Goal: Task Accomplishment & Management: Complete application form

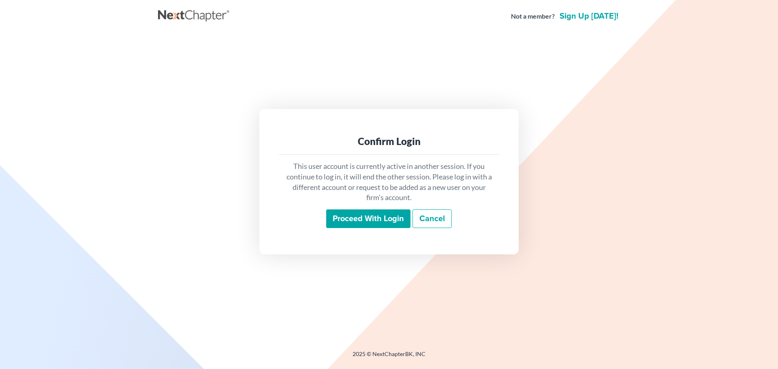
click at [372, 219] on input "Proceed with login" at bounding box center [368, 219] width 84 height 19
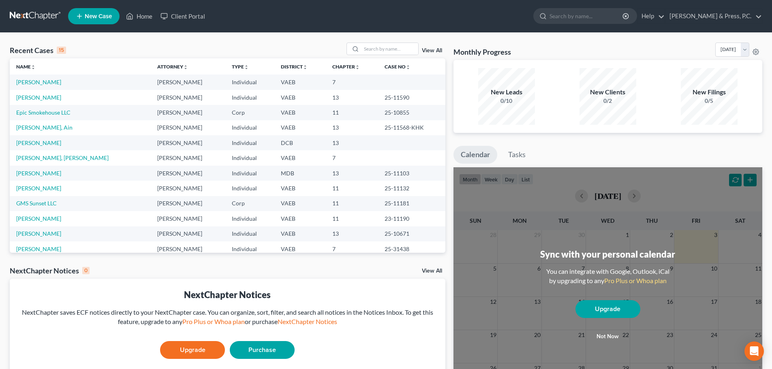
click at [100, 13] on span "New Case" at bounding box center [98, 16] width 27 height 6
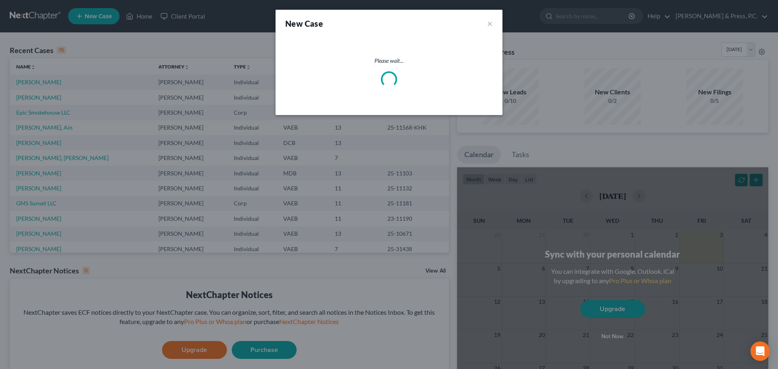
select select "83"
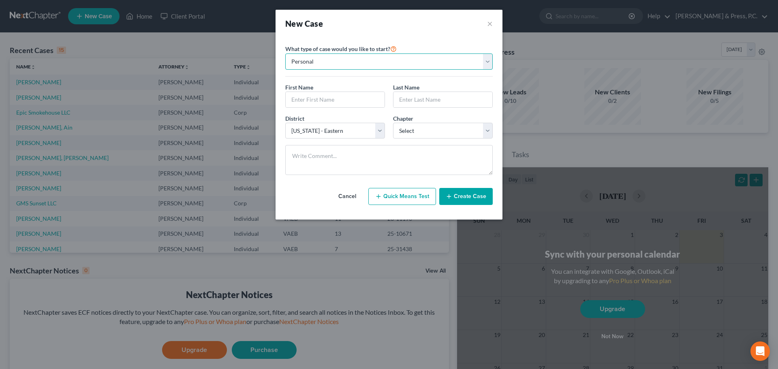
click at [364, 60] on select "Personal Business" at bounding box center [388, 61] width 207 height 16
click at [361, 30] on div "New Case ×" at bounding box center [389, 24] width 227 height 28
click at [307, 95] on input "text" at bounding box center [335, 99] width 99 height 15
click at [321, 100] on input "text" at bounding box center [335, 99] width 99 height 15
type input "[PERSON_NAME]"
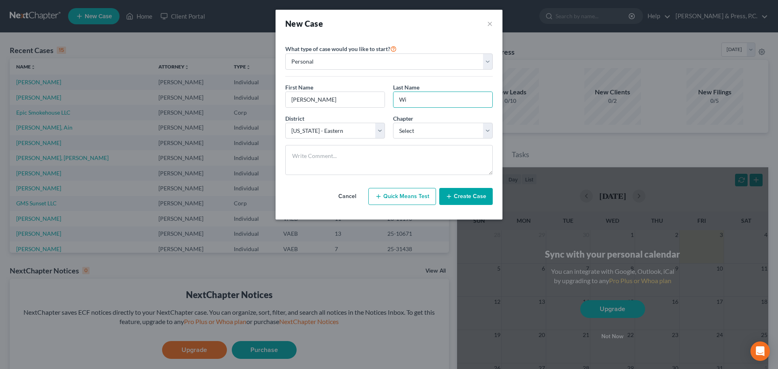
type input "W"
type input "Cook"
click at [377, 130] on select "Select [US_STATE] - [GEOGRAPHIC_DATA] [US_STATE] - [GEOGRAPHIC_DATA][US_STATE] …" at bounding box center [335, 131] width 100 height 16
select select "38"
click at [285, 123] on select "Select [US_STATE] - [GEOGRAPHIC_DATA] [US_STATE] - [GEOGRAPHIC_DATA][US_STATE] …" at bounding box center [335, 131] width 100 height 16
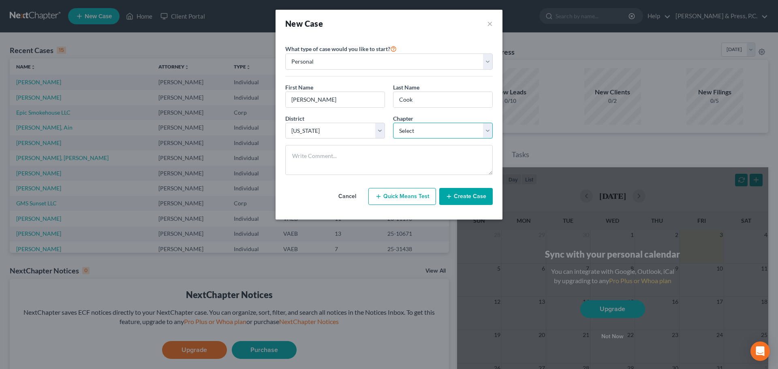
click at [417, 133] on select "Select 7 11 12 13" at bounding box center [443, 131] width 100 height 16
select select "3"
click at [393, 123] on select "Select 7 11 12 13" at bounding box center [443, 131] width 100 height 16
click at [338, 190] on button "Cancel" at bounding box center [347, 196] width 36 height 16
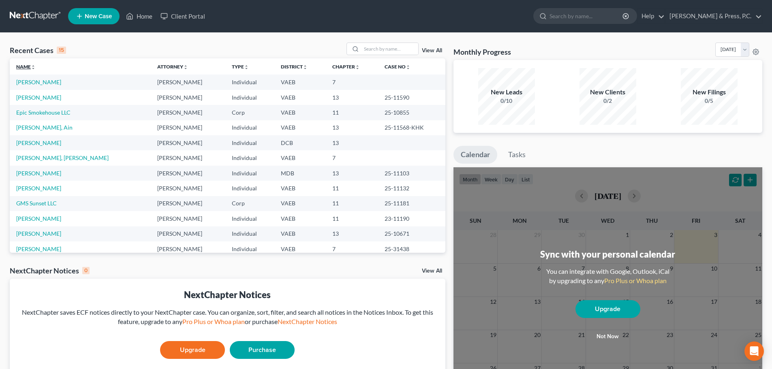
click at [24, 67] on link "Name unfold_more expand_more expand_less" at bounding box center [25, 67] width 19 height 6
click at [24, 67] on link "Name unfold_more expand_more expand_less" at bounding box center [26, 67] width 20 height 6
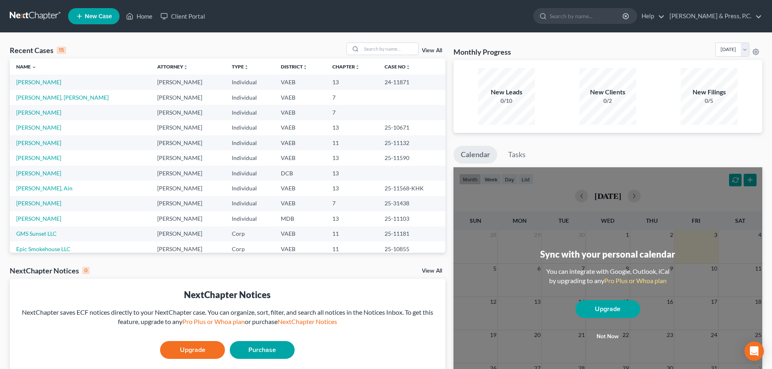
click at [81, 12] on icon at bounding box center [79, 16] width 7 height 10
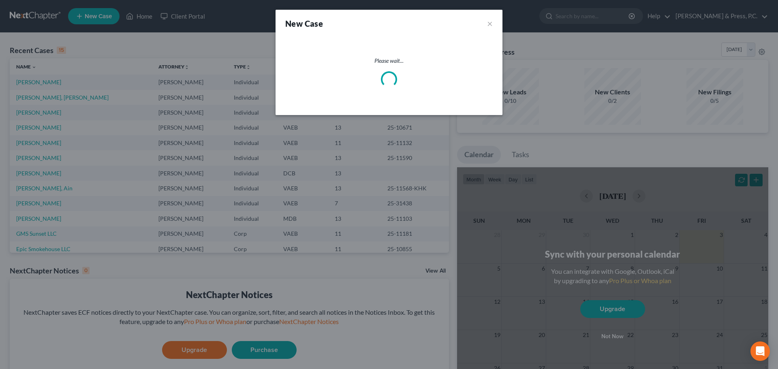
select select "83"
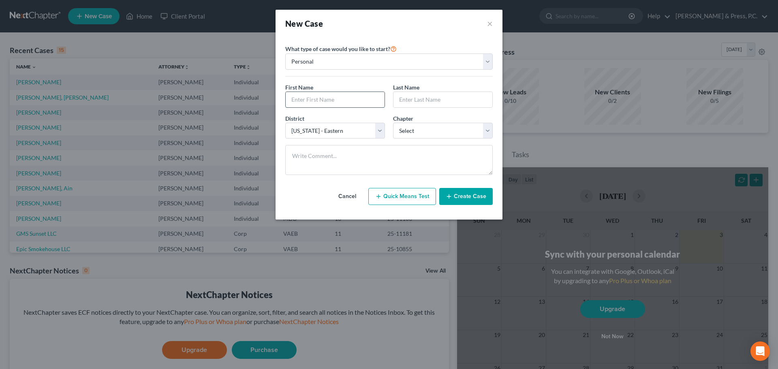
click at [301, 94] on input "text" at bounding box center [335, 99] width 99 height 15
type input "[PERSON_NAME]"
type input "Cook"
select select "38"
select select "3"
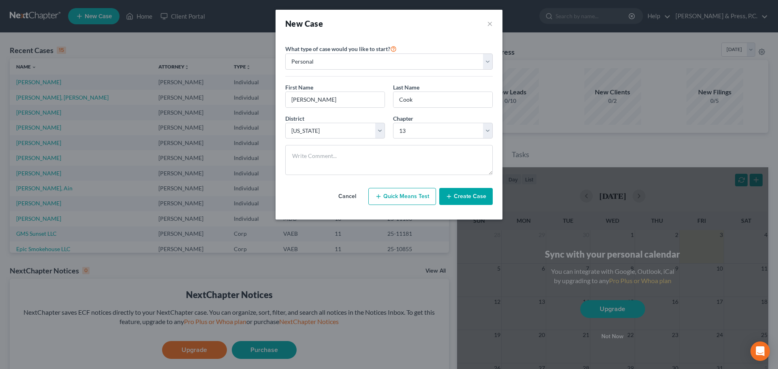
click at [460, 190] on button "Create Case" at bounding box center [465, 196] width 53 height 17
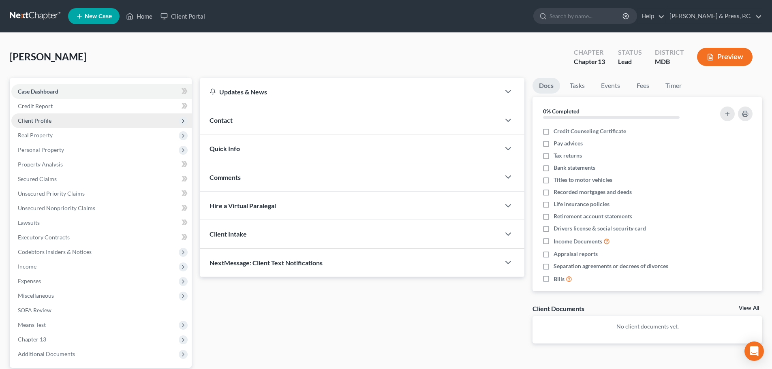
click at [44, 122] on span "Client Profile" at bounding box center [35, 120] width 34 height 7
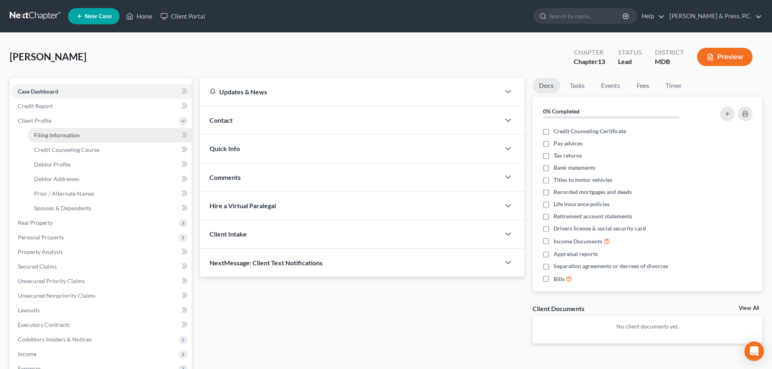
click at [43, 138] on span "Filing Information" at bounding box center [57, 135] width 46 height 7
select select "1"
select select "0"
select select "3"
select select "38"
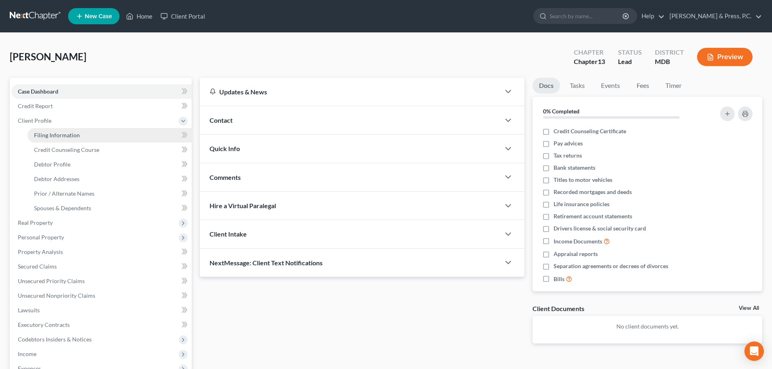
select select "21"
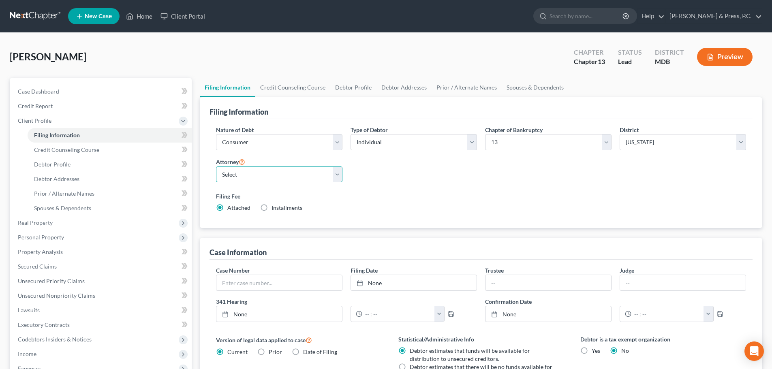
click at [264, 173] on select "Select [PERSON_NAME] - VAEB [PERSON_NAME] - DCB [PERSON_NAME] - VAEB [PERSON_NA…" at bounding box center [279, 175] width 126 height 16
select select "3"
click at [216, 167] on select "Select [PERSON_NAME] - VAEB [PERSON_NAME] - DCB [PERSON_NAME] - VAEB [PERSON_NA…" at bounding box center [279, 175] width 126 height 16
click at [410, 183] on div "Nature of Debt Select Business Consumer Other Nature of Business Select Clearin…" at bounding box center [481, 172] width 538 height 93
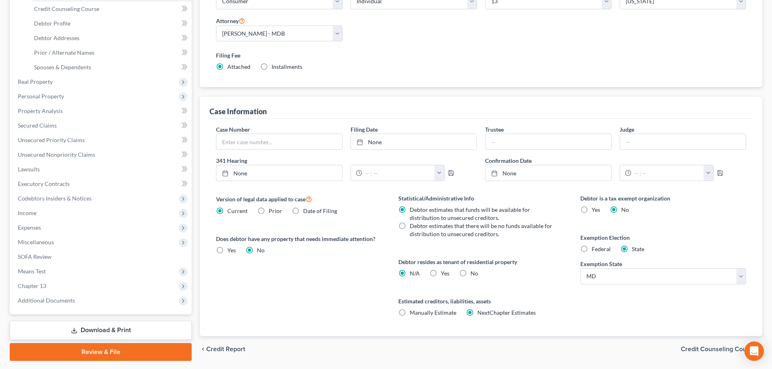
scroll to position [162, 0]
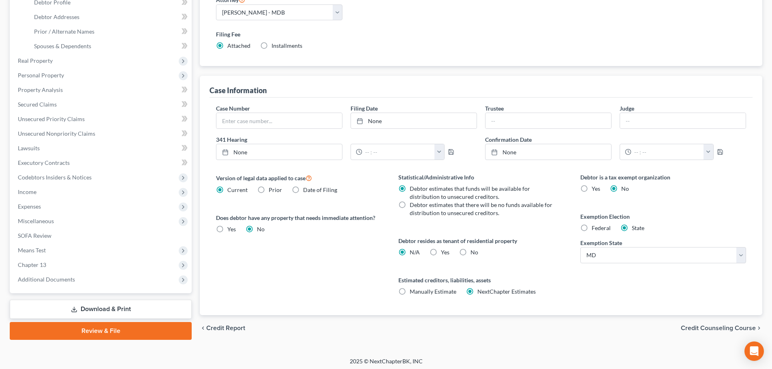
click at [470, 252] on label "No" at bounding box center [474, 252] width 8 height 8
click at [474, 252] on input "No" at bounding box center [476, 250] width 5 height 5
radio input "true"
radio input "false"
click at [349, 296] on div "Version of legal data applied to case Current Prior Date of Filing Legal data v…" at bounding box center [299, 244] width 182 height 142
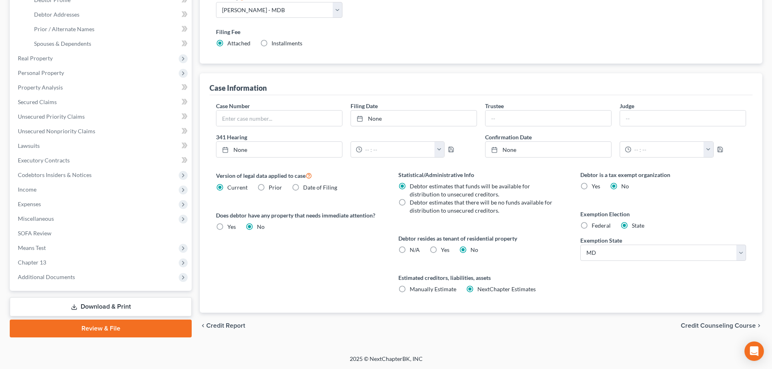
scroll to position [165, 0]
click at [703, 327] on span "Credit Counseling Course" at bounding box center [718, 325] width 75 height 6
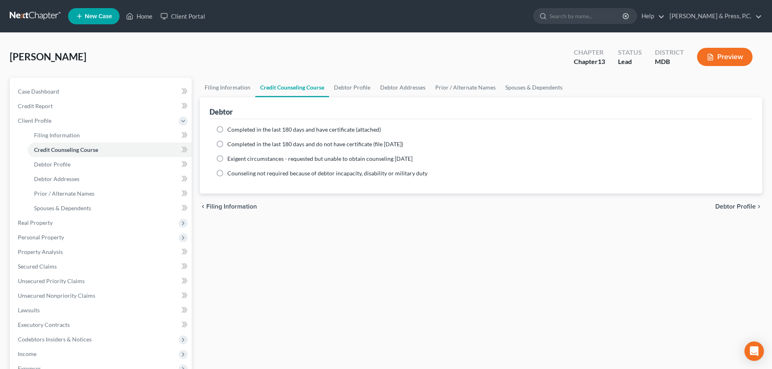
click at [227, 133] on label "Completed in the last 180 days and have certificate (attached)" at bounding box center [304, 130] width 154 height 8
click at [231, 131] on input "Completed in the last 180 days and have certificate (attached)" at bounding box center [233, 128] width 5 height 5
radio input "true"
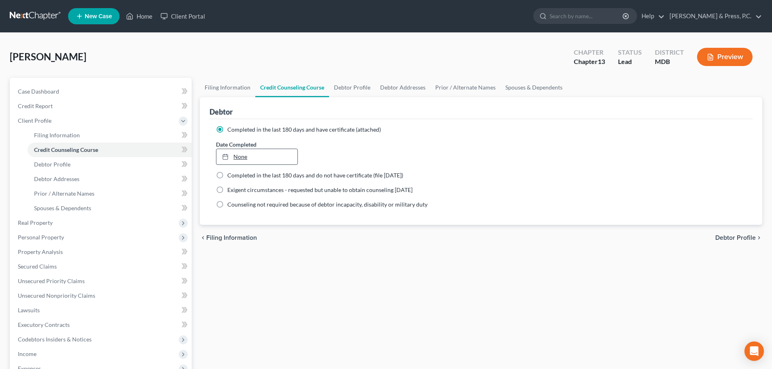
type input "[DATE]"
click at [245, 158] on link "None" at bounding box center [256, 156] width 81 height 15
click at [733, 238] on span "Debtor Profile" at bounding box center [735, 238] width 41 height 6
select select "0"
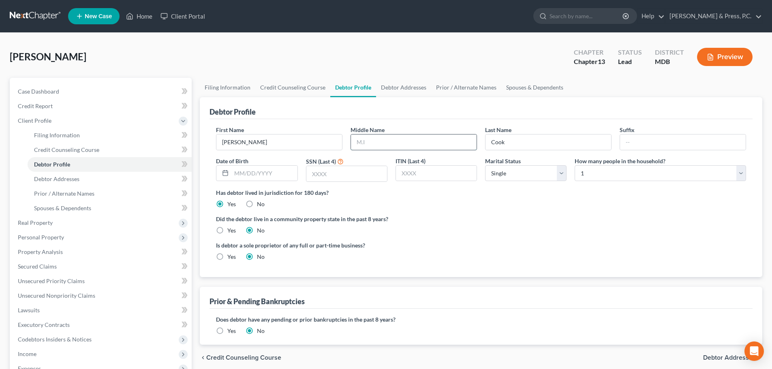
click at [376, 140] on input "text" at bounding box center [414, 142] width 126 height 15
type input "[PERSON_NAME]"
click at [695, 145] on input "text" at bounding box center [683, 142] width 126 height 15
type input "Jr"
click at [622, 231] on div "Did the debtor live in a community property state in the past 8 years? Yes No" at bounding box center [481, 225] width 530 height 20
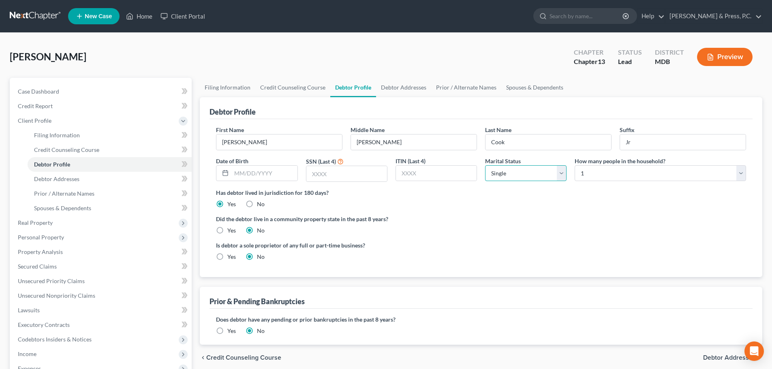
click at [493, 175] on select "Select Single Married Separated Divorced Widowed" at bounding box center [525, 173] width 81 height 16
select select "2"
click at [485, 165] on select "Select Single Married Separated Divorced Widowed" at bounding box center [525, 173] width 81 height 16
click at [489, 227] on div "Did the debtor live in a community property state in the past 8 years? Yes No" at bounding box center [481, 225] width 530 height 20
click at [321, 174] on input "text" at bounding box center [346, 173] width 81 height 15
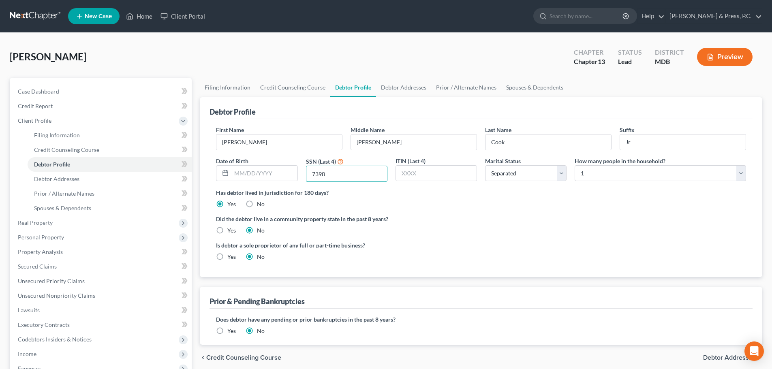
type input "7398"
click at [554, 245] on div "Is debtor a sole proprietor of any full or part-time business? Yes No" at bounding box center [481, 254] width 538 height 26
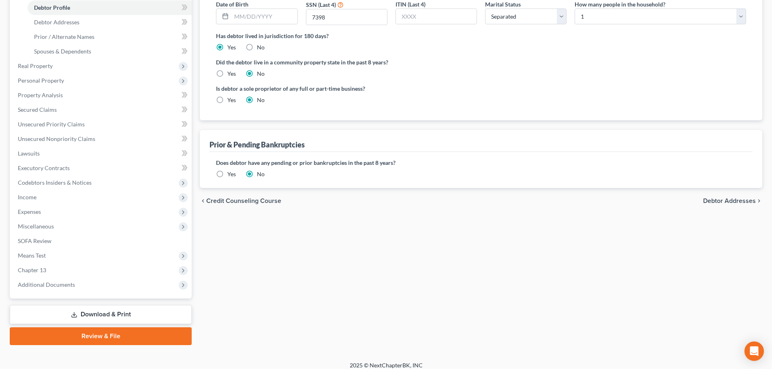
scroll to position [162, 0]
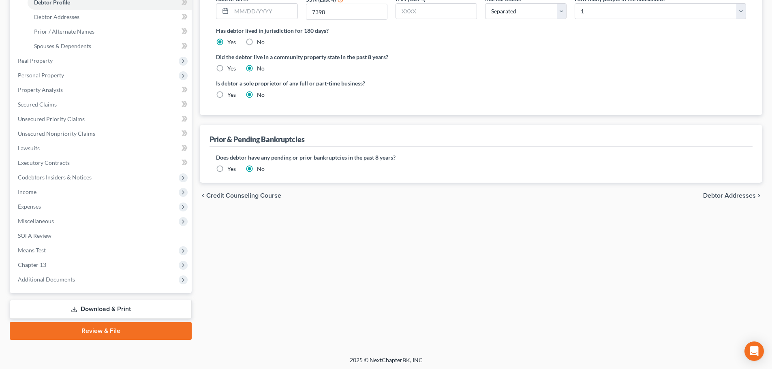
click at [227, 170] on label "Yes" at bounding box center [231, 169] width 9 height 8
click at [231, 170] on input "Yes" at bounding box center [233, 167] width 5 height 5
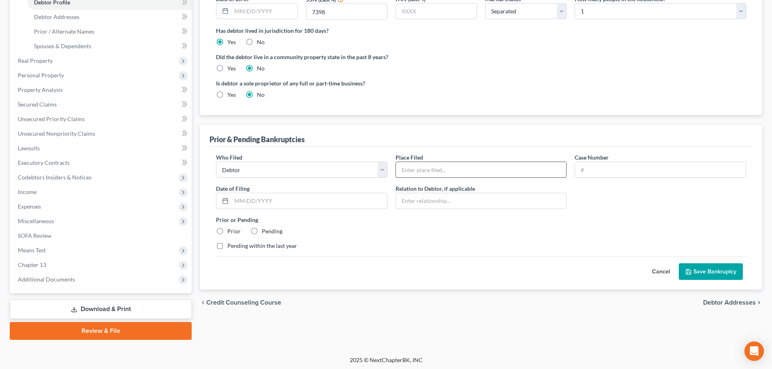
click at [430, 171] on input "text" at bounding box center [481, 169] width 171 height 15
type input "D. Md."
click at [597, 167] on input "text" at bounding box center [660, 169] width 171 height 15
type input "25-16093"
click at [249, 203] on input "text" at bounding box center [309, 200] width 156 height 15
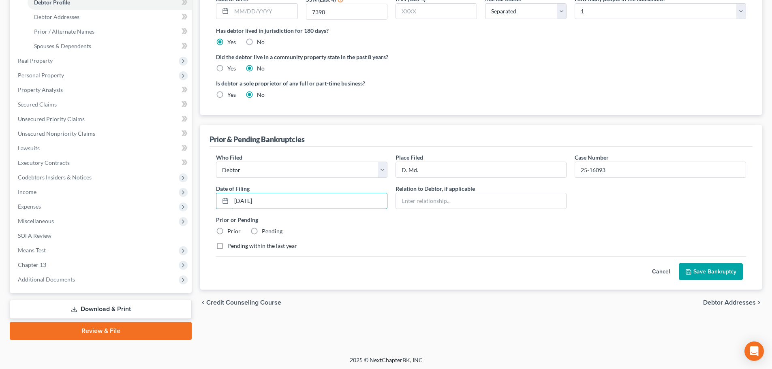
type input "[DATE]"
click at [425, 226] on div "Prior or Pending Prior Pending" at bounding box center [481, 226] width 538 height 20
click at [227, 232] on label "Prior" at bounding box center [233, 231] width 13 height 8
click at [231, 232] on input "Prior" at bounding box center [233, 229] width 5 height 5
radio input "true"
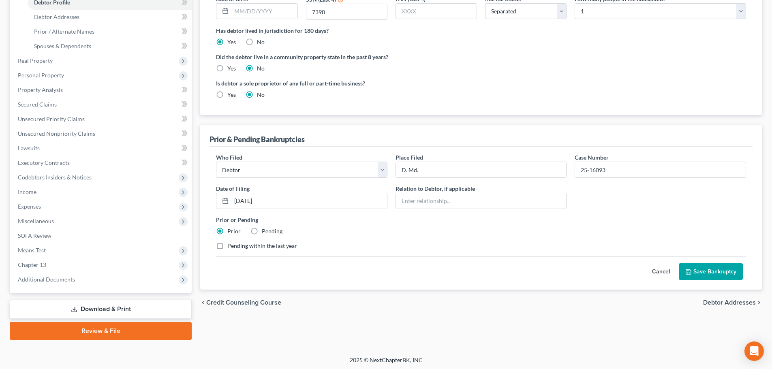
drag, startPoint x: 218, startPoint y: 247, endPoint x: 222, endPoint y: 245, distance: 4.7
click at [227, 247] on label "Pending within the last year" at bounding box center [262, 246] width 70 height 8
click at [231, 247] on input "Pending within the last year" at bounding box center [233, 244] width 5 height 5
checkbox input "true"
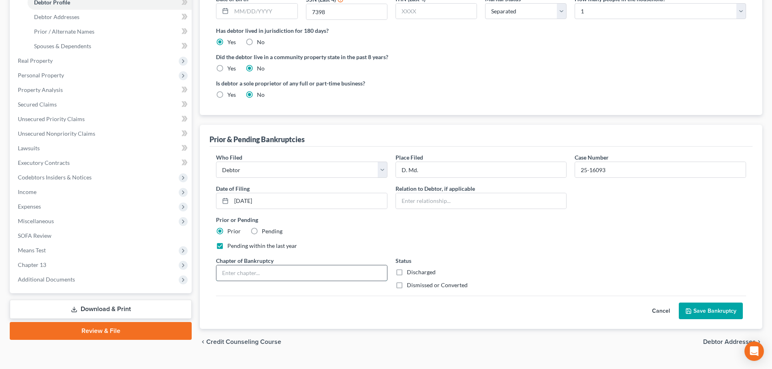
click at [237, 276] on input "text" at bounding box center [301, 272] width 171 height 15
type input "13"
click at [407, 286] on label "Dismissed or Converted" at bounding box center [437, 285] width 61 height 8
click at [410, 286] on input "Dismissed or Converted" at bounding box center [412, 283] width 5 height 5
checkbox input "true"
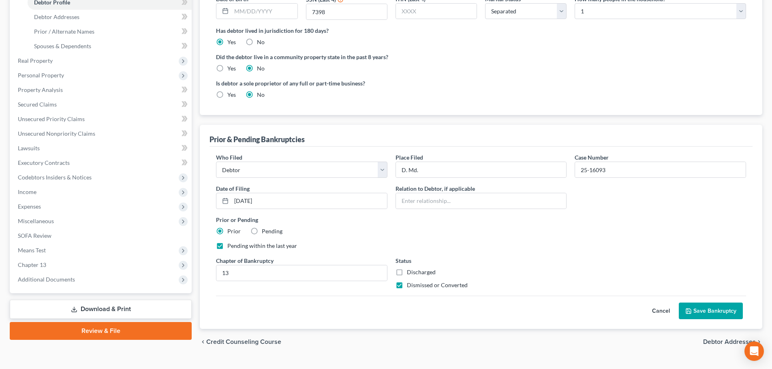
click at [573, 239] on div "Who Filed * Debtor Other Place Filed * D. Md. Case Number 25-16093 Date of Fili…" at bounding box center [481, 224] width 538 height 143
click at [696, 309] on button "Save Bankruptcy" at bounding box center [711, 311] width 64 height 17
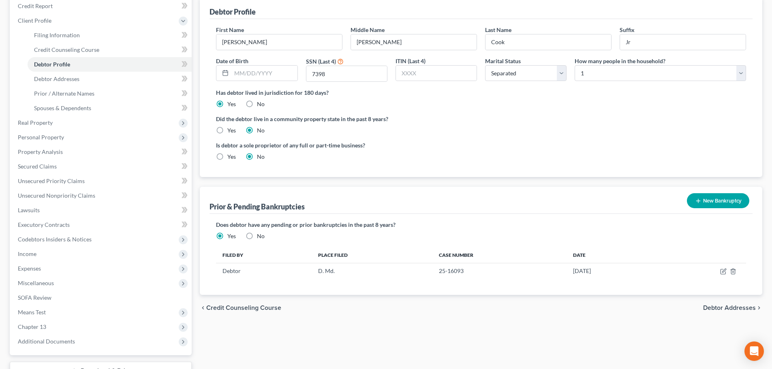
scroll to position [164, 0]
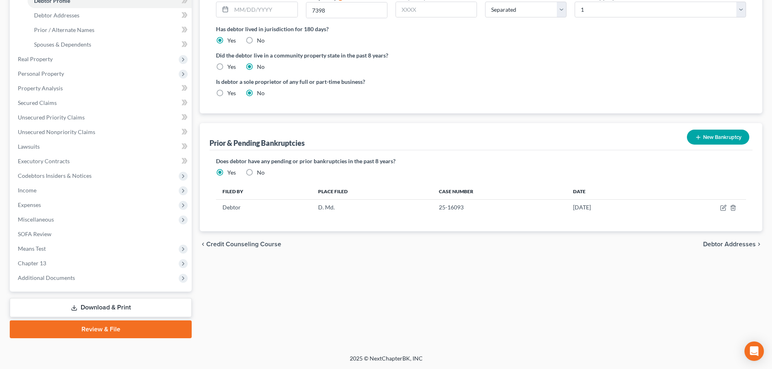
click at [721, 244] on span "Debtor Addresses" at bounding box center [729, 244] width 53 height 6
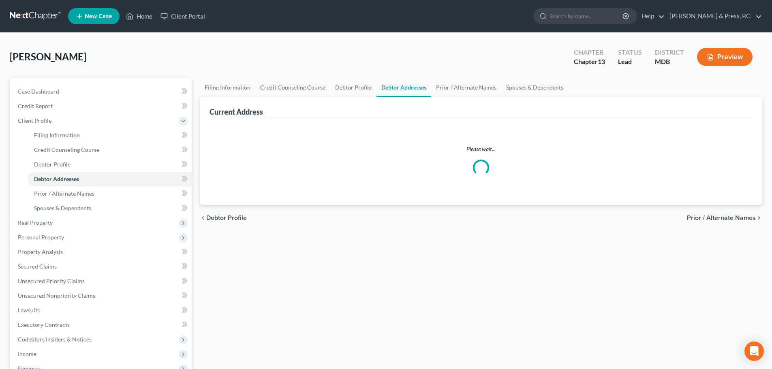
select select "0"
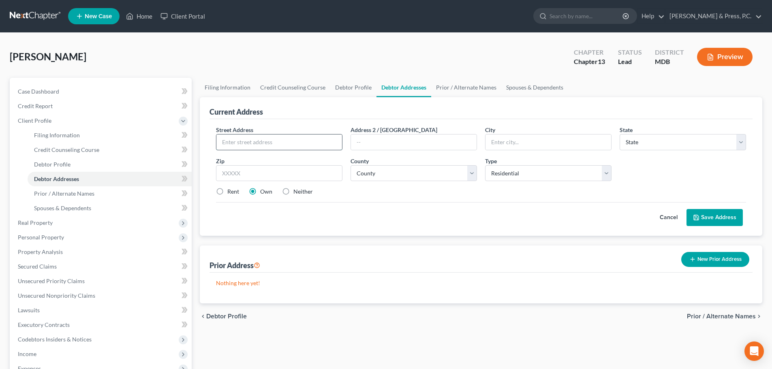
click at [240, 142] on input "text" at bounding box center [279, 142] width 126 height 15
type input "[STREET_ADDRESS]"
click at [243, 175] on input "text" at bounding box center [279, 173] width 126 height 16
type input "21521"
type input "[PERSON_NAME]"
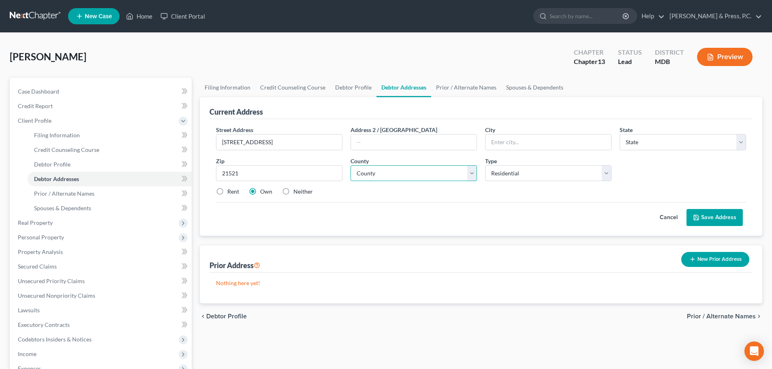
select select "21"
click at [380, 172] on select "County [GEOGRAPHIC_DATA] [GEOGRAPHIC_DATA] [GEOGRAPHIC_DATA] [GEOGRAPHIC_DATA] …" at bounding box center [414, 173] width 126 height 16
select select "0"
click at [351, 165] on select "County [GEOGRAPHIC_DATA] [GEOGRAPHIC_DATA] [GEOGRAPHIC_DATA] [GEOGRAPHIC_DATA] …" at bounding box center [414, 173] width 126 height 16
click at [709, 214] on button "Save Address" at bounding box center [714, 217] width 56 height 17
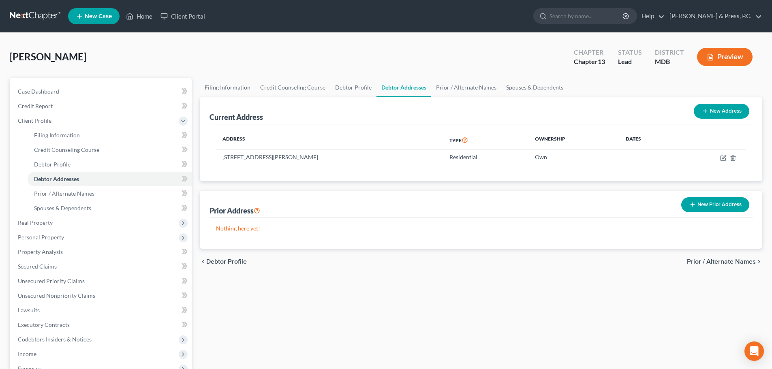
click at [701, 262] on span "Prior / Alternate Names" at bounding box center [721, 262] width 69 height 6
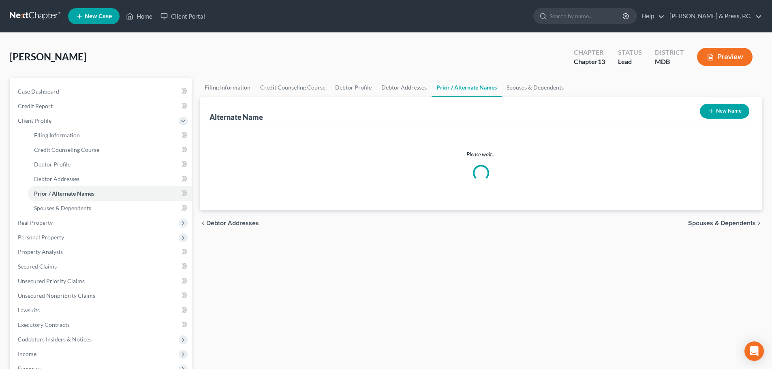
click at [706, 223] on span "Spouses & Dependents" at bounding box center [722, 223] width 68 height 6
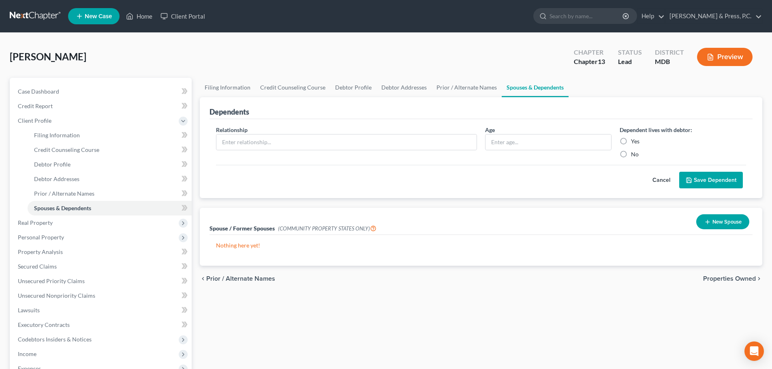
click at [714, 276] on span "Properties Owned" at bounding box center [729, 279] width 53 height 6
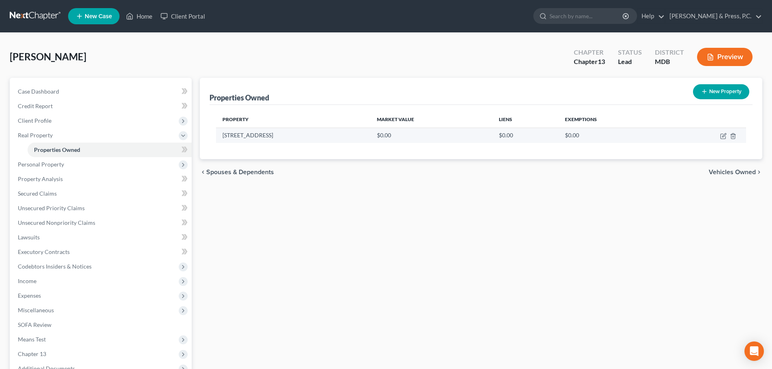
drag, startPoint x: 225, startPoint y: 136, endPoint x: 284, endPoint y: 135, distance: 59.2
click at [284, 135] on td "[STREET_ADDRESS]" at bounding box center [293, 135] width 154 height 15
click at [272, 135] on td "[STREET_ADDRESS]" at bounding box center [293, 135] width 154 height 15
click at [262, 135] on td "[STREET_ADDRESS]" at bounding box center [293, 135] width 154 height 15
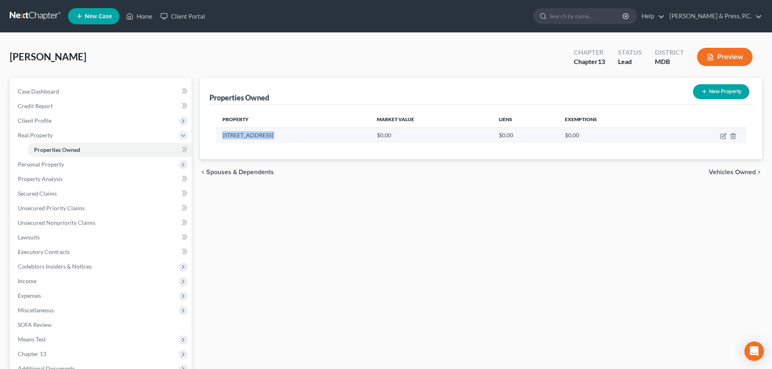
click at [262, 135] on td "[STREET_ADDRESS]" at bounding box center [293, 135] width 154 height 15
copy td "[STREET_ADDRESS]"
click at [722, 137] on icon "button" at bounding box center [723, 136] width 6 height 6
select select "21"
select select "0"
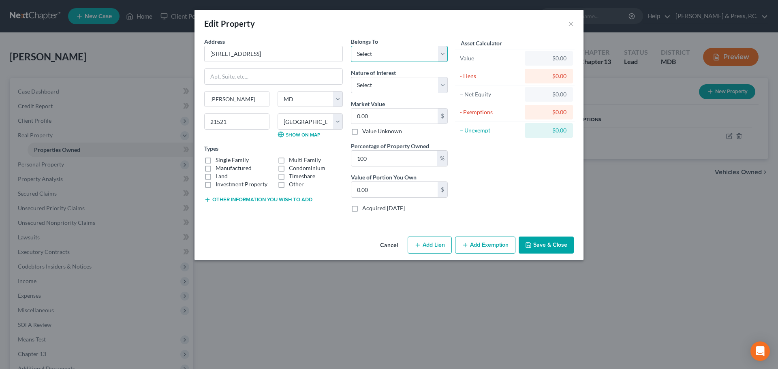
click at [372, 52] on select "Select Debtor 1 Only Debtor 2 Only Debtor 1 And Debtor 2 Only At Least One Of T…" at bounding box center [399, 54] width 97 height 16
select select "0"
click at [351, 46] on select "Select Debtor 1 Only Debtor 2 Only Debtor 1 And Debtor 2 Only At Least One Of T…" at bounding box center [399, 54] width 97 height 16
click at [376, 87] on select "Select Fee Simple Joint Tenant Life Estate Equitable Interest Future Interest T…" at bounding box center [399, 85] width 97 height 16
select select "0"
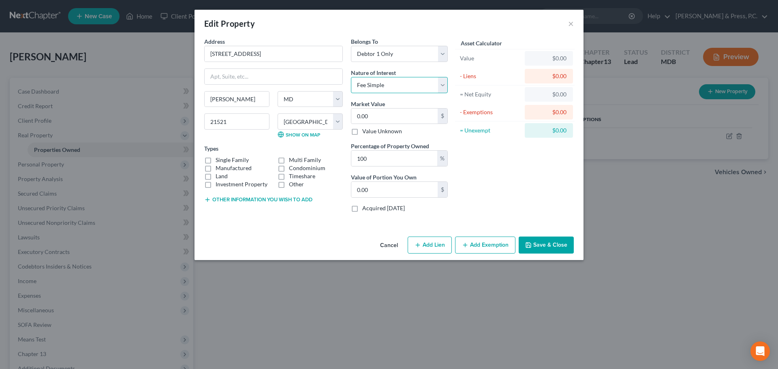
click at [351, 77] on select "Select Fee Simple Joint Tenant Life Estate Equitable Interest Future Interest T…" at bounding box center [399, 85] width 97 height 16
click at [373, 118] on input "0.00" at bounding box center [394, 116] width 86 height 15
type input "1"
type input "1.00"
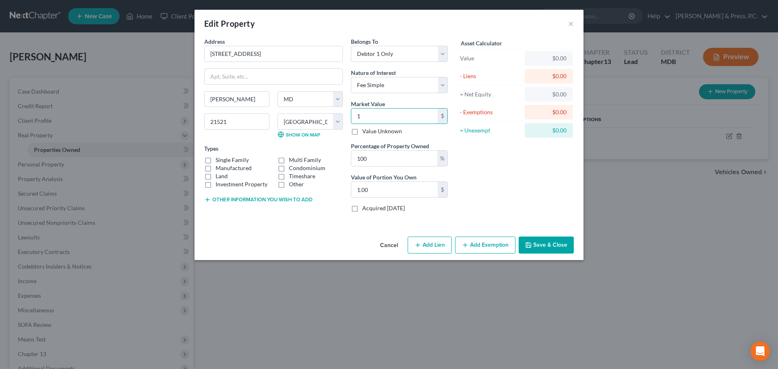
type input "14"
type input "14.00"
type input "145"
type input "145.00"
type input "1450"
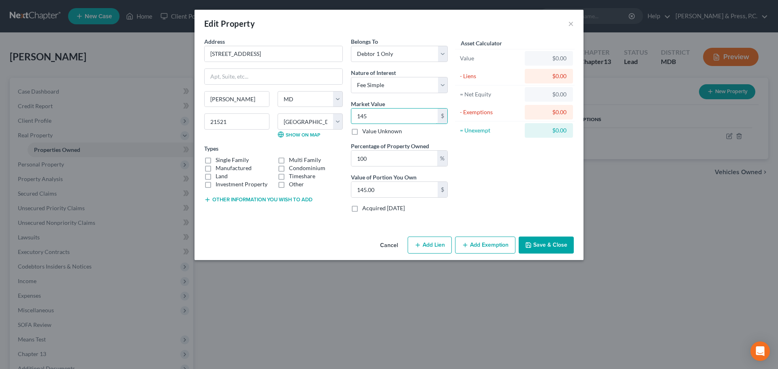
type input "1,450.00"
type input "1,4500"
type input "14,500.00"
type input "14,5000"
type input "145,000.00"
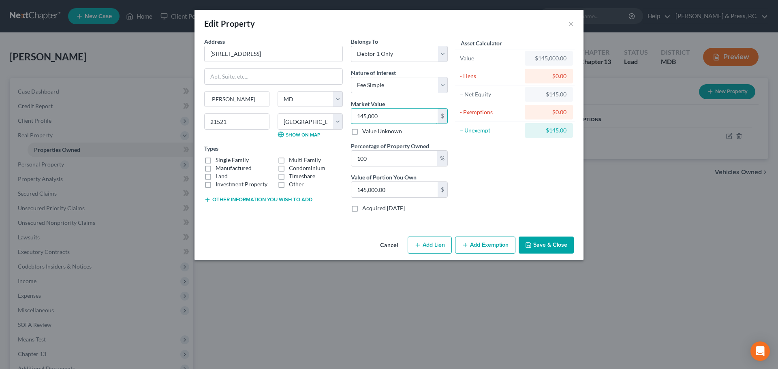
type input "145,000"
click at [511, 171] on div "Asset Calculator Value $145,000.00 - Liens $0.00 = Net Equity $145.00 - Exempti…" at bounding box center [515, 128] width 126 height 182
click at [327, 244] on div "Cancel Add Lien Add Lease Add Exemption Save & Close" at bounding box center [389, 246] width 389 height 27
drag, startPoint x: 430, startPoint y: 17, endPoint x: 436, endPoint y: 203, distance: 186.1
click at [433, 210] on div "Edit Property × Address * 17905 [GEOGRAPHIC_DATA] Rd [PERSON_NAME][GEOGRAPHIC_D…" at bounding box center [389, 135] width 389 height 250
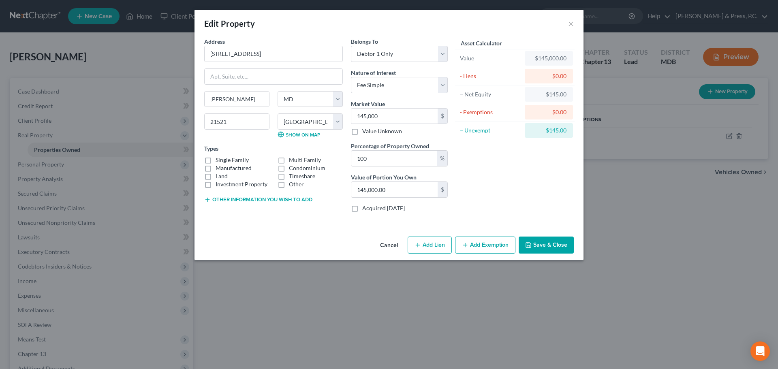
click at [545, 183] on div "Asset Calculator Value $145,000.00 - Liens $0.00 = Net Equity $145.00 - Exempti…" at bounding box center [515, 128] width 126 height 182
click at [304, 221] on div "Address * 17905 [GEOGRAPHIC_DATA] Rd [PERSON_NAME][GEOGRAPHIC_DATA] [US_STATE][…" at bounding box center [389, 135] width 389 height 196
click at [216, 164] on label "Manufactured" at bounding box center [234, 168] width 36 height 8
click at [219, 164] on input "Manufactured" at bounding box center [221, 166] width 5 height 5
checkbox input "true"
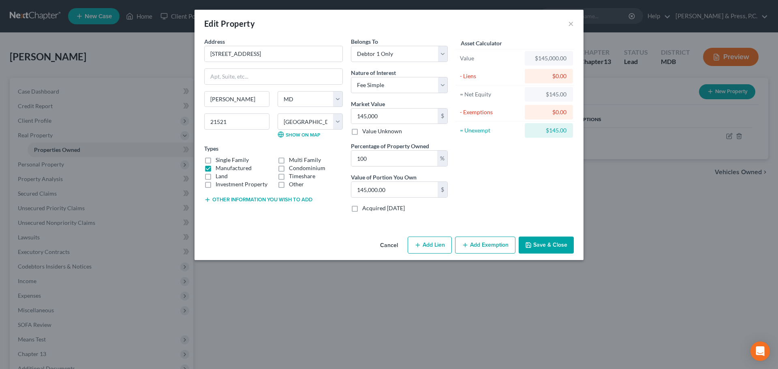
click at [216, 158] on label "Single Family" at bounding box center [232, 160] width 33 height 8
click at [219, 158] on input "Single Family" at bounding box center [221, 158] width 5 height 5
checkbox input "true"
click at [216, 169] on label "Manufactured" at bounding box center [234, 168] width 36 height 8
click at [219, 169] on input "Manufactured" at bounding box center [221, 166] width 5 height 5
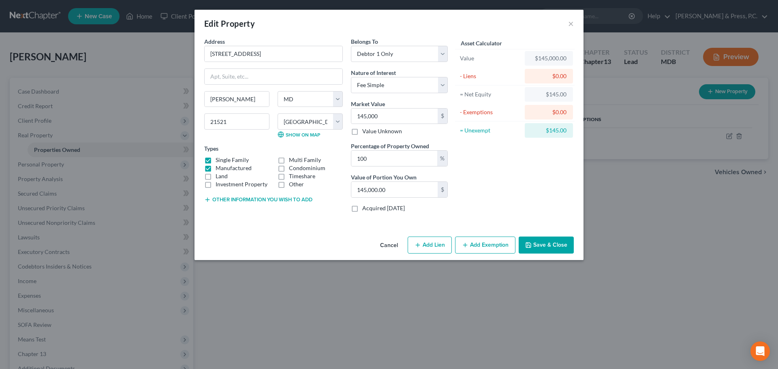
checkbox input "false"
click at [532, 164] on div "Asset Calculator Value $145,000.00 - Liens $0.00 = Net Equity $145.00 - Exempti…" at bounding box center [515, 128] width 126 height 182
click at [477, 244] on button "Add Exemption" at bounding box center [485, 245] width 60 height 17
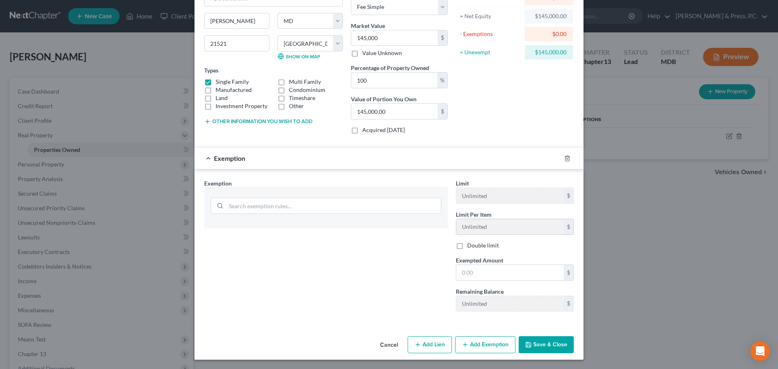
scroll to position [79, 0]
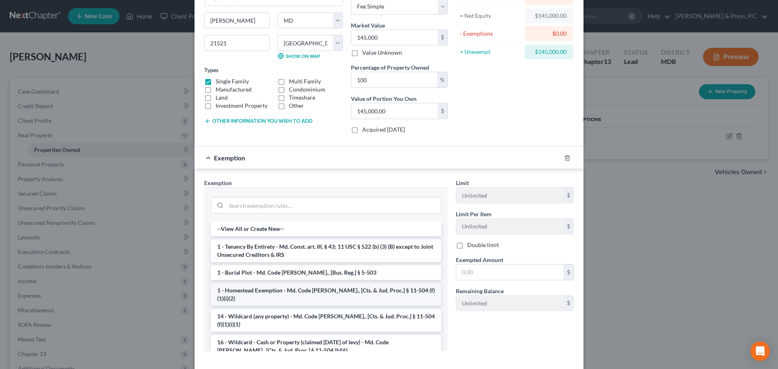
click at [287, 292] on li "1 - Homestead Exemption - Md. Code [PERSON_NAME]., [Cts. & Jud. Proc.] § 11-504…" at bounding box center [326, 294] width 231 height 23
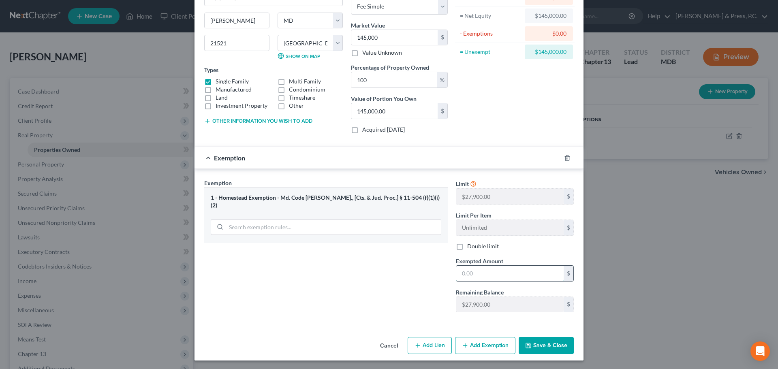
click at [464, 275] on input "text" at bounding box center [509, 273] width 107 height 15
type input "27,900"
click at [411, 275] on div "Exemption Set must be selected for CA. Exemption * 1 - Homestead Exemption - Md…" at bounding box center [326, 249] width 252 height 140
click at [305, 272] on div "Exemption Set must be selected for CA. Exemption * 1 - Homestead Exemption - Md…" at bounding box center [326, 249] width 252 height 140
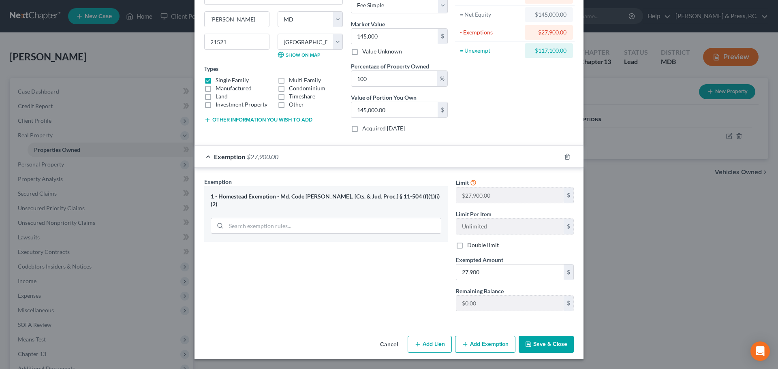
click at [532, 342] on button "Save & Close" at bounding box center [546, 344] width 55 height 17
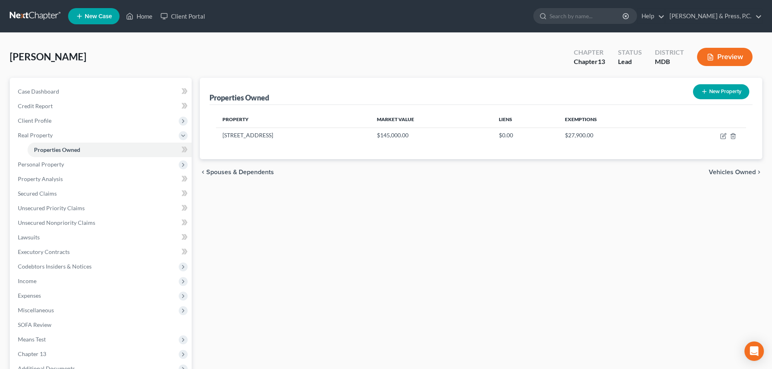
click at [443, 292] on div "Properties Owned New Property Property Market Value Liens Exemptions [STREET_AD…" at bounding box center [481, 253] width 571 height 351
click at [722, 137] on icon "button" at bounding box center [723, 136] width 6 height 6
select select "21"
select select "0"
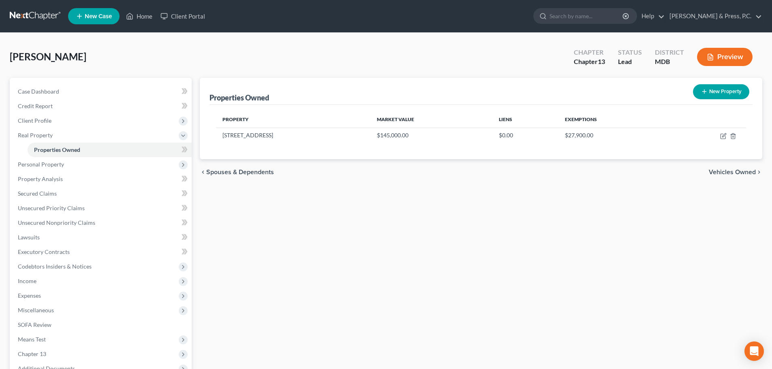
select select "0"
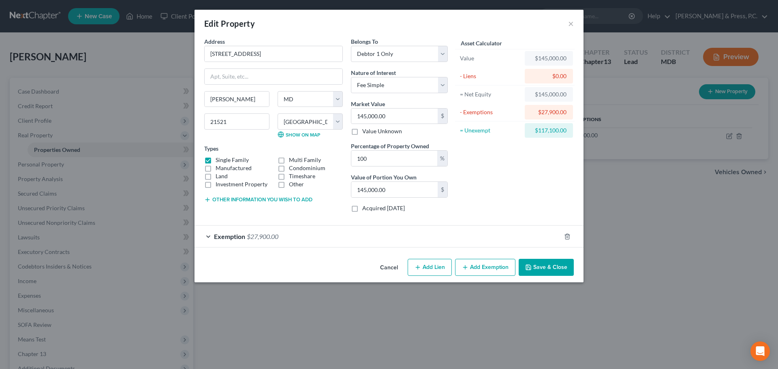
click at [419, 270] on icon "button" at bounding box center [418, 267] width 6 height 6
select select "0"
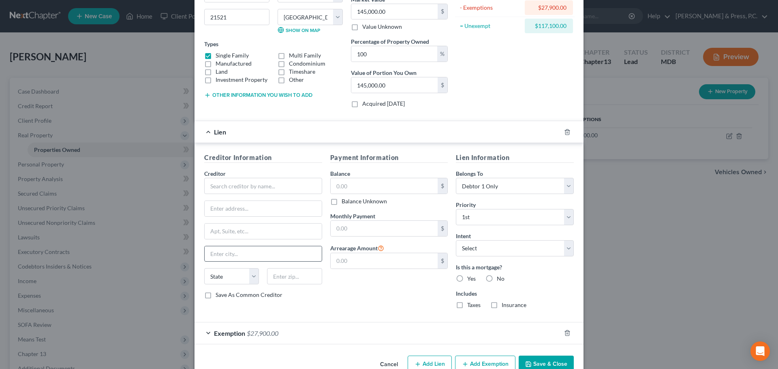
scroll to position [124, 0]
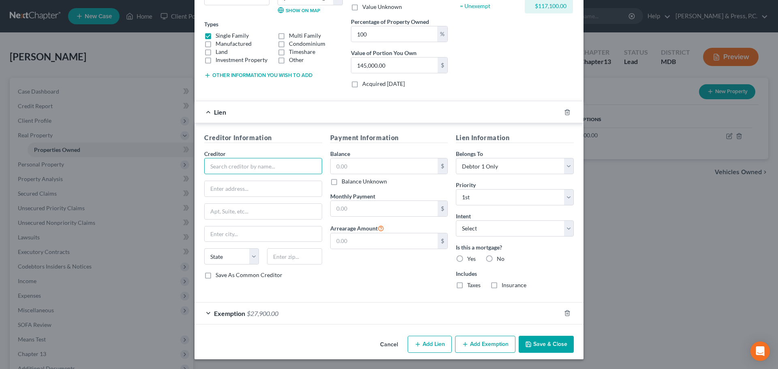
click at [224, 163] on input "text" at bounding box center [263, 166] width 118 height 16
type input "f"
type input "Freedom Mortgage Corp."
click at [242, 189] on input "text" at bounding box center [263, 188] width 117 height 15
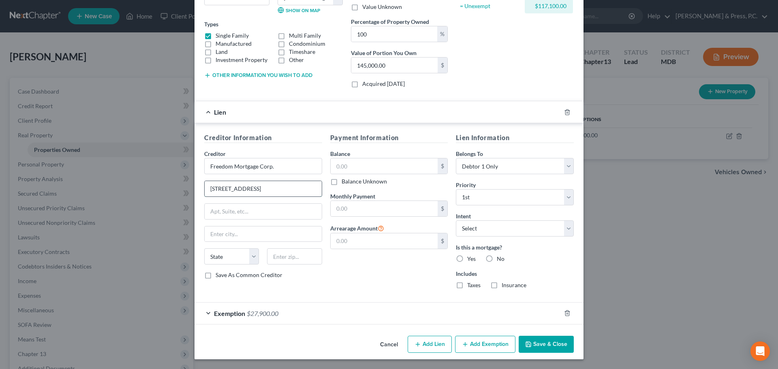
type input "[STREET_ADDRESS]"
click at [292, 256] on input "text" at bounding box center [294, 256] width 55 height 16
type input "08053"
type input "[PERSON_NAME]"
select select "33"
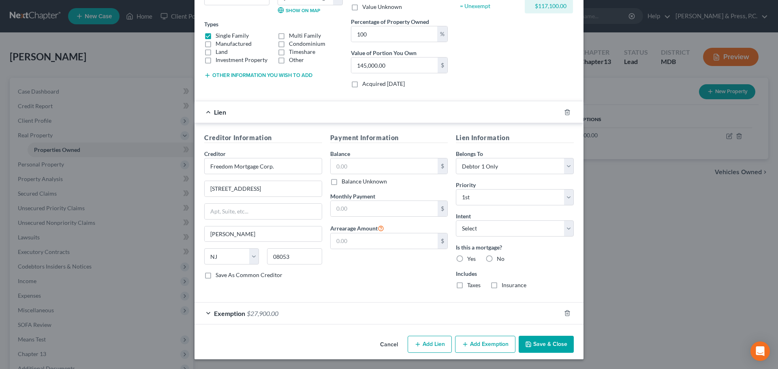
drag, startPoint x: 349, startPoint y: 284, endPoint x: 311, endPoint y: 285, distance: 38.1
click at [349, 283] on div "Payment Information Balance $ Balance Unknown Balance Undetermined $ Balance Un…" at bounding box center [389, 214] width 126 height 162
click at [216, 274] on label "Save As Common Creditor" at bounding box center [249, 275] width 67 height 8
click at [219, 274] on input "Save As Common Creditor" at bounding box center [221, 273] width 5 height 5
checkbox input "true"
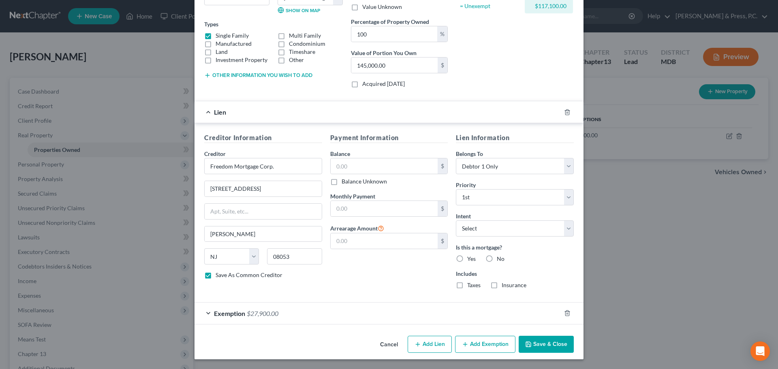
click at [304, 277] on div "Save As Common Creditor" at bounding box center [263, 275] width 118 height 8
click at [354, 165] on input "text" at bounding box center [384, 165] width 107 height 15
type input "91,799.95"
click at [369, 287] on div "Payment Information Balance 91,799.95 $ Balance Unknown Balance Undetermined 91…" at bounding box center [389, 214] width 126 height 162
click at [356, 239] on input "text" at bounding box center [384, 240] width 107 height 15
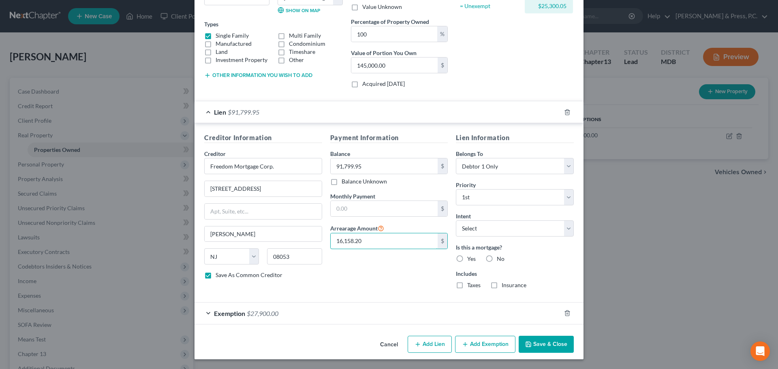
type input "16,158.20"
click at [386, 289] on div "Payment Information Balance 91,799.95 $ Balance Unknown Balance Undetermined 91…" at bounding box center [389, 214] width 126 height 162
click at [365, 208] on input "text" at bounding box center [384, 208] width 107 height 15
type input "745"
click at [346, 285] on div "Payment Information Balance 91,799.95 $ Balance Unknown Balance Undetermined 91…" at bounding box center [389, 214] width 126 height 162
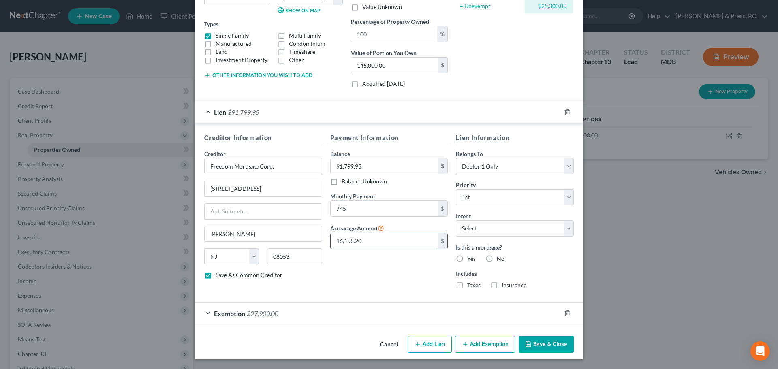
click at [365, 237] on input "16,158.20" at bounding box center [384, 240] width 107 height 15
type input "19,030"
click at [368, 283] on div "Payment Information Balance 91,799.95 $ Balance Unknown Balance Undetermined 91…" at bounding box center [389, 214] width 126 height 162
click at [467, 260] on label "Yes" at bounding box center [471, 259] width 9 height 8
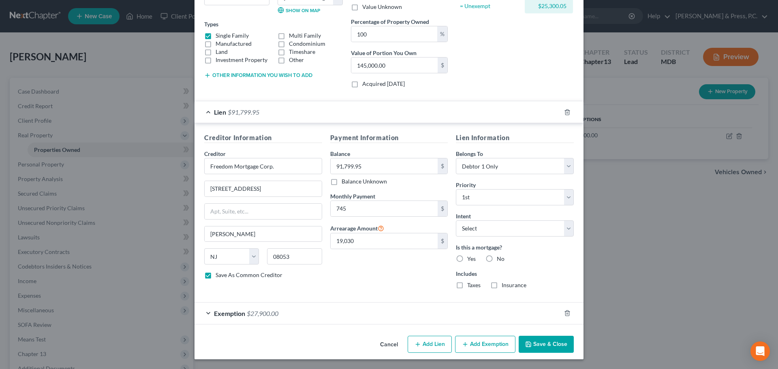
click at [470, 260] on input "Yes" at bounding box center [472, 257] width 5 height 5
radio input "true"
click at [467, 289] on label "Taxes" at bounding box center [473, 285] width 13 height 8
click at [470, 287] on input "Taxes" at bounding box center [472, 283] width 5 height 5
checkbox input "true"
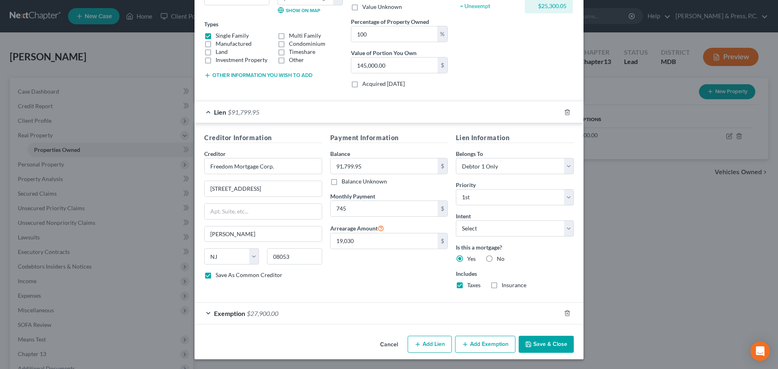
click at [502, 283] on label "Insurance" at bounding box center [514, 285] width 25 height 8
click at [505, 283] on input "Insurance" at bounding box center [507, 283] width 5 height 5
checkbox input "true"
click at [387, 284] on div "Payment Information Balance 91,799.95 $ Balance Unknown Balance Undetermined 91…" at bounding box center [389, 214] width 126 height 162
click at [389, 66] on input "145,000.00" at bounding box center [394, 65] width 86 height 15
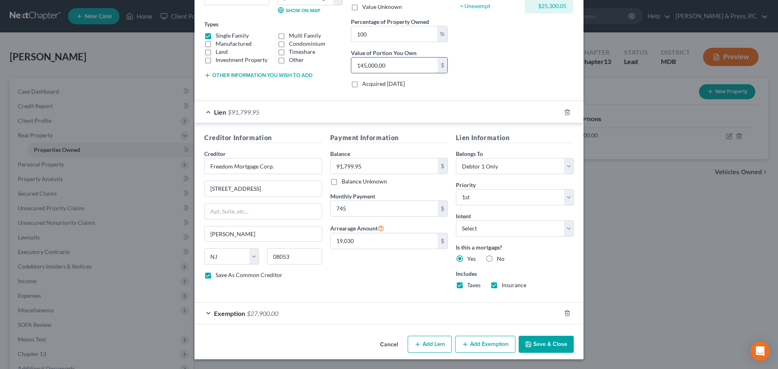
click at [389, 66] on input "145,000.00" at bounding box center [394, 65] width 86 height 15
type input "0.00"
type input "1"
type input "0.01"
type input "11"
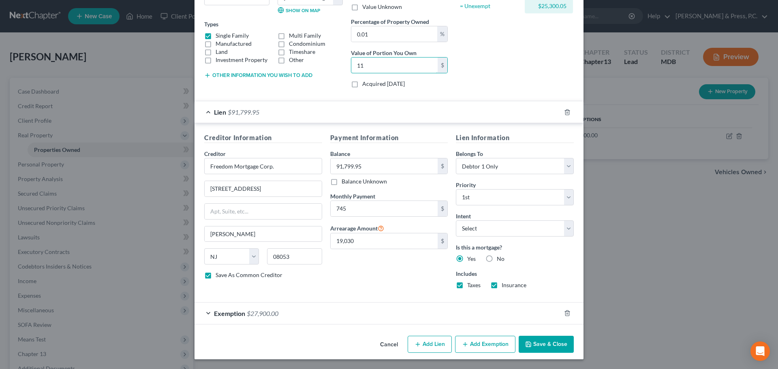
type input "0.08"
type input "116"
type input "0.81"
type input "1,168"
type input "8.06"
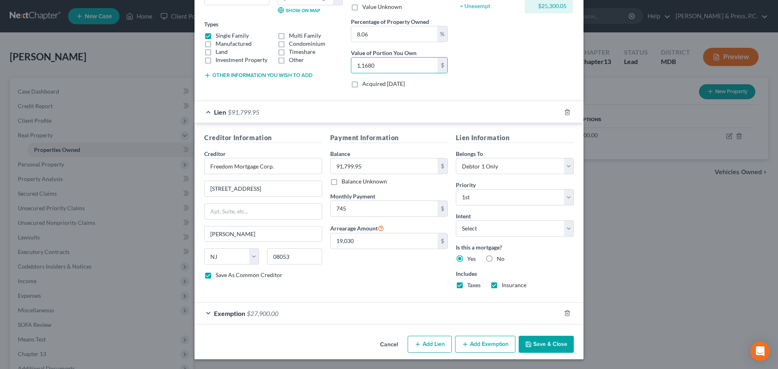
type input "11,680"
type input "80.55"
type input "116,800"
drag, startPoint x: 515, startPoint y: 43, endPoint x: 519, endPoint y: 47, distance: 4.9
click at [517, 45] on div "Asset Calculator Value $145,000.00 - Liens $91,799.95 = Net Equity $53,200.05 -…" at bounding box center [515, 4] width 126 height 182
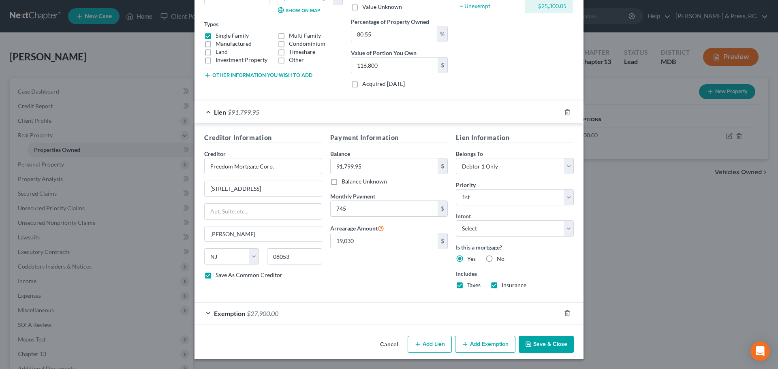
click at [383, 275] on div "Payment Information Balance 91,799.95 $ Balance Unknown Balance Undetermined 91…" at bounding box center [389, 214] width 126 height 162
click at [488, 343] on button "Add Exemption" at bounding box center [485, 344] width 60 height 17
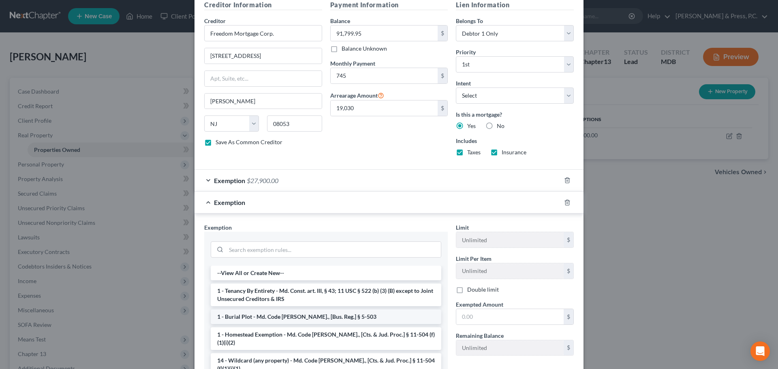
scroll to position [287, 0]
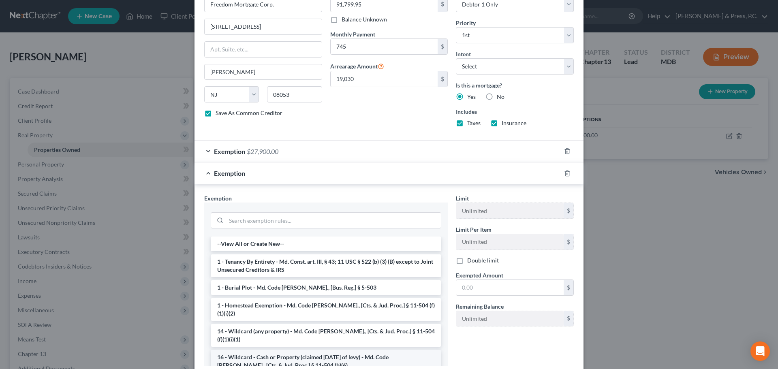
click at [272, 350] on li "16 - Wildcard - Cash or Property (claimed [DATE] of levy) - Md. Code [PERSON_NA…" at bounding box center [326, 361] width 231 height 23
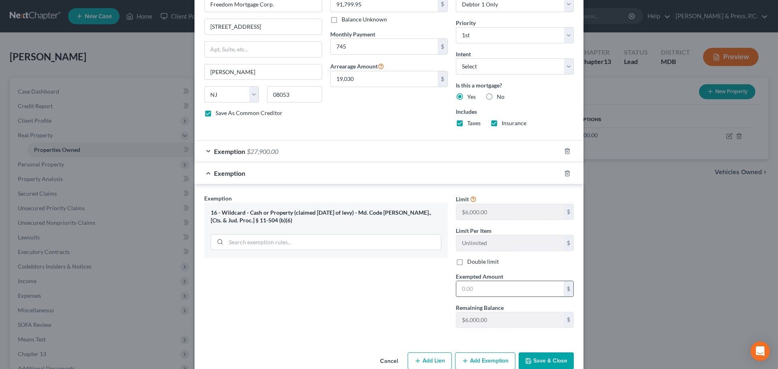
click at [481, 287] on input "text" at bounding box center [509, 288] width 107 height 15
type input "6,000"
drag, startPoint x: 356, startPoint y: 284, endPoint x: 349, endPoint y: 270, distance: 15.2
click at [356, 281] on div "Exemption Set must be selected for CA. Exemption * 16 - Wildcard - Cash or Prop…" at bounding box center [326, 264] width 252 height 140
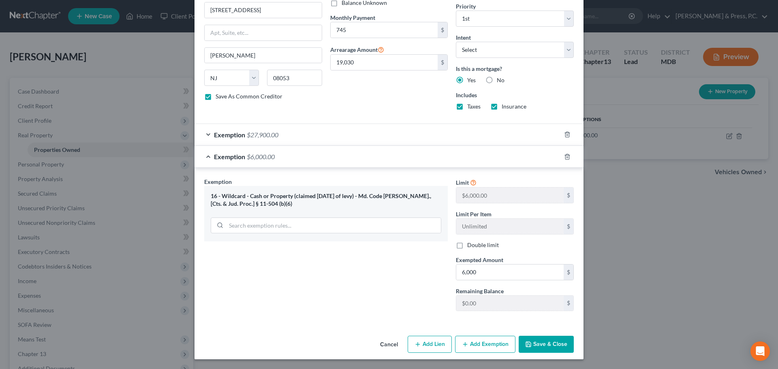
click at [266, 294] on div "Exemption Set must be selected for CA. Exemption * 16 - Wildcard - Cash or Prop…" at bounding box center [326, 247] width 252 height 140
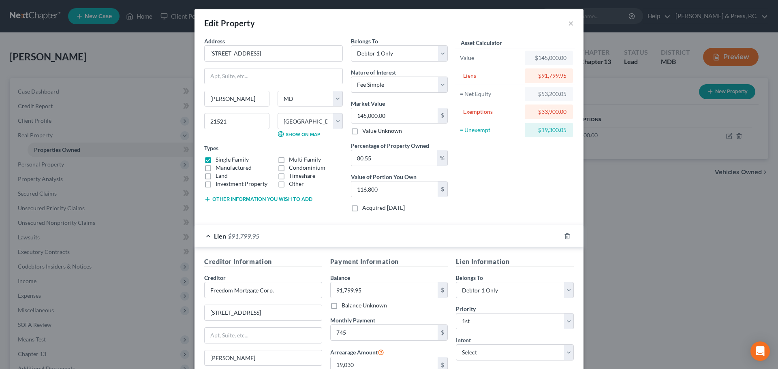
scroll to position [0, 0]
click at [538, 187] on div "Asset Calculator Value $145,000.00 - Liens $91,799.95 = Net Equity $53,200.05 -…" at bounding box center [515, 128] width 126 height 182
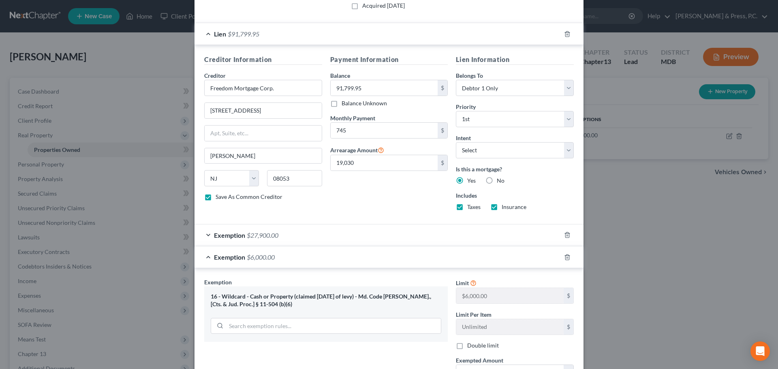
scroll to position [303, 0]
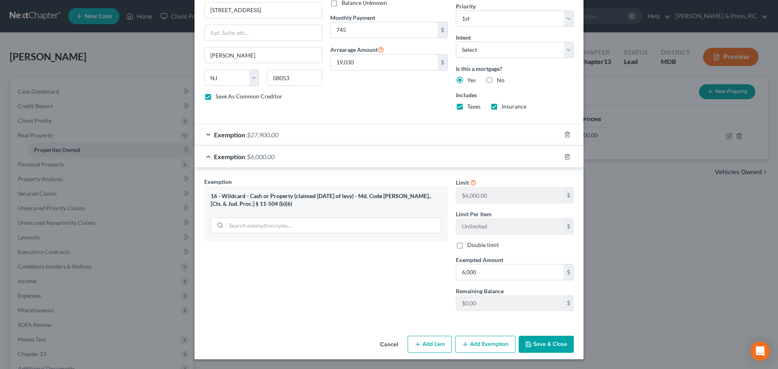
click at [541, 341] on button "Save & Close" at bounding box center [546, 344] width 55 height 17
checkbox input "false"
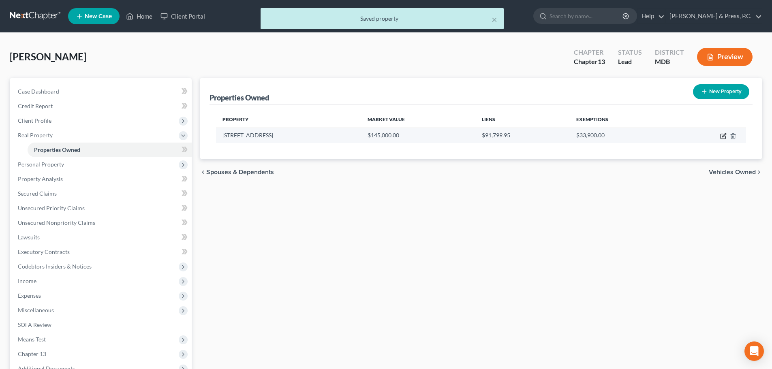
click at [723, 135] on icon "button" at bounding box center [723, 136] width 6 height 6
select select "21"
select select "0"
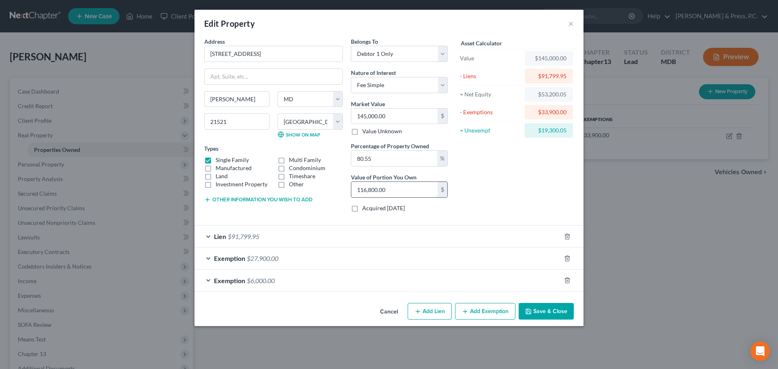
click at [394, 190] on input "116,800.00" at bounding box center [394, 189] width 86 height 15
type input "0"
click at [365, 115] on input "145,000.00" at bounding box center [394, 116] width 86 height 15
click at [366, 115] on input "145,000.00" at bounding box center [394, 116] width 86 height 15
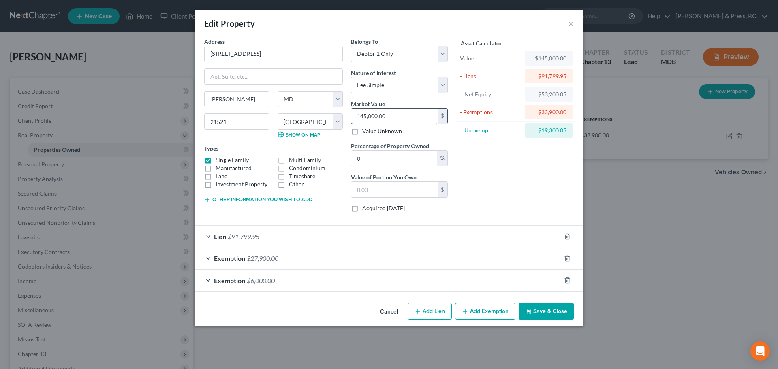
drag, startPoint x: 366, startPoint y: 115, endPoint x: 370, endPoint y: 114, distance: 5.0
click at [370, 114] on input "145,000.00" at bounding box center [394, 116] width 86 height 15
click at [368, 114] on input "145,000.00" at bounding box center [394, 116] width 86 height 15
paste input "16,8"
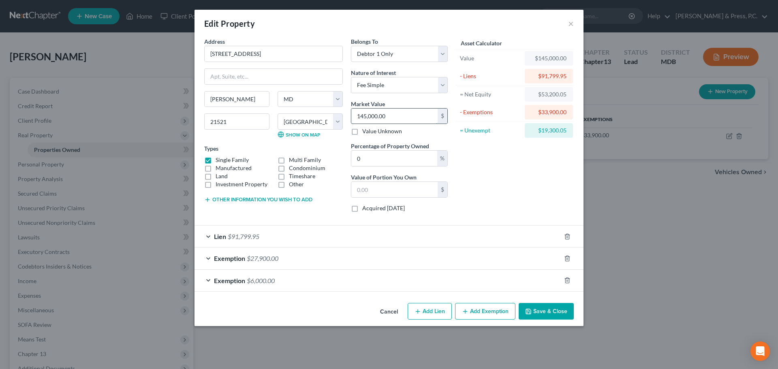
type input "116,800.00"
type input "0"
type input "116,800.00"
click at [490, 175] on div "Asset Calculator Value $116,800.00 - Liens $91,799.95 = Net Equity $53,200.05 -…" at bounding box center [515, 128] width 126 height 182
click at [372, 158] on input "0" at bounding box center [394, 158] width 86 height 15
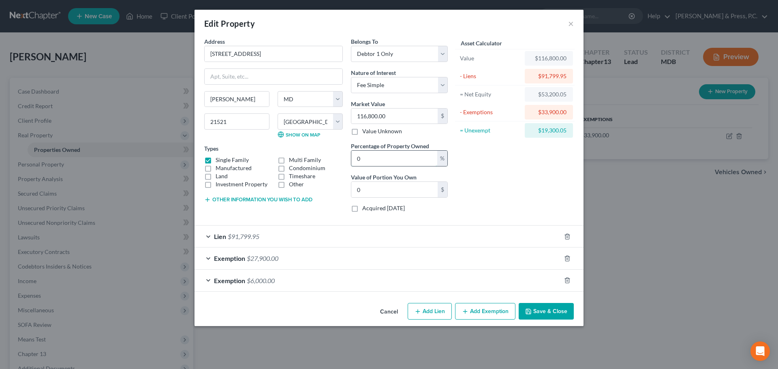
click at [372, 158] on input "0" at bounding box center [394, 158] width 86 height 15
type input "1"
type input "1,168.00"
type input "10"
type input "11,680.00"
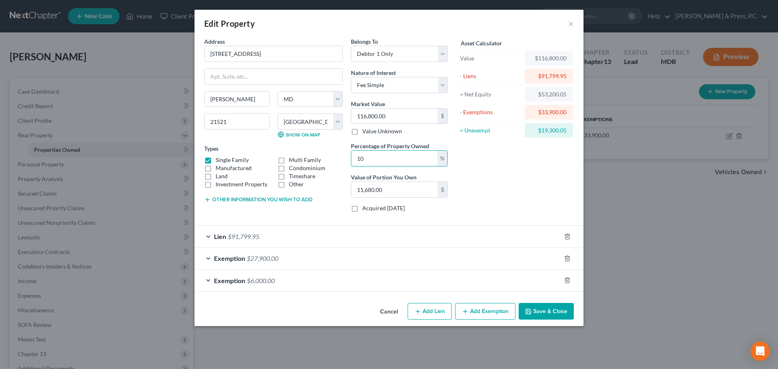
type input "100"
type input "116,800.00"
type input "100"
click at [522, 204] on div "Asset Calculator Value $116,800.00 - Liens $91,799.95 = Net Equity $53,200.05 -…" at bounding box center [515, 128] width 126 height 182
click at [514, 175] on div "Asset Calculator Value $116,800.00 - Liens $91,799.95 = Net Equity $53,200.05 -…" at bounding box center [515, 128] width 126 height 182
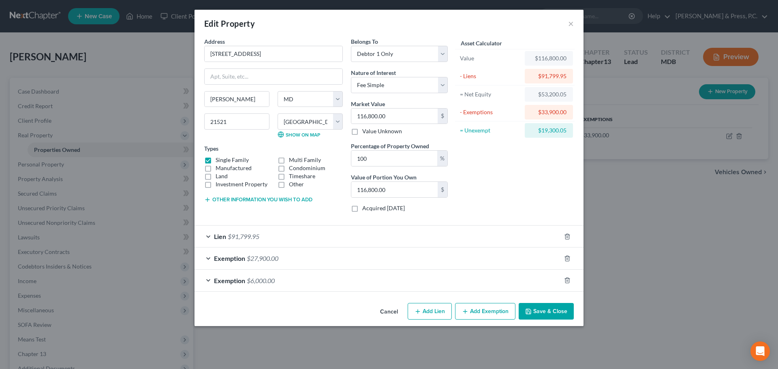
click at [547, 312] on button "Save & Close" at bounding box center [546, 311] width 55 height 17
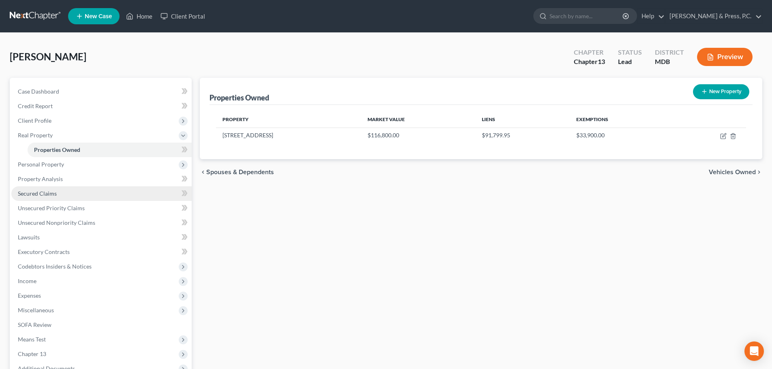
click at [37, 197] on link "Secured Claims" at bounding box center [101, 193] width 180 height 15
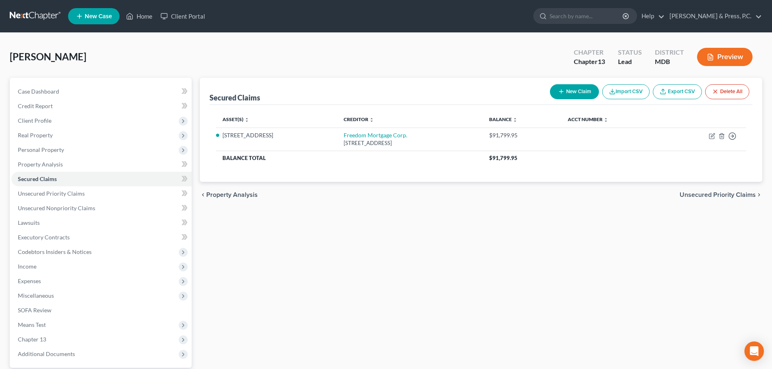
click at [564, 91] on button "New Claim" at bounding box center [574, 91] width 49 height 15
select select "0"
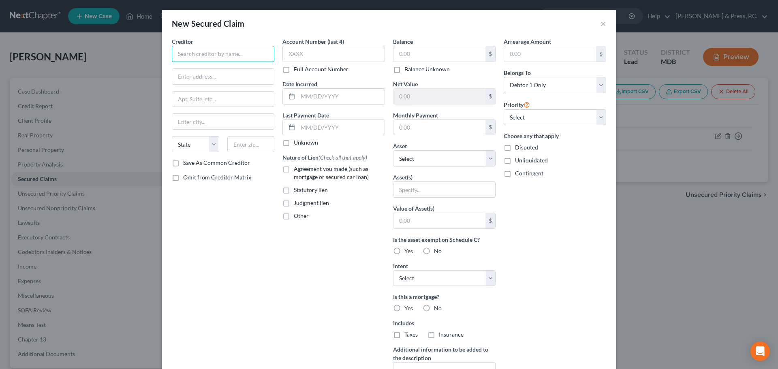
paste input "Alleg. Co. Child Support"
type input "Alleg. Co. Child Support"
click at [214, 74] on input "text" at bounding box center [223, 76] width 102 height 15
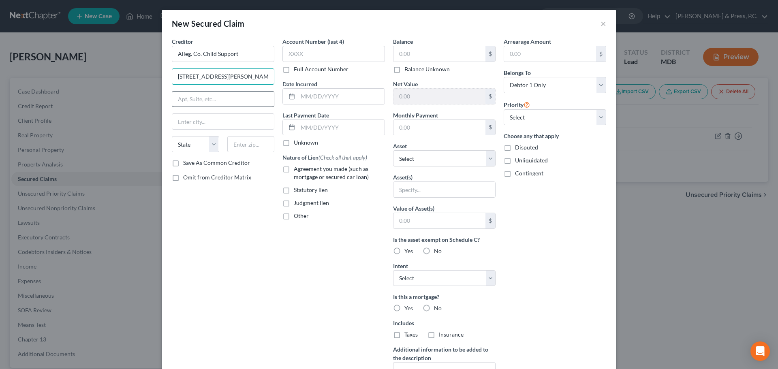
type input "[STREET_ADDRESS][PERSON_NAME]"
type input "21502"
type input "[GEOGRAPHIC_DATA]"
select select "21"
click at [235, 233] on div "Creditor * Alleg. Co. Child Support 1 [PERSON_NAME] [GEOGRAPHIC_DATA] [US_STATE…" at bounding box center [223, 217] width 111 height 361
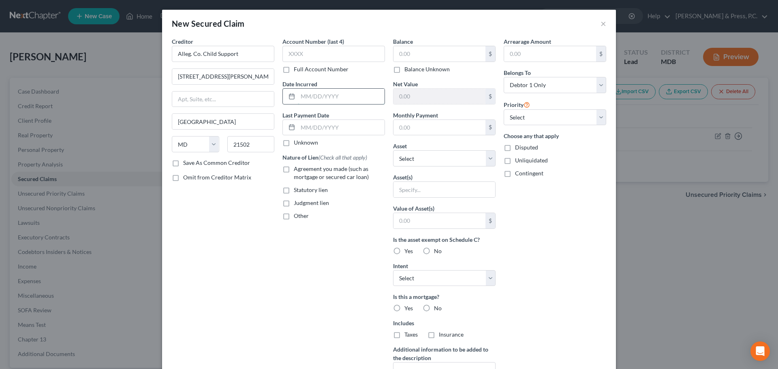
click at [312, 98] on input "text" at bounding box center [341, 96] width 87 height 15
type input "[DATE]"
click at [235, 339] on div "Creditor * Alleg. Co. Child Support 1 [PERSON_NAME] [GEOGRAPHIC_DATA] [US_STATE…" at bounding box center [223, 217] width 111 height 361
click at [294, 203] on label "Judgment lien" at bounding box center [311, 203] width 35 height 8
click at [297, 203] on input "Judgment lien" at bounding box center [299, 201] width 5 height 5
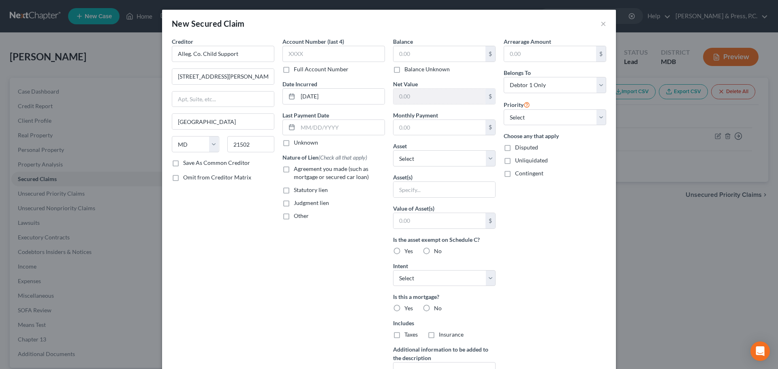
checkbox input "true"
drag, startPoint x: 294, startPoint y: 277, endPoint x: 307, endPoint y: 290, distance: 18.1
click at [295, 279] on div "Account Number (last 4) Full Account Number Date Incurred [DATE] Last Payment D…" at bounding box center [333, 217] width 111 height 361
click at [433, 53] on input "text" at bounding box center [439, 53] width 92 height 15
type input "1,295"
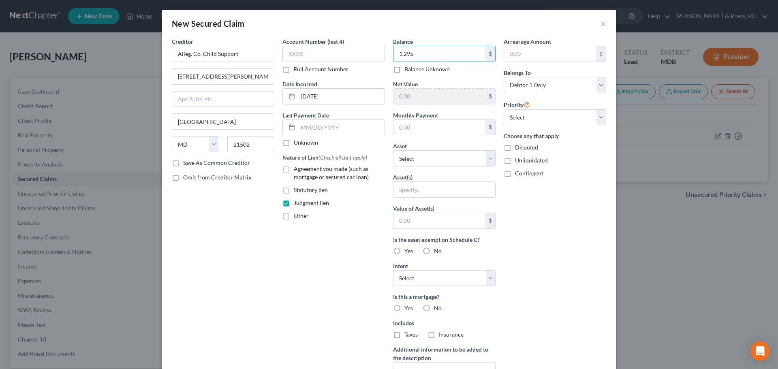
click at [598, 278] on div "Arrearage Amount $ Belongs To * Select Debtor 1 Only Debtor 2 Only Debtor 1 And…" at bounding box center [555, 217] width 111 height 361
click at [432, 159] on select "Select Other Multiple Assets [STREET_ADDRESS] - $116800.0" at bounding box center [444, 158] width 103 height 16
select select "2"
click at [393, 150] on select "Select Other Multiple Assets [STREET_ADDRESS] - $116800.0" at bounding box center [444, 158] width 103 height 16
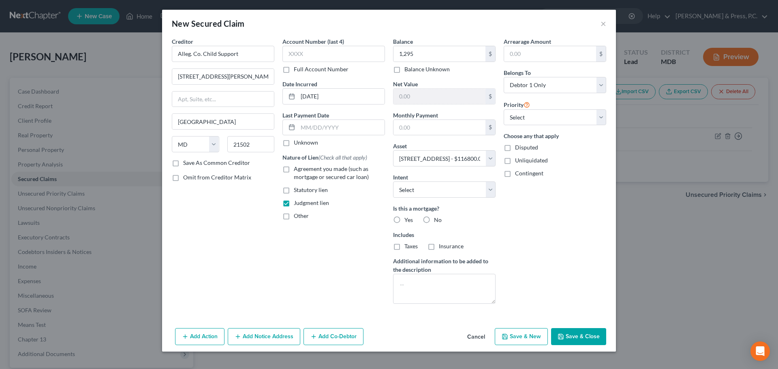
click at [609, 220] on div "Arrearage Amount $ Belongs To * Select Debtor 1 Only Debtor 2 Only Debtor 1 And…" at bounding box center [555, 173] width 111 height 273
click at [445, 189] on select "Select Surrender Redeem Reaffirm Avoid Other" at bounding box center [444, 190] width 103 height 16
select select "4"
click at [393, 182] on select "Select Surrender Redeem Reaffirm Avoid Other" at bounding box center [444, 190] width 103 height 16
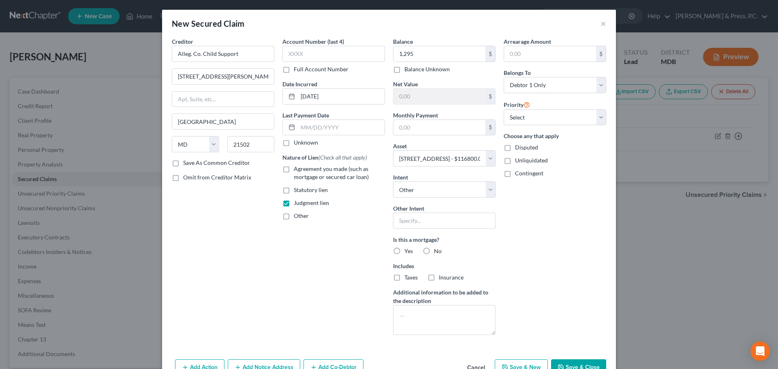
click at [572, 235] on div "Arrearage Amount $ Belongs To * Select Debtor 1 Only Debtor 2 Only Debtor 1 And…" at bounding box center [555, 189] width 111 height 304
click at [434, 248] on label "No" at bounding box center [438, 251] width 8 height 8
click at [437, 248] on input "No" at bounding box center [439, 249] width 5 height 5
radio input "true"
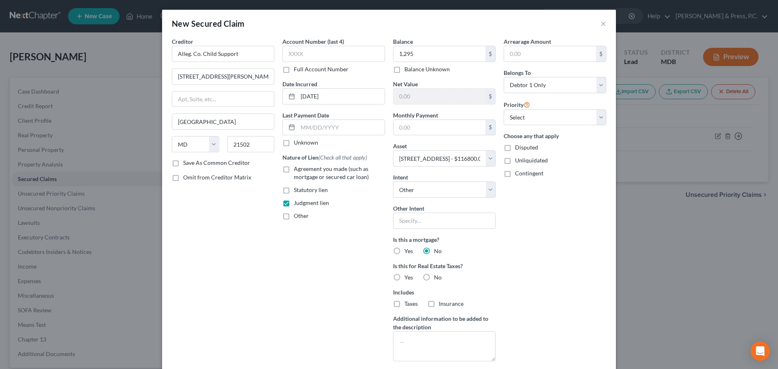
click at [434, 277] on label "No" at bounding box center [438, 278] width 8 height 8
click at [437, 277] on input "No" at bounding box center [439, 276] width 5 height 5
radio input "true"
click at [624, 294] on div "New Secured Claim × Creditor * Alleg. Co. Child Support 1 [PERSON_NAME] [GEOGRA…" at bounding box center [389, 184] width 778 height 369
click at [530, 50] on input "text" at bounding box center [550, 53] width 92 height 15
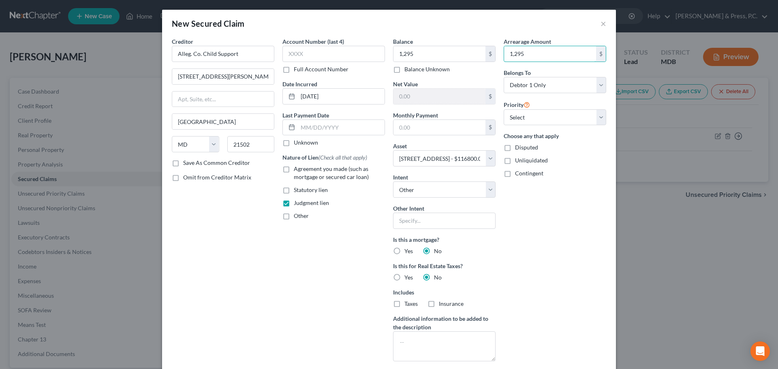
type input "1,295"
click at [572, 282] on div "Arrearage Amount 1,295 $ Belongs To * Select Debtor 1 Only Debtor 2 Only Debtor…" at bounding box center [555, 202] width 111 height 331
click at [538, 120] on select "Select 2nd 3rd 4th 5th 6th 7th 8th 9th 10th 11th 12th 13th 14th 15th 16th 17th …" at bounding box center [555, 117] width 103 height 16
select select "0"
click at [504, 109] on select "Select 2nd 3rd 4th 5th 6th 7th 8th 9th 10th 11th 12th 13th 14th 15th 16th 17th …" at bounding box center [555, 117] width 103 height 16
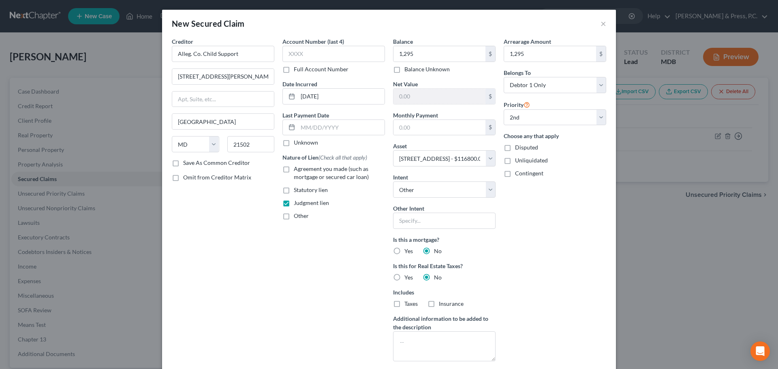
click at [547, 227] on div "Arrearage Amount 1,295 $ Belongs To * Select Debtor 1 Only Debtor 2 Only Debtor…" at bounding box center [555, 202] width 111 height 331
click at [515, 148] on label "Disputed" at bounding box center [526, 147] width 23 height 8
click at [518, 148] on input "Disputed" at bounding box center [520, 145] width 5 height 5
checkbox input "true"
click at [541, 232] on div "Arrearage Amount 1,295 $ Belongs To * Select Debtor 1 Only Debtor 2 Only Debtor…" at bounding box center [555, 202] width 111 height 331
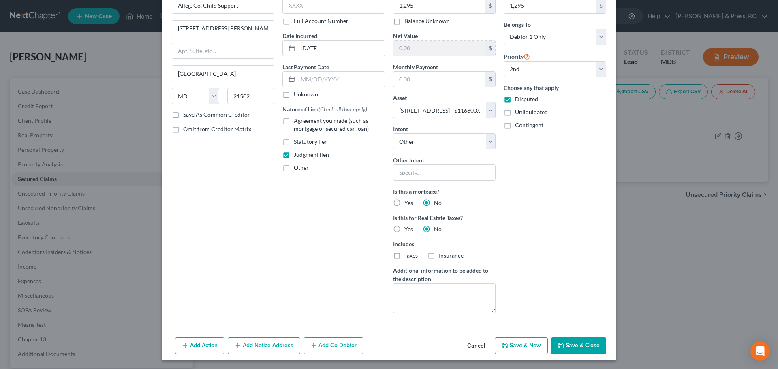
scroll to position [49, 0]
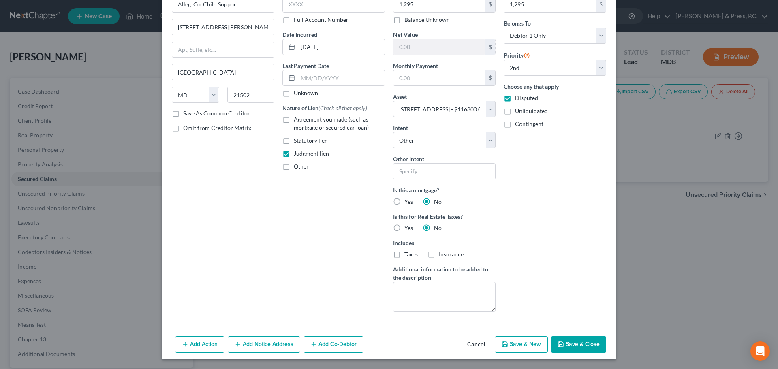
click at [573, 344] on button "Save & Close" at bounding box center [578, 344] width 55 height 17
select select
select select "1"
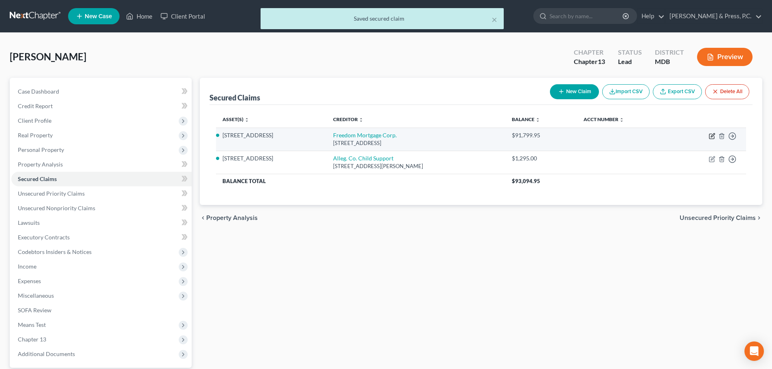
click at [711, 134] on icon "button" at bounding box center [711, 136] width 5 height 5
select select "33"
select select "0"
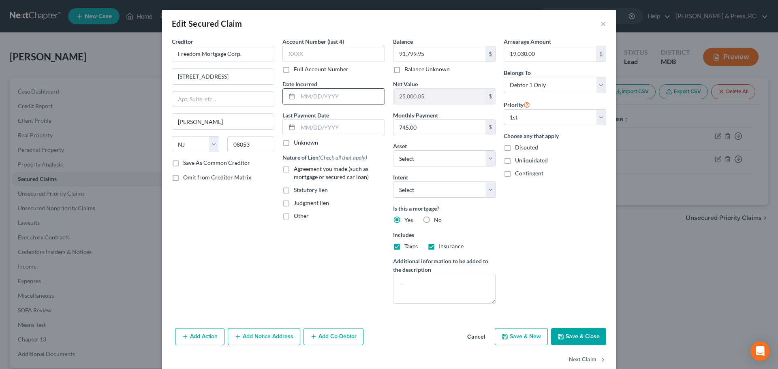
click at [300, 97] on input "text" at bounding box center [341, 96] width 87 height 15
click at [302, 94] on input "112/07/2018" at bounding box center [341, 96] width 87 height 15
type input "[DATE]"
click at [315, 290] on div "Account Number (last 4) Full Account Number Date Incurred [DATE] Last Payment D…" at bounding box center [333, 173] width 111 height 273
click at [294, 169] on label "Agreement you made (such as mortgage or secured car loan)" at bounding box center [339, 173] width 91 height 16
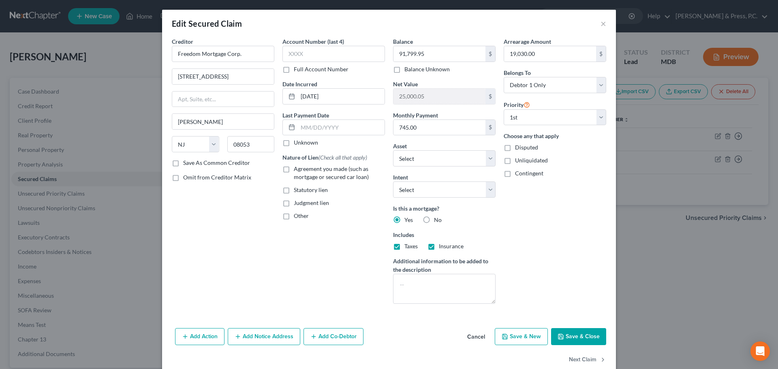
click at [297, 169] on input "Agreement you made (such as mortgage or secured car loan)" at bounding box center [299, 167] width 5 height 5
checkbox input "true"
click at [336, 251] on div "Account Number (last 4) Full Account Number Date Incurred [DATE] Last Payment D…" at bounding box center [333, 173] width 111 height 273
click at [551, 246] on div "Arrearage Amount 19,030.00 $ Belongs To * Select Debtor 1 Only Debtor 2 Only De…" at bounding box center [555, 173] width 111 height 273
click at [573, 337] on button "Save & Close" at bounding box center [578, 336] width 55 height 17
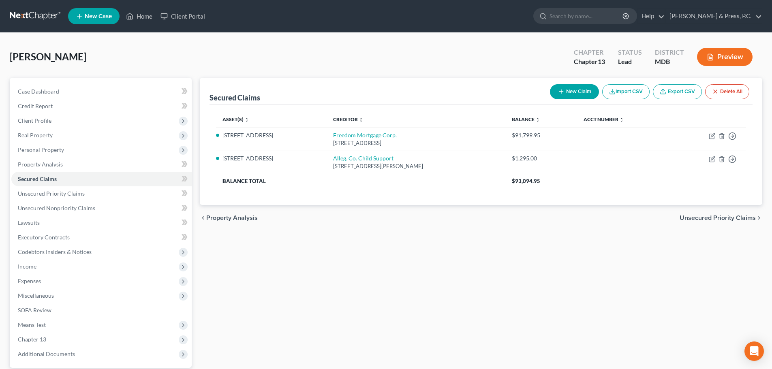
click at [572, 85] on button "New Claim" at bounding box center [574, 91] width 49 height 15
select select "0"
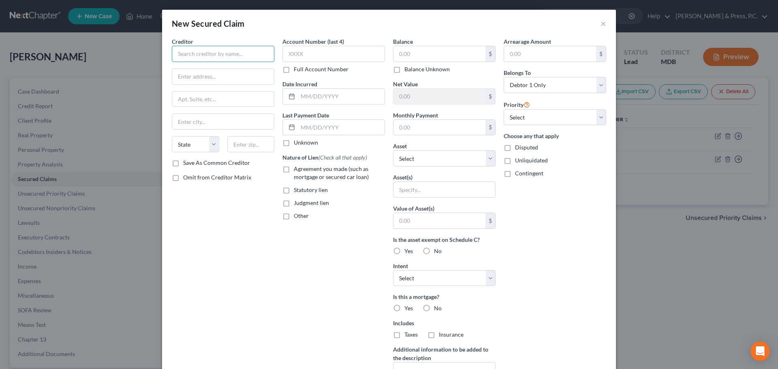
paste input "The Judgment Group"
type input "The Judgment Group"
click at [438, 45] on div "Balance $ Balance Unknown Balance Undetermined $ Balance Unknown" at bounding box center [444, 55] width 103 height 36
click at [435, 49] on input "text" at bounding box center [439, 53] width 92 height 15
click at [404, 70] on label "Balance Unknown" at bounding box center [426, 69] width 45 height 8
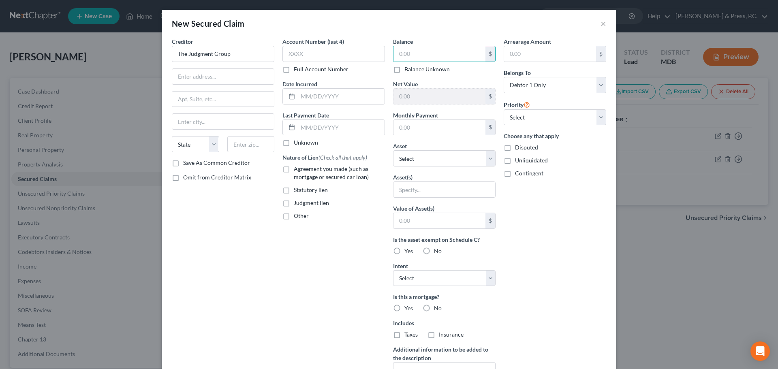
click at [408, 70] on input "Balance Unknown" at bounding box center [410, 67] width 5 height 5
checkbox input "true"
type input "0.00"
click at [416, 157] on select "Select Other Multiple Assets [STREET_ADDRESS] - $116800.0" at bounding box center [444, 158] width 103 height 16
click at [539, 190] on div "Arrearage Amount $ Belongs To * Select Debtor 1 Only Debtor 2 Only Debtor 1 And…" at bounding box center [555, 217] width 111 height 361
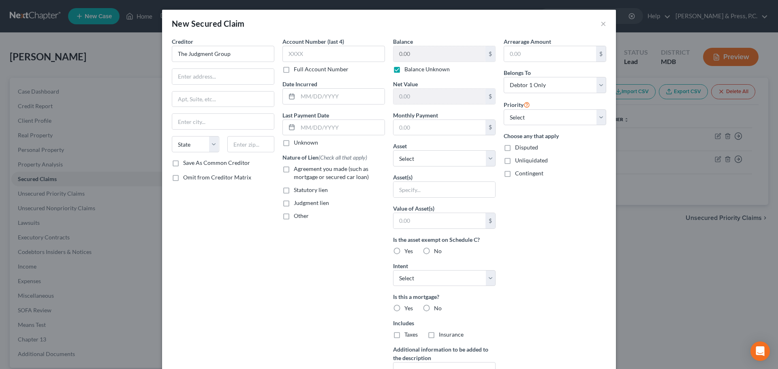
click at [404, 68] on label "Balance Unknown" at bounding box center [426, 69] width 45 height 8
click at [408, 68] on input "Balance Unknown" at bounding box center [410, 67] width 5 height 5
checkbox input "false"
click at [406, 51] on input "0.00" at bounding box center [439, 53] width 92 height 15
type input "6,000"
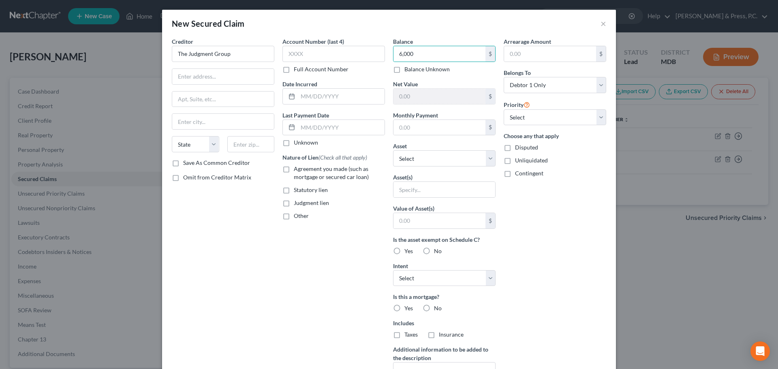
click at [550, 214] on div "Arrearage Amount $ Belongs To * Select Debtor 1 Only Debtor 2 Only Debtor 1 And…" at bounding box center [555, 217] width 111 height 361
click at [418, 162] on select "Select Other Multiple Assets [STREET_ADDRESS] - $116800.0" at bounding box center [444, 158] width 103 height 16
select select "2"
click at [393, 150] on select "Select Other Multiple Assets [STREET_ADDRESS] - $116800.0" at bounding box center [444, 158] width 103 height 16
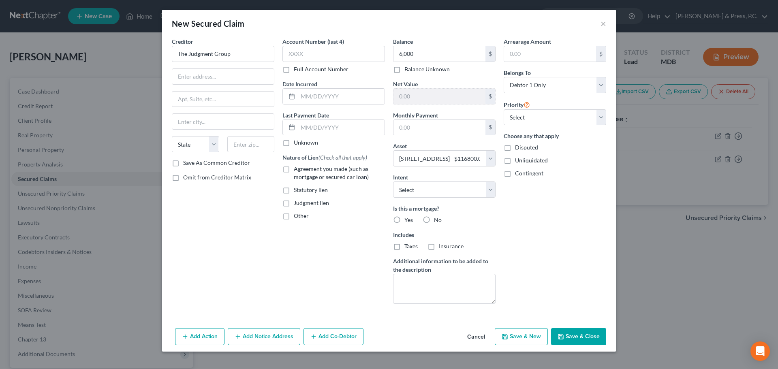
click at [584, 216] on div "Arrearage Amount $ Belongs To * Select Debtor 1 Only Debtor 2 Only Debtor 1 And…" at bounding box center [555, 173] width 111 height 273
click at [440, 190] on select "Select Surrender Redeem Reaffirm Avoid Other" at bounding box center [444, 190] width 103 height 16
click at [575, 222] on div "Arrearage Amount $ Belongs To * Select Debtor 1 Only Debtor 2 Only Debtor 1 And…" at bounding box center [555, 173] width 111 height 273
click at [434, 220] on label "No" at bounding box center [438, 220] width 8 height 8
click at [437, 220] on input "No" at bounding box center [439, 218] width 5 height 5
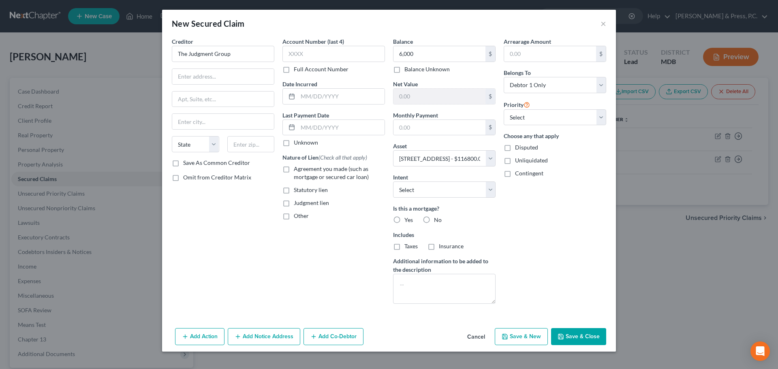
radio input "true"
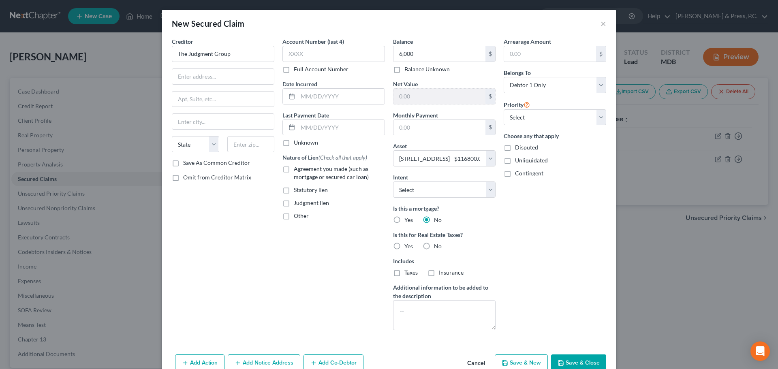
click at [532, 250] on div "Arrearage Amount $ Belongs To * Select Debtor 1 Only Debtor 2 Only Debtor 1 And…" at bounding box center [555, 186] width 111 height 299
click at [434, 244] on label "No" at bounding box center [438, 246] width 8 height 8
click at [437, 244] on input "No" at bounding box center [439, 244] width 5 height 5
radio input "true"
click at [535, 242] on div "Arrearage Amount $ Belongs To * Select Debtor 1 Only Debtor 2 Only Debtor 1 And…" at bounding box center [555, 186] width 111 height 299
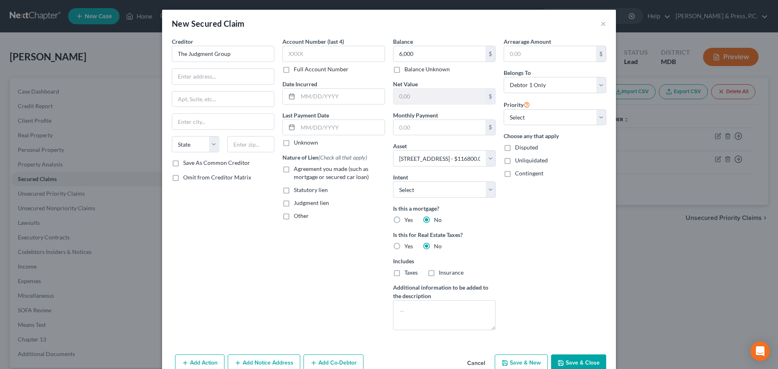
click at [515, 147] on label "Disputed" at bounding box center [526, 147] width 23 height 8
click at [518, 147] on input "Disputed" at bounding box center [520, 145] width 5 height 5
checkbox input "true"
click at [536, 115] on select "Select 3rd 4th 5th 6th 7th 8th 9th 10th 11th 12th 13th 14th 15th 16th 17th 18th…" at bounding box center [555, 117] width 103 height 16
select select "0"
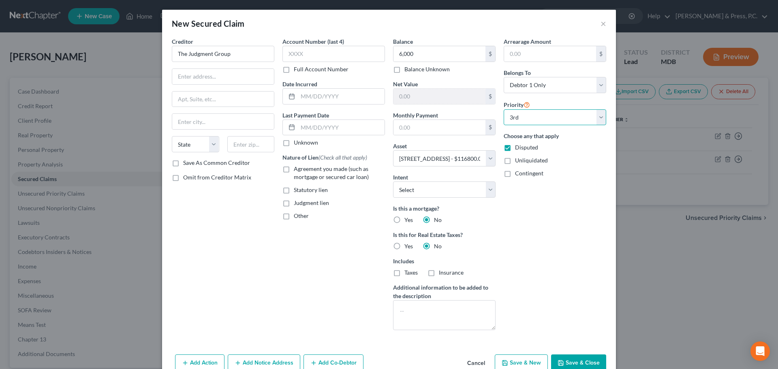
click at [504, 109] on select "Select 3rd 4th 5th 6th 7th 8th 9th 10th 11th 12th 13th 14th 15th 16th 17th 18th…" at bounding box center [555, 117] width 103 height 16
click at [563, 236] on div "Arrearage Amount $ Belongs To * Select Debtor 1 Only Debtor 2 Only Debtor 1 And…" at bounding box center [555, 186] width 111 height 299
click at [532, 79] on select "Select Debtor 1 Only Debtor 2 Only Debtor 1 And Debtor 2 Only At Least One Of T…" at bounding box center [555, 85] width 103 height 16
select select "3"
click at [504, 77] on select "Select Debtor 1 Only Debtor 2 Only Debtor 1 And Debtor 2 Only At Least One Of T…" at bounding box center [555, 85] width 103 height 16
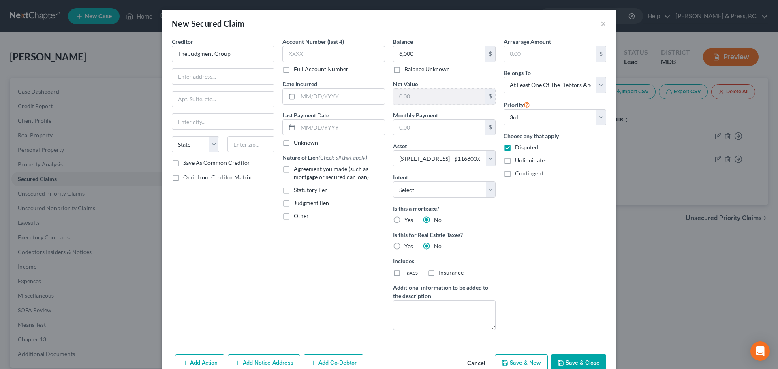
click at [564, 241] on div "Arrearage Amount $ Belongs To * Select Debtor 1 Only Debtor 2 Only Debtor 1 And…" at bounding box center [555, 186] width 111 height 299
click at [545, 54] on input "text" at bounding box center [550, 53] width 92 height 15
type input "6,000"
click at [551, 221] on div "Arrearage Amount 6,000 $ Belongs To * Select Debtor 1 Only Debtor 2 Only Debtor…" at bounding box center [555, 186] width 111 height 299
click at [294, 206] on label "Judgment lien" at bounding box center [311, 203] width 35 height 8
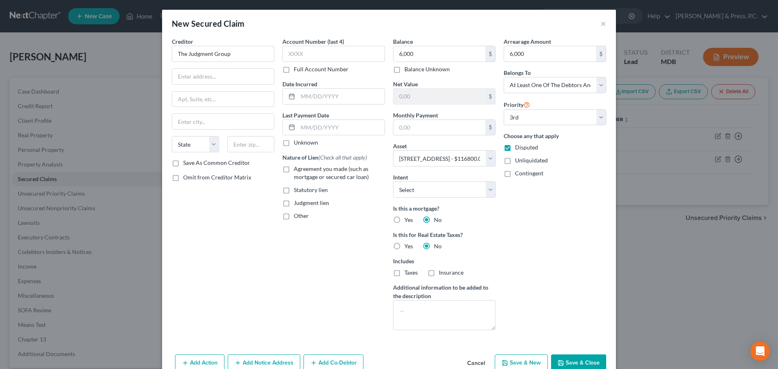
click at [297, 204] on input "Judgment lien" at bounding box center [299, 201] width 5 height 5
checkbox input "true"
click at [212, 273] on div "Creditor * The Judgment Group State [US_STATE] AK AR AZ CA CO CT DE DC [GEOGRAP…" at bounding box center [223, 186] width 111 height 299
paste input "PO BOX 191"
type input "PO BOX 191"
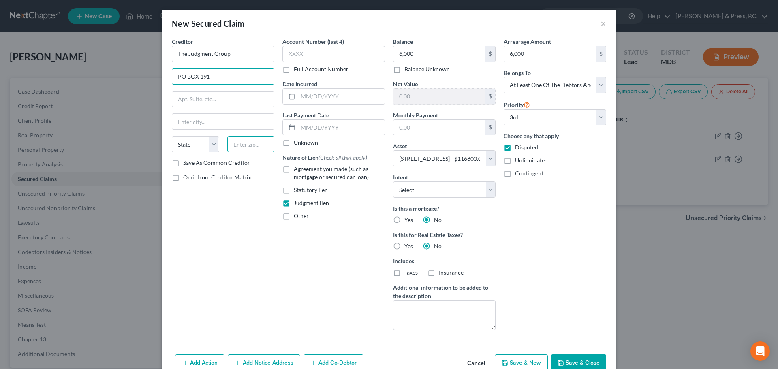
click at [243, 148] on input "text" at bounding box center [250, 144] width 47 height 16
type input "21666"
type input "[GEOGRAPHIC_DATA]"
select select "21"
click at [243, 231] on div "Creditor * The Judgment Group PO BOX 191 [GEOGRAPHIC_DATA] [US_STATE] AK AR AZ …" at bounding box center [223, 186] width 111 height 299
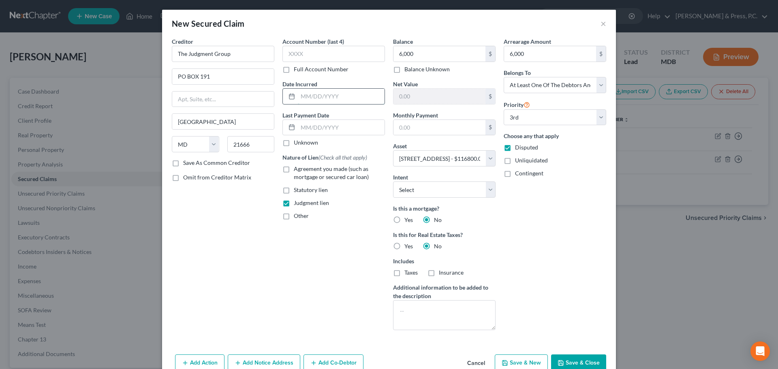
click at [304, 99] on input "text" at bounding box center [341, 96] width 87 height 15
type input "[DATE]"
click at [280, 325] on div "Account Number (last 4) Full Account Number Date Incurred [DATE] Last Payment D…" at bounding box center [333, 186] width 111 height 299
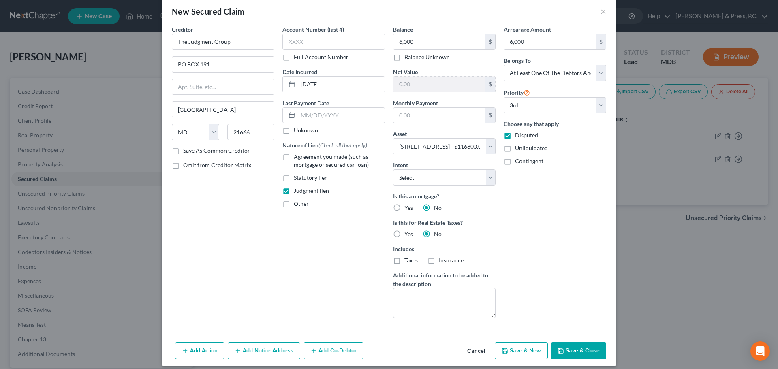
scroll to position [19, 0]
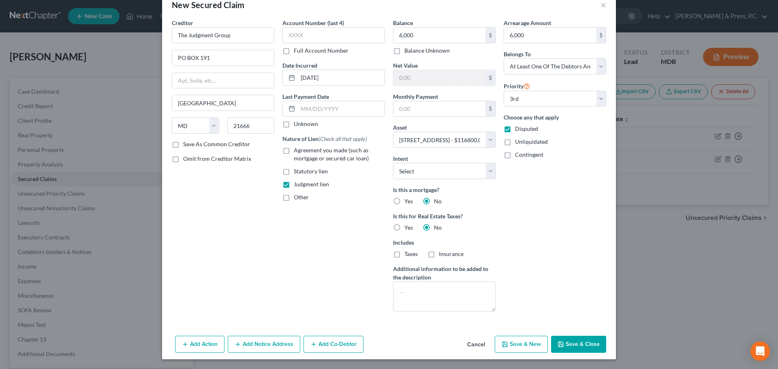
click at [578, 342] on button "Save & Close" at bounding box center [578, 344] width 55 height 17
select select
select select "2"
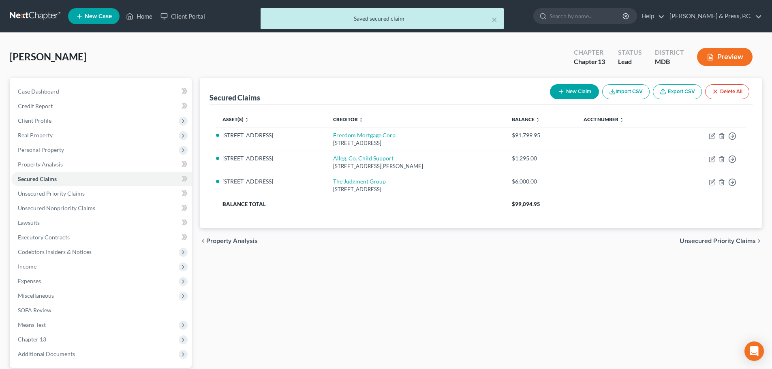
drag, startPoint x: 455, startPoint y: 271, endPoint x: 465, endPoint y: 255, distance: 19.0
click at [455, 272] on div "Secured Claims New Claim Import CSV Export CSV Delete All Asset(s) expand_more …" at bounding box center [481, 246] width 571 height 337
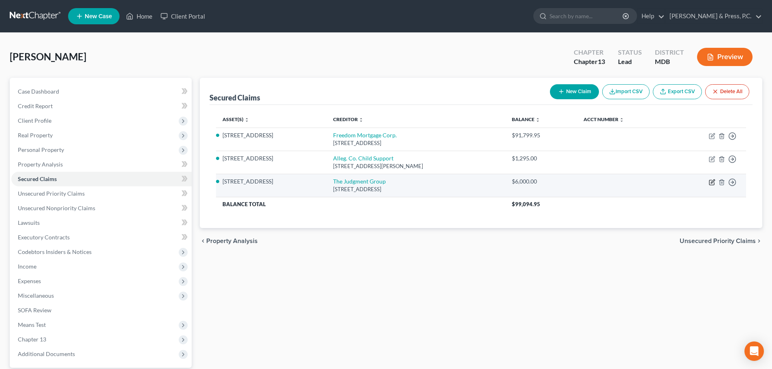
click at [712, 181] on icon "button" at bounding box center [713, 182] width 4 height 4
select select "21"
select select "3"
select select "0"
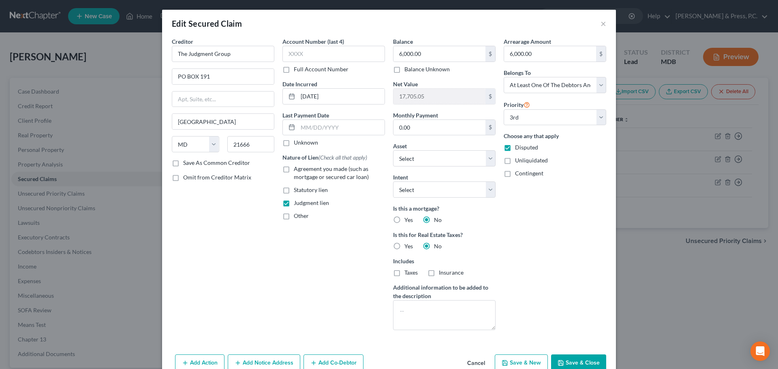
click at [267, 305] on div "Creditor * The Judgment Group PO BOX 191 [GEOGRAPHIC_DATA] [US_STATE] AK AR AZ …" at bounding box center [223, 186] width 111 height 299
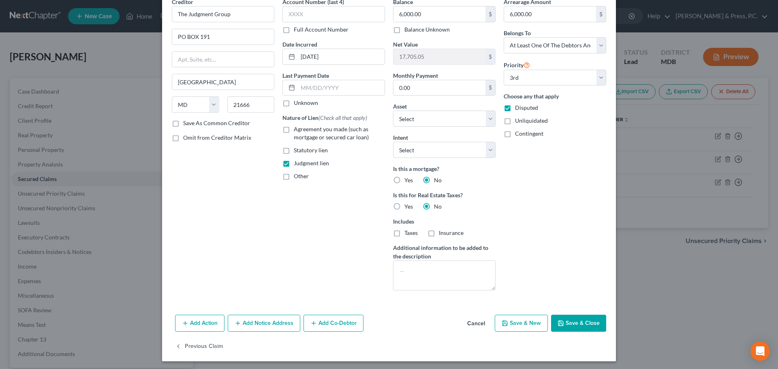
scroll to position [42, 0]
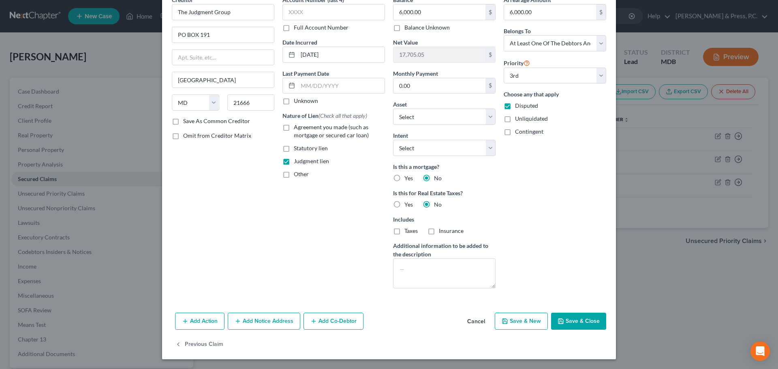
click at [268, 325] on button "Add Notice Address" at bounding box center [264, 321] width 73 height 17
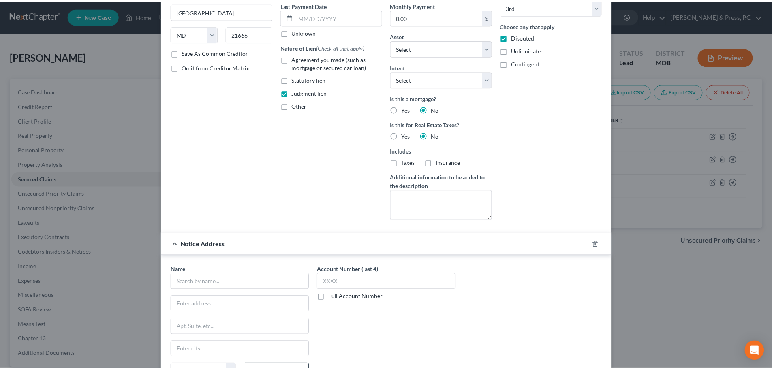
scroll to position [216, 0]
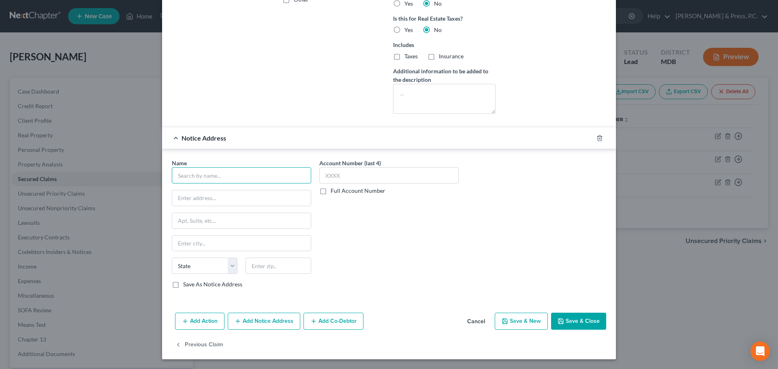
paste input "[PERSON_NAME] [PERSON_NAME]"
type input "[PERSON_NAME] [PERSON_NAME]"
click at [276, 175] on input "[PERSON_NAME] [PERSON_NAME]" at bounding box center [241, 175] width 139 height 16
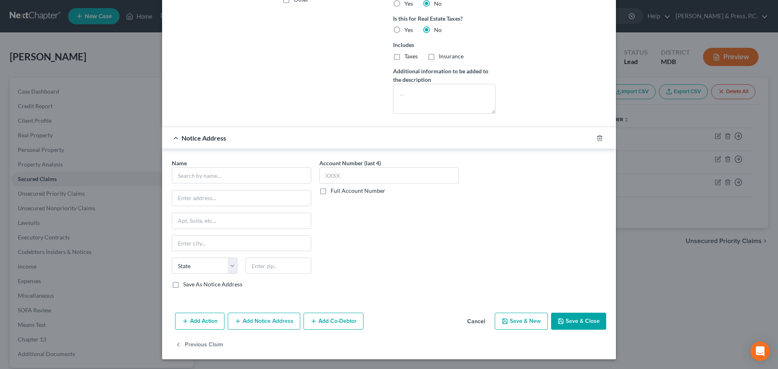
click at [475, 323] on button "Cancel" at bounding box center [476, 322] width 31 height 16
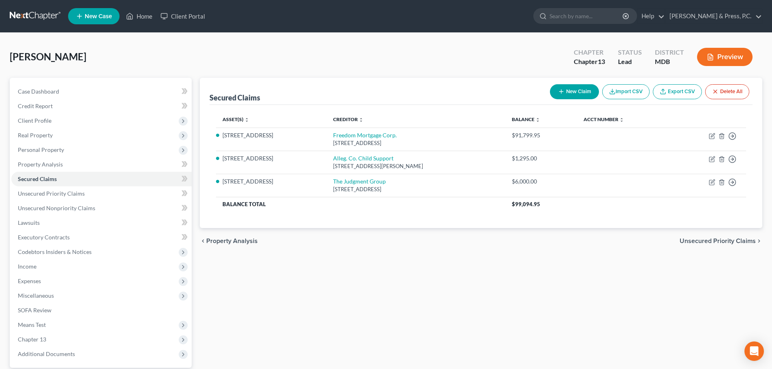
click at [385, 303] on div "Secured Claims New Claim Import CSV Export CSV Delete All Asset(s) expand_more …" at bounding box center [481, 246] width 571 height 337
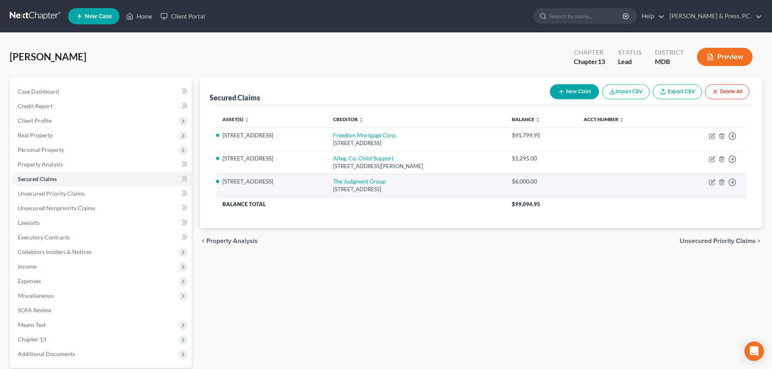
drag, startPoint x: 376, startPoint y: 299, endPoint x: 396, endPoint y: 186, distance: 114.1
click at [375, 299] on div "Secured Claims New Claim Import CSV Export CSV Delete All Asset(s) expand_more …" at bounding box center [481, 246] width 571 height 337
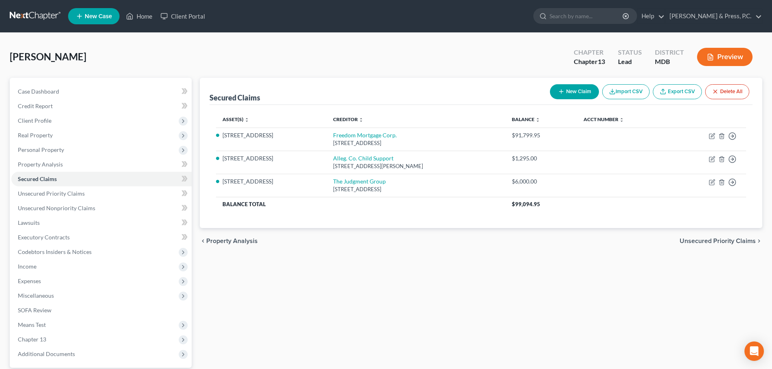
click at [443, 320] on div "Secured Claims New Claim Import CSV Export CSV Delete All Asset(s) expand_more …" at bounding box center [481, 246] width 571 height 337
click at [404, 316] on div "Secured Claims New Claim Import CSV Export CSV Delete All Asset(s) expand_more …" at bounding box center [481, 246] width 571 height 337
click at [278, 327] on div "Secured Claims New Claim Import CSV Export CSV Delete All Asset(s) expand_more …" at bounding box center [481, 246] width 571 height 337
click at [359, 285] on div "Secured Claims New Claim Import CSV Export CSV Delete All Asset(s) expand_more …" at bounding box center [481, 246] width 571 height 337
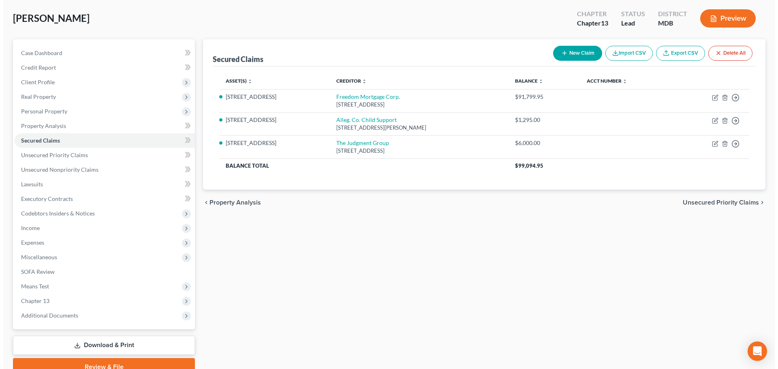
scroll to position [76, 0]
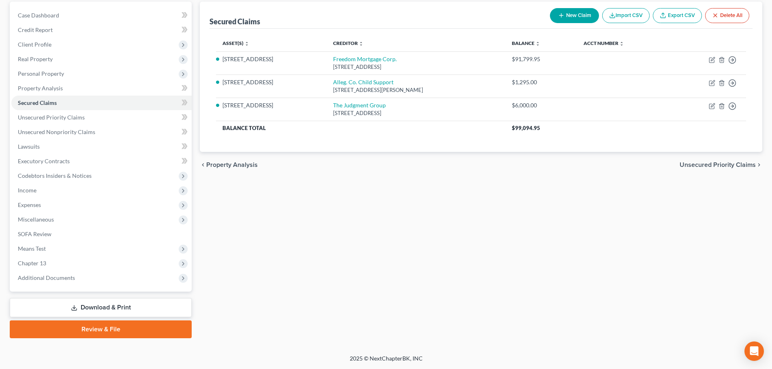
click at [331, 310] on div "Secured Claims New Claim Import CSV Export CSV Delete All Asset(s) expand_more …" at bounding box center [481, 170] width 571 height 337
click at [573, 17] on button "New Claim" at bounding box center [574, 15] width 49 height 15
select select "0"
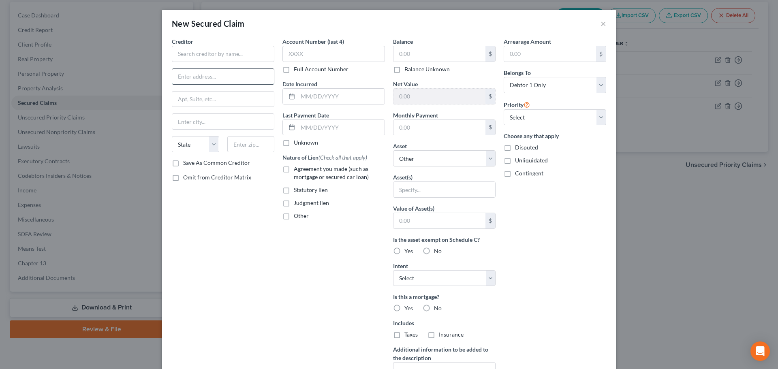
drag, startPoint x: 196, startPoint y: 48, endPoint x: 183, endPoint y: 76, distance: 31.2
click at [183, 76] on input "text" at bounding box center [223, 76] width 102 height 15
paste input "[STREET_ADDRESS]"
type input "[STREET_ADDRESS]"
click at [198, 50] on input "text" at bounding box center [223, 54] width 103 height 16
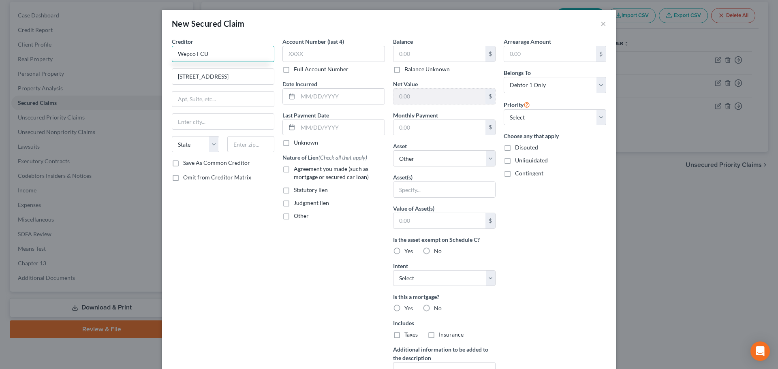
type input "Wepco FCU"
type input "21502"
type input "[GEOGRAPHIC_DATA]"
select select "21"
type input "LaVale"
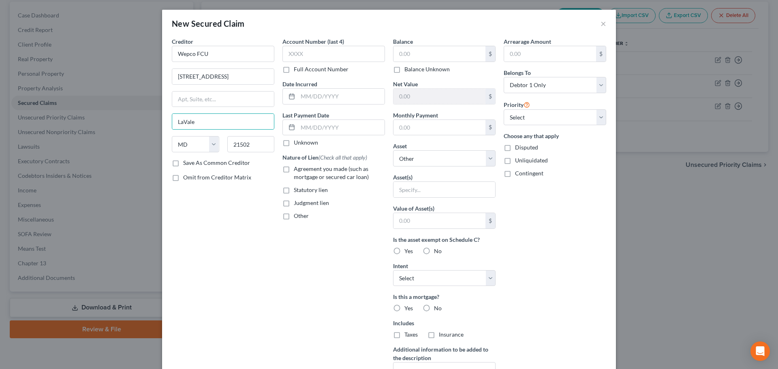
click at [256, 232] on div "Creditor * Wepco FCU [STREET_ADDRESS][GEOGRAPHIC_DATA] [US_STATE] AK AR AZ CA C…" at bounding box center [223, 217] width 111 height 361
click at [183, 164] on label "Save As Common Creditor" at bounding box center [216, 163] width 67 height 8
click at [186, 164] on input "Save As Common Creditor" at bounding box center [188, 161] width 5 height 5
checkbox input "true"
drag, startPoint x: 206, startPoint y: 232, endPoint x: 214, endPoint y: 231, distance: 8.5
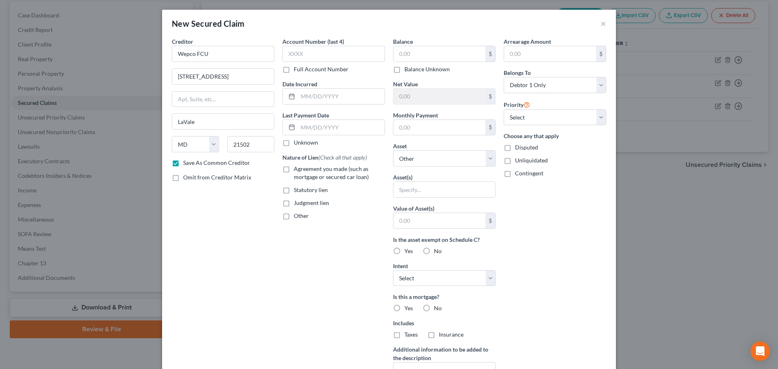
click at [207, 232] on div "Creditor * Wepco FCU [STREET_ADDRESS][GEOGRAPHIC_DATA] [US_STATE] AK AR AZ CA C…" at bounding box center [223, 217] width 111 height 361
click at [294, 169] on label "Agreement you made (such as mortgage or secured car loan)" at bounding box center [339, 173] width 91 height 16
click at [297, 169] on input "Agreement you made (such as mortgage or secured car loan)" at bounding box center [299, 167] width 5 height 5
checkbox input "true"
click at [265, 254] on div "Creditor * Wepco FCU [STREET_ADDRESS][GEOGRAPHIC_DATA] [US_STATE] AK AR AZ CA C…" at bounding box center [223, 217] width 111 height 361
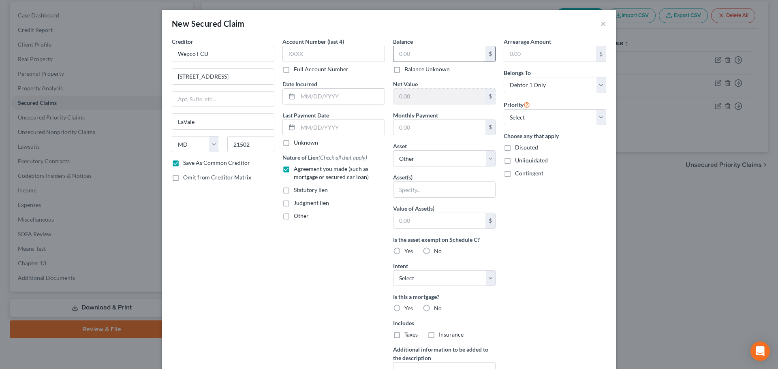
click at [402, 55] on input "text" at bounding box center [439, 53] width 92 height 15
type input "24,000"
click at [442, 156] on select "Select Other Multiple Assets [STREET_ADDRESS] - $116800.0" at bounding box center [444, 158] width 103 height 16
click at [556, 212] on div "Arrearage Amount $ Belongs To * Select Debtor 1 Only Debtor 2 Only Debtor 1 And…" at bounding box center [555, 217] width 111 height 361
click at [536, 119] on select "Select 1st 2nd 3rd 4th 5th 6th 7th 8th 9th 10th 11th 12th 13th 14th 15th 16th 1…" at bounding box center [555, 117] width 103 height 16
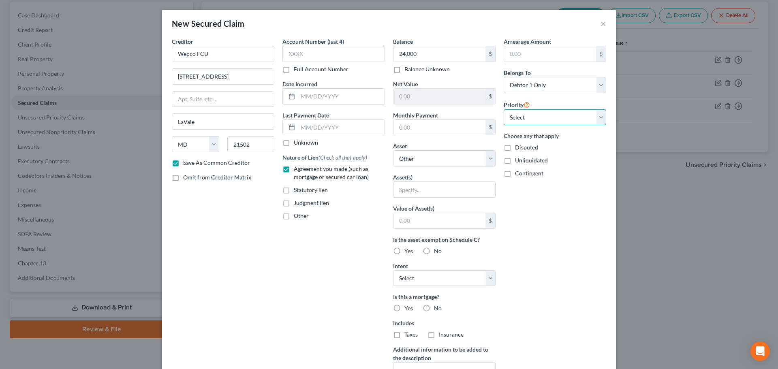
select select "0"
click at [504, 109] on select "Select 1st 2nd 3rd 4th 5th 6th 7th 8th 9th 10th 11th 12th 13th 14th 15th 16th 1…" at bounding box center [555, 117] width 103 height 16
click at [555, 200] on div "Arrearage Amount $ Belongs To * Select Debtor 1 Only Debtor 2 Only Debtor 1 And…" at bounding box center [555, 217] width 111 height 361
click at [421, 188] on input "text" at bounding box center [444, 189] width 102 height 15
type input "Truck"
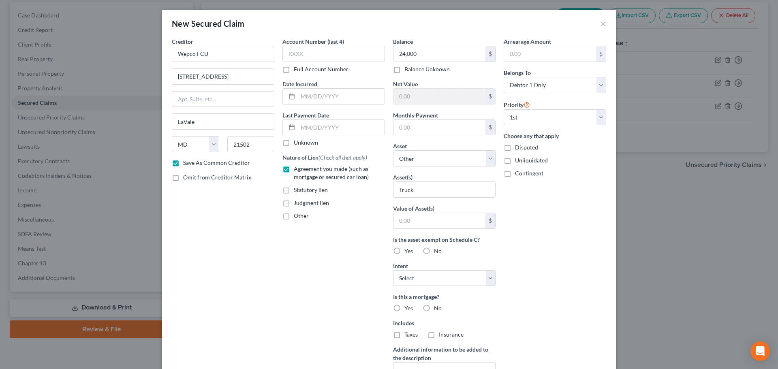
drag, startPoint x: 538, startPoint y: 286, endPoint x: 552, endPoint y: 280, distance: 15.1
click at [538, 285] on div "Arrearage Amount $ Belongs To * Select Debtor 1 Only Debtor 2 Only Debtor 1 And…" at bounding box center [555, 217] width 111 height 361
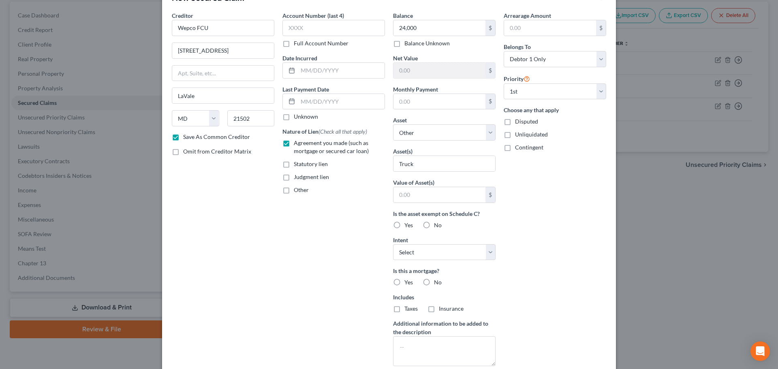
scroll to position [81, 0]
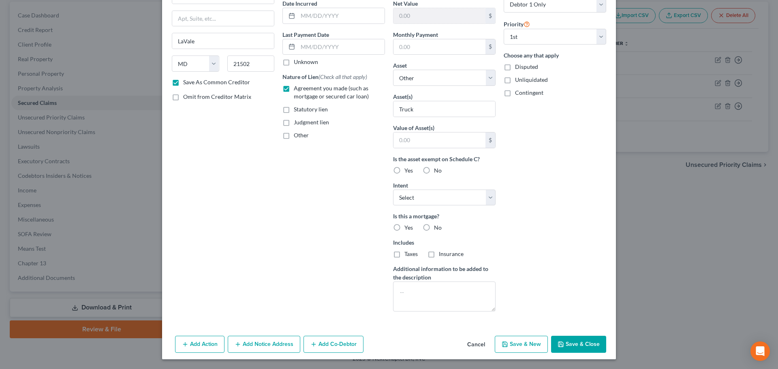
click at [579, 345] on button "Save & Close" at bounding box center [578, 344] width 55 height 17
checkbox input "false"
select select
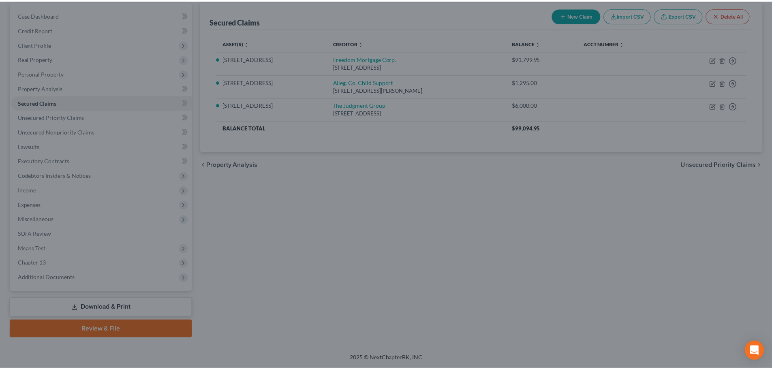
scroll to position [0, 0]
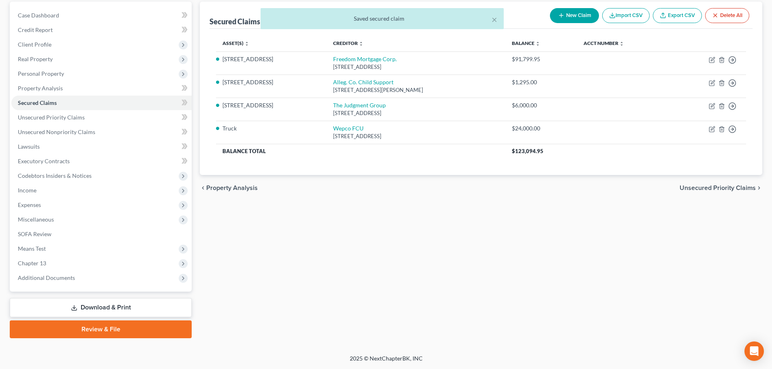
drag, startPoint x: 305, startPoint y: 201, endPoint x: 320, endPoint y: 264, distance: 64.6
click at [305, 202] on div "Secured Claims New Claim Import CSV Export CSV Delete All Asset(s) expand_more …" at bounding box center [481, 170] width 571 height 337
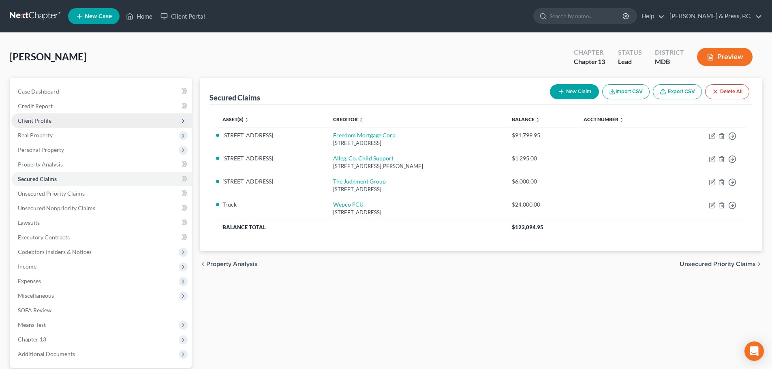
click at [45, 119] on span "Client Profile" at bounding box center [35, 120] width 34 height 7
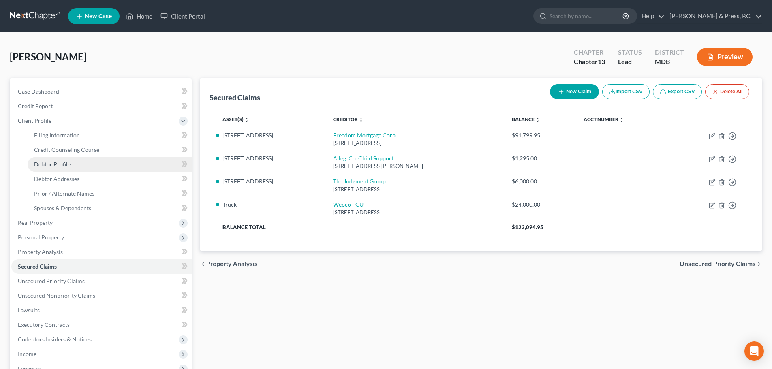
click at [55, 166] on span "Debtor Profile" at bounding box center [52, 164] width 36 height 7
select select "2"
select select "0"
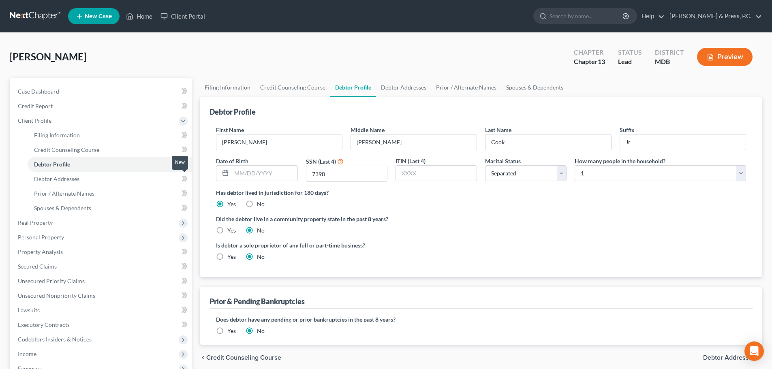
radio input "true"
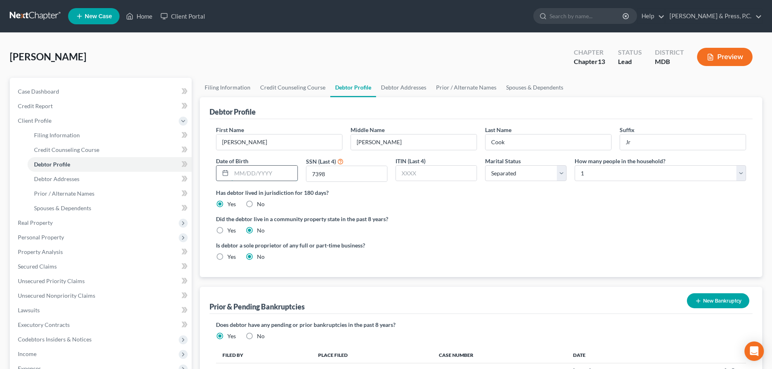
click at [247, 177] on input "text" at bounding box center [264, 173] width 66 height 15
type input "[DATE]"
click at [558, 249] on div "Is debtor a sole proprietor of any full or part-time business? Yes No" at bounding box center [481, 254] width 538 height 26
click at [479, 245] on div "Is debtor a sole proprietor of any full or part-time business? Yes No" at bounding box center [346, 251] width 269 height 20
click at [51, 269] on span "Secured Claims" at bounding box center [37, 266] width 39 height 7
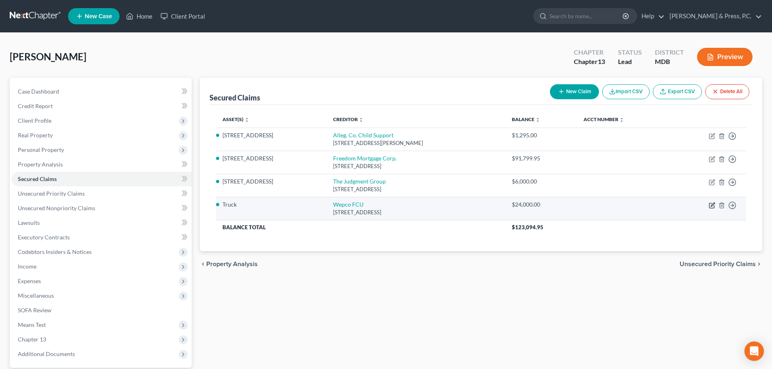
click at [712, 203] on icon "button" at bounding box center [712, 205] width 6 height 6
select select "21"
select select "0"
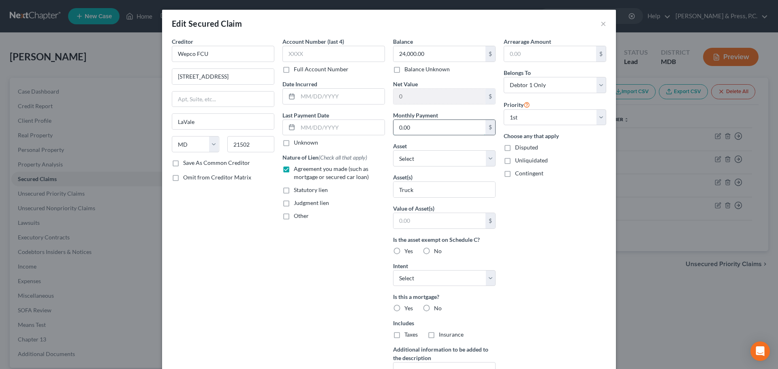
click at [417, 126] on input "0.00" at bounding box center [439, 127] width 92 height 15
type input "453"
drag, startPoint x: 592, startPoint y: 303, endPoint x: 584, endPoint y: 308, distance: 10.2
click at [594, 303] on div "Arrearage Amount $ Belongs To * Select Debtor 1 Only Debtor 2 Only Debtor 1 And…" at bounding box center [555, 217] width 111 height 361
click at [430, 54] on input "24,000.00" at bounding box center [439, 53] width 92 height 15
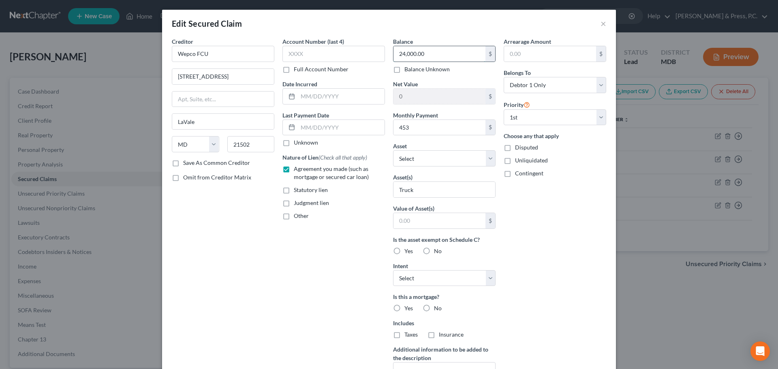
click at [430, 54] on input "24,000.00" at bounding box center [439, 53] width 92 height 15
type input "6,620"
drag, startPoint x: 562, startPoint y: 257, endPoint x: 566, endPoint y: 244, distance: 12.7
click at [563, 255] on div "Arrearage Amount $ Belongs To * Select Debtor 1 Only Debtor 2 Only Debtor 1 And…" at bounding box center [555, 217] width 111 height 361
click at [304, 130] on input "text" at bounding box center [341, 127] width 87 height 15
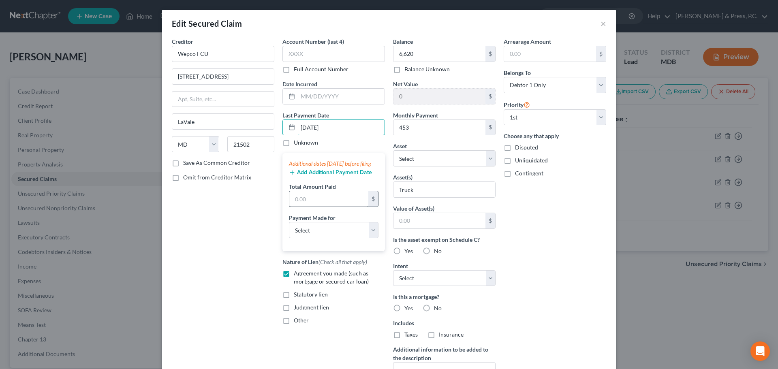
type input "[DATE]"
click at [316, 207] on input "text" at bounding box center [328, 198] width 79 height 15
type input "1,000"
click at [343, 238] on select "Select Car Credit Card Loan Repayment Mortgage Other Suppliers Or Vendors" at bounding box center [334, 230] width 90 height 16
click at [289, 230] on select "Select Car Credit Card Loan Repayment Mortgage Other Suppliers Or Vendors" at bounding box center [334, 230] width 90 height 16
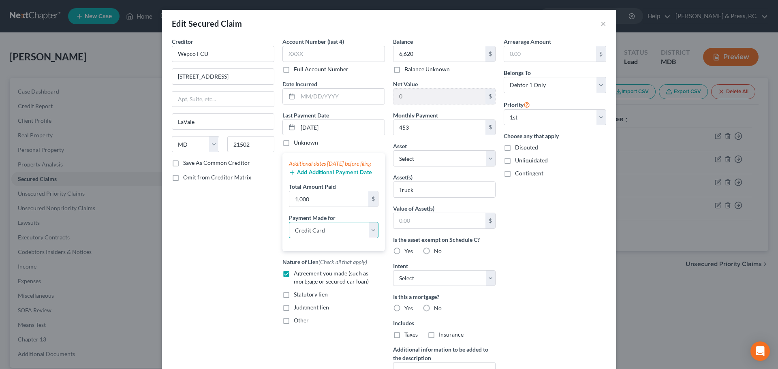
click at [312, 238] on select "Select Car Credit Card Loan Repayment Mortgage Other Suppliers Or Vendors" at bounding box center [334, 230] width 90 height 16
select select "0"
click at [289, 230] on select "Select Car Credit Card Loan Repayment Mortgage Other Suppliers Or Vendors" at bounding box center [334, 230] width 90 height 16
click at [230, 268] on div "Creditor * Wepco FCU [STREET_ADDRESS][GEOGRAPHIC_DATA] [US_STATE] AK AR AZ CA C…" at bounding box center [223, 217] width 111 height 361
click at [535, 57] on input "text" at bounding box center [550, 53] width 92 height 15
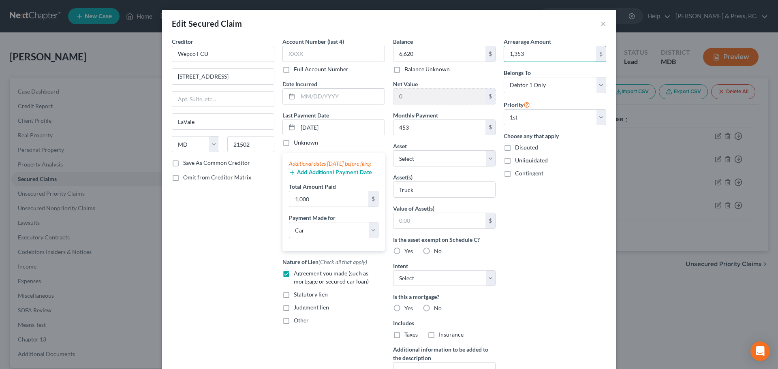
type input "1,353"
click at [600, 300] on div "Arrearage Amount 1,353 $ Belongs To * Select Debtor 1 Only Debtor 2 Only Debtor…" at bounding box center [555, 217] width 111 height 361
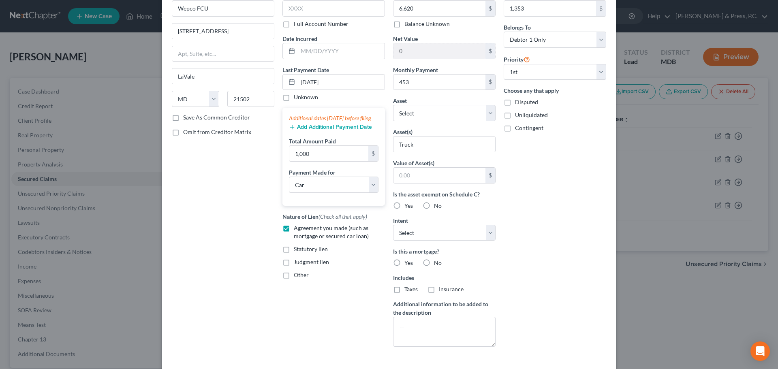
scroll to position [104, 0]
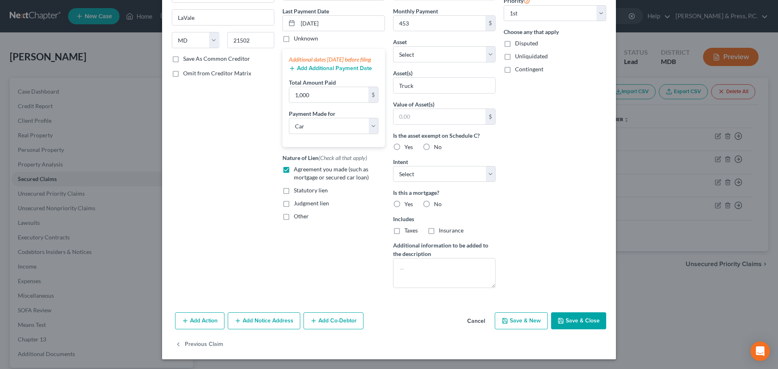
click at [577, 327] on button "Save & Close" at bounding box center [578, 320] width 55 height 17
select select
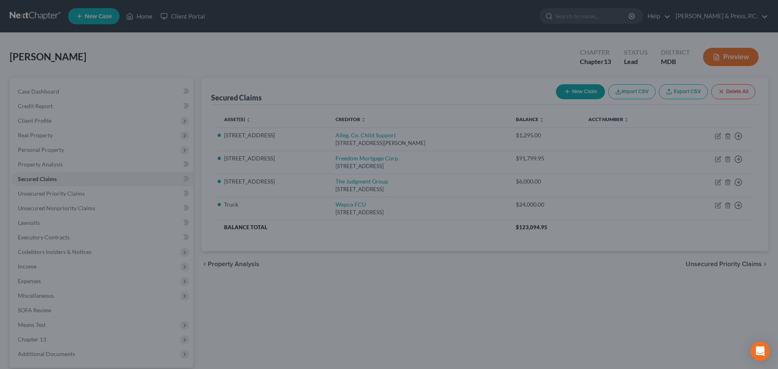
scroll to position [44, 0]
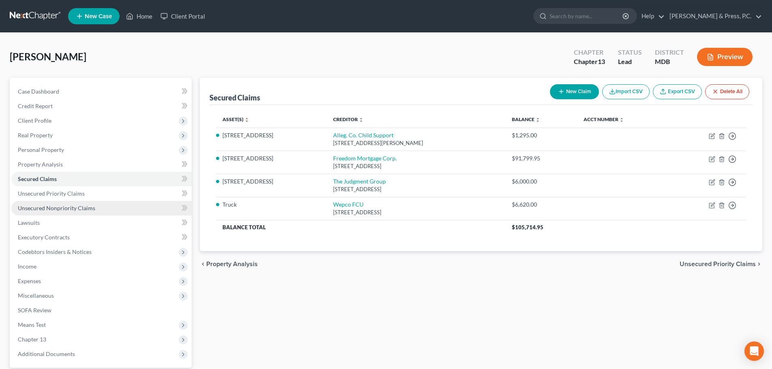
click at [62, 206] on span "Unsecured Nonpriority Claims" at bounding box center [56, 208] width 77 height 7
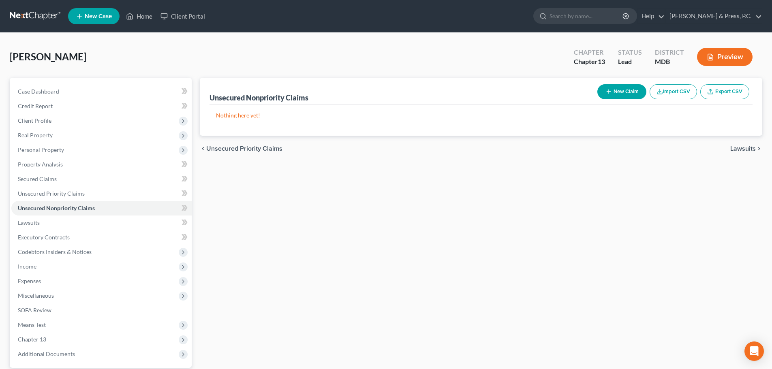
click at [621, 90] on button "New Claim" at bounding box center [621, 91] width 49 height 15
select select "0"
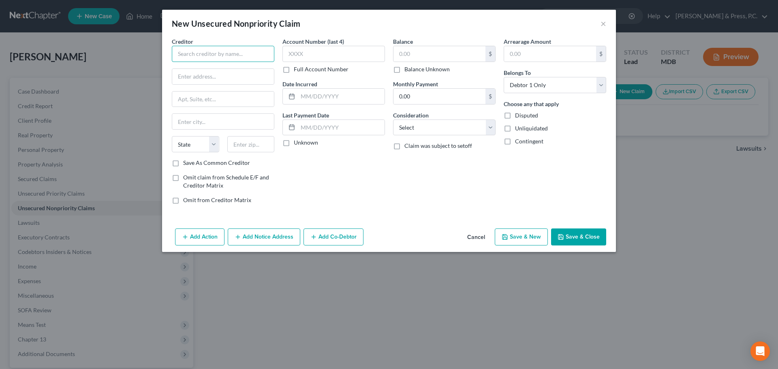
click at [204, 51] on input "text" at bounding box center [223, 54] width 103 height 16
type input "LVNV Funding"
paste input "PO Box 10587"
type input "PO Box 10587"
click at [103, 145] on div "New Unsecured Nonpriority Claim × Creditor * LVNV Funding PO Box [GEOGRAPHIC_DA…" at bounding box center [389, 184] width 778 height 369
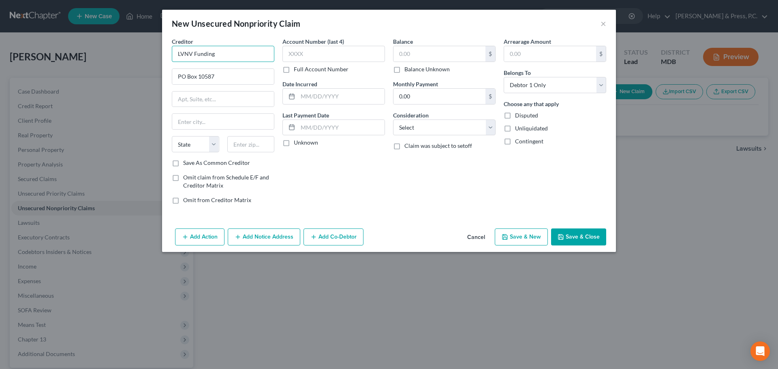
click at [243, 55] on input "LVNV Funding" at bounding box center [223, 54] width 103 height 16
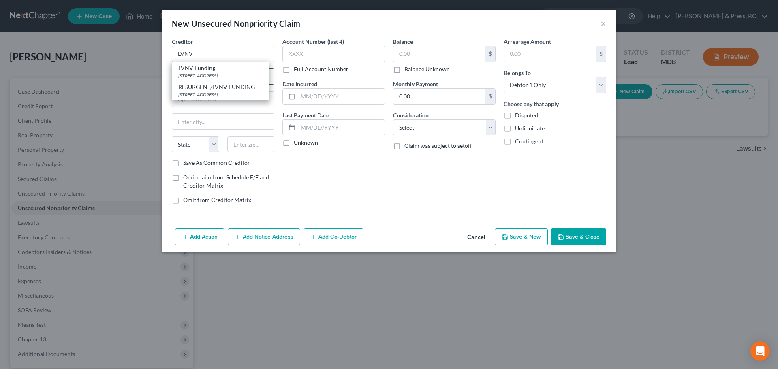
click at [236, 68] on div "LVNV Funding" at bounding box center [220, 68] width 84 height 8
type input "LVNV Funding"
type input "PO Box 1269"
type input "[GEOGRAPHIC_DATA]"
select select "42"
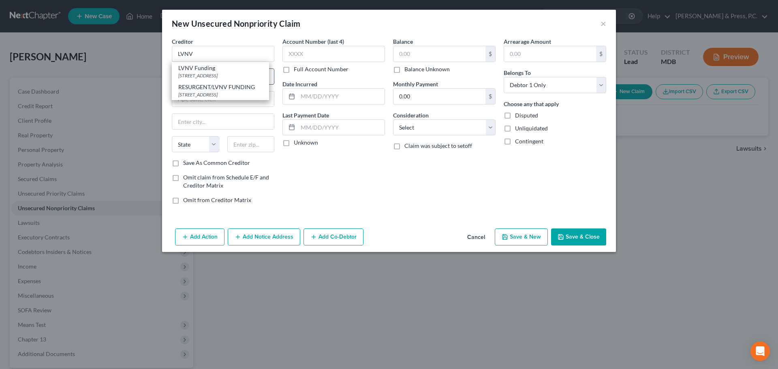
type input "29602"
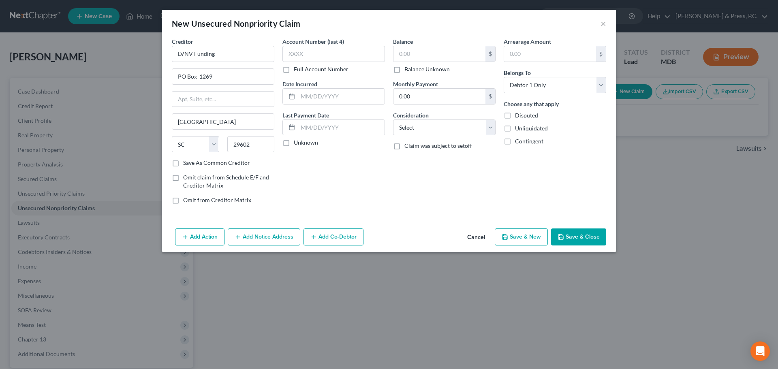
click at [303, 158] on div "Account Number (last 4) Full Account Number Date Incurred Last Payment Date Unk…" at bounding box center [333, 123] width 111 height 173
click at [244, 72] on input "PO Box 1269" at bounding box center [223, 76] width 102 height 15
type input "PO Box 10587"
click at [260, 145] on input "29602" at bounding box center [250, 144] width 47 height 16
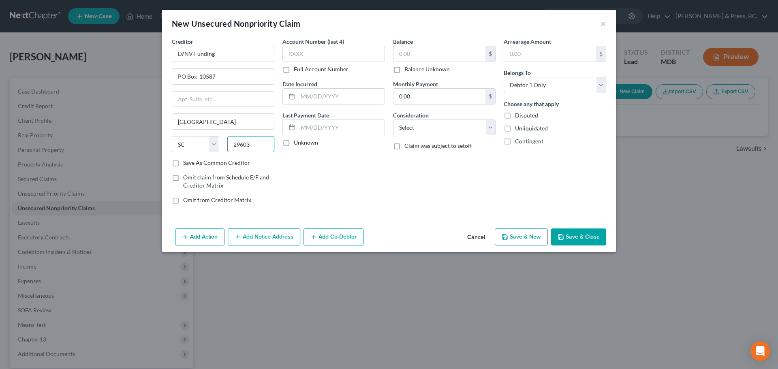
type input "29603"
click at [330, 183] on div "Account Number (last 4) Full Account Number Date Incurred Last Payment Date Unk…" at bounding box center [333, 123] width 111 height 173
click at [183, 165] on label "Save As Common Creditor" at bounding box center [216, 163] width 67 height 8
click at [186, 164] on input "Save As Common Creditor" at bounding box center [188, 161] width 5 height 5
click at [325, 206] on div "Account Number (last 4) Full Account Number Date Incurred Last Payment Date Unk…" at bounding box center [333, 123] width 111 height 173
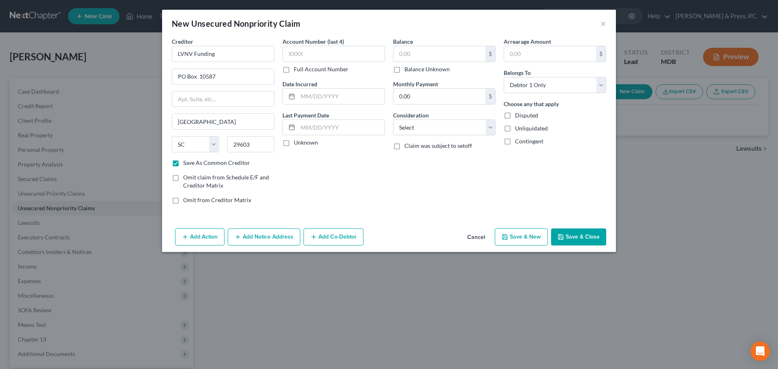
click at [515, 117] on label "Disputed" at bounding box center [526, 115] width 23 height 8
click at [518, 117] on input "Disputed" at bounding box center [520, 113] width 5 height 5
click at [494, 197] on div "Balance $ Balance Unknown Balance Undetermined $ Balance Unknown Monthly Paymen…" at bounding box center [444, 123] width 111 height 173
click at [443, 55] on input "text" at bounding box center [439, 53] width 92 height 15
click at [415, 127] on select "Select Cable / Satellite Services Collection Agency Credit Card Debt Debt Couns…" at bounding box center [444, 128] width 103 height 16
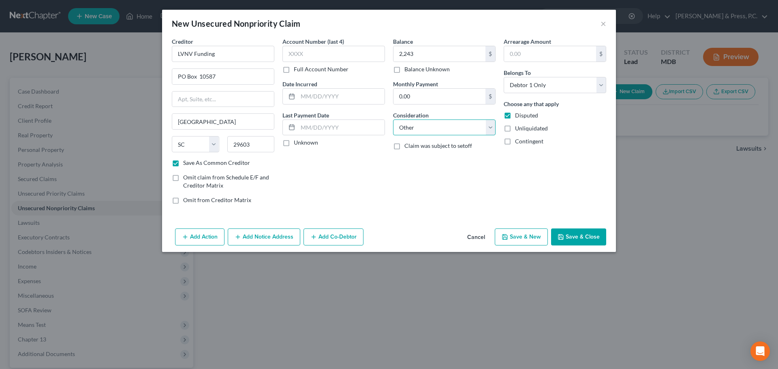
click at [393, 120] on select "Select Cable / Satellite Services Collection Agency Credit Card Debt Debt Couns…" at bounding box center [444, 128] width 103 height 16
click at [418, 153] on input "text" at bounding box center [444, 158] width 102 height 15
click at [573, 158] on div "Arrearage Amount $ Belongs To * Select Debtor 1 Only Debtor 2 Only Debtor 1 And…" at bounding box center [555, 123] width 111 height 173
click at [576, 238] on button "Save & Close" at bounding box center [578, 237] width 55 height 17
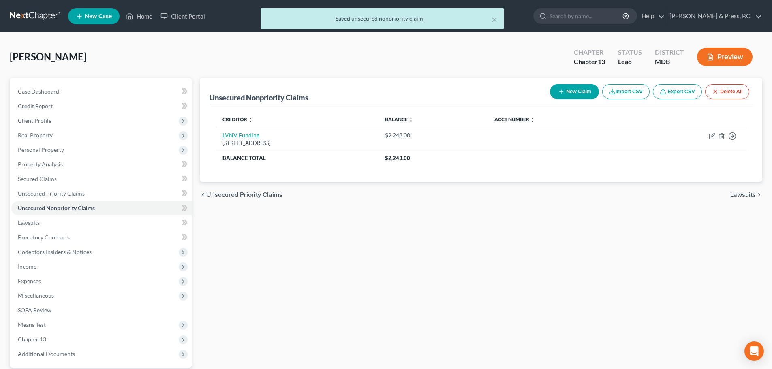
click at [459, 310] on div "Unsecured Nonpriority Claims New Claim Import CSV Export CSV Delete All Credito…" at bounding box center [481, 246] width 571 height 337
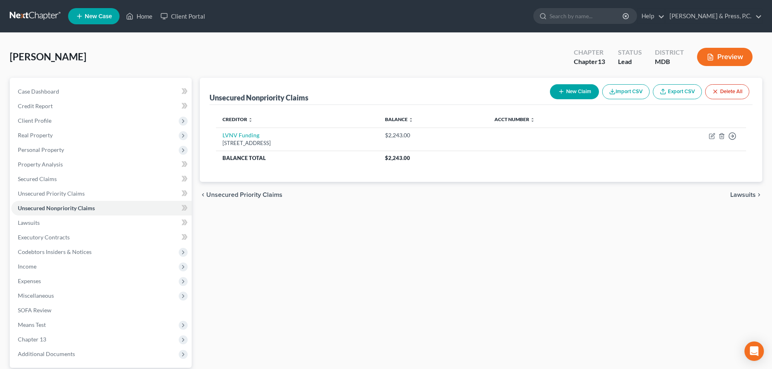
click at [238, 257] on div "Unsecured Nonpriority Claims New Claim Import CSV Export CSV Delete All Credito…" at bounding box center [481, 246] width 571 height 337
click at [428, 224] on div "Unsecured Nonpriority Claims New Claim Import CSV Export CSV Delete All Credito…" at bounding box center [481, 246] width 571 height 337
click at [355, 260] on div "Unsecured Nonpriority Claims New Claim Import CSV Export CSV Delete All Credito…" at bounding box center [481, 246] width 571 height 337
drag, startPoint x: 37, startPoint y: 169, endPoint x: 41, endPoint y: 184, distance: 14.5
click at [37, 170] on link "Property Analysis" at bounding box center [101, 164] width 180 height 15
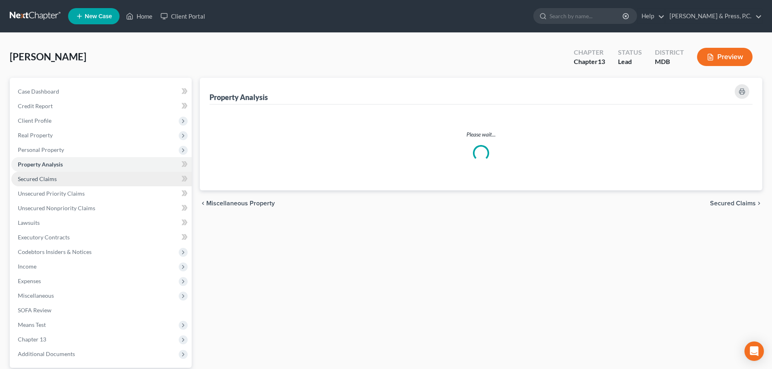
click at [41, 176] on span "Secured Claims" at bounding box center [37, 178] width 39 height 7
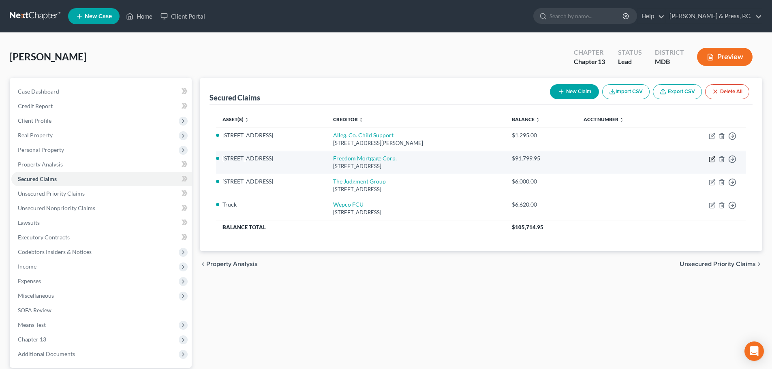
click at [710, 158] on icon "button" at bounding box center [711, 159] width 5 height 5
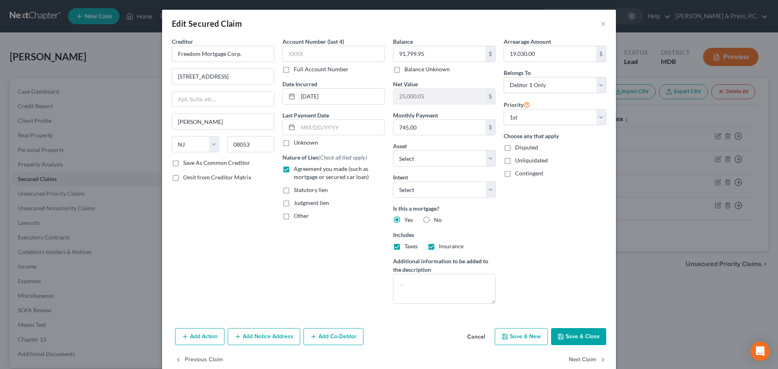
click at [211, 259] on div "Creditor * Freedom Mortgage Corp. [GEOGRAPHIC_DATA] [GEOGRAPHIC_DATA][PERSON_NA…" at bounding box center [223, 173] width 111 height 273
click at [270, 330] on button "Add Notice Address" at bounding box center [264, 336] width 73 height 17
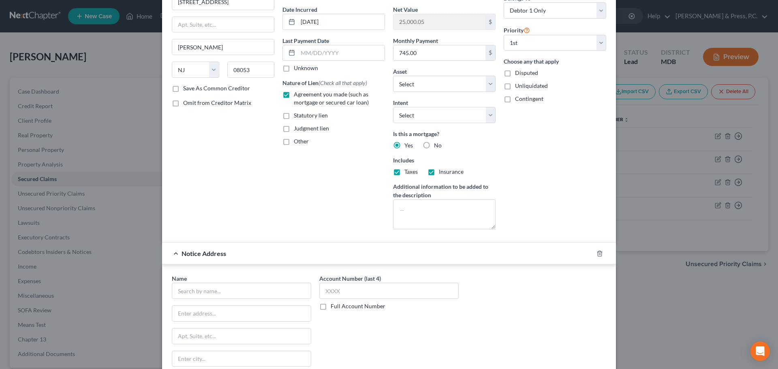
scroll to position [190, 0]
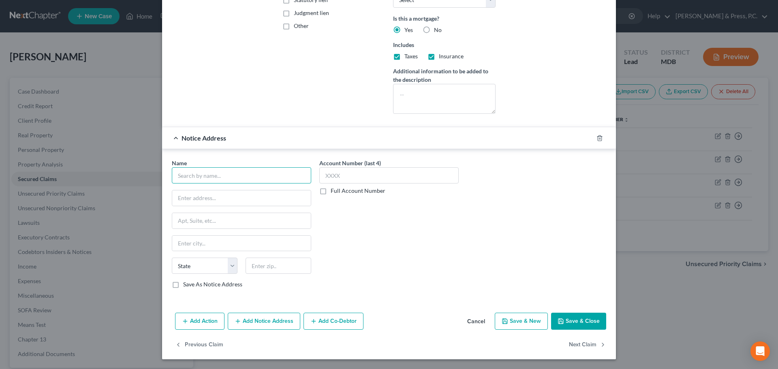
click at [214, 172] on input "text" at bounding box center [241, 175] width 139 height 16
paste input "[PERSON_NAME] & [PERSON_NAME], PLLC"
click at [203, 177] on input "[PERSON_NAME] & [PERSON_NAME]" at bounding box center [241, 175] width 139 height 16
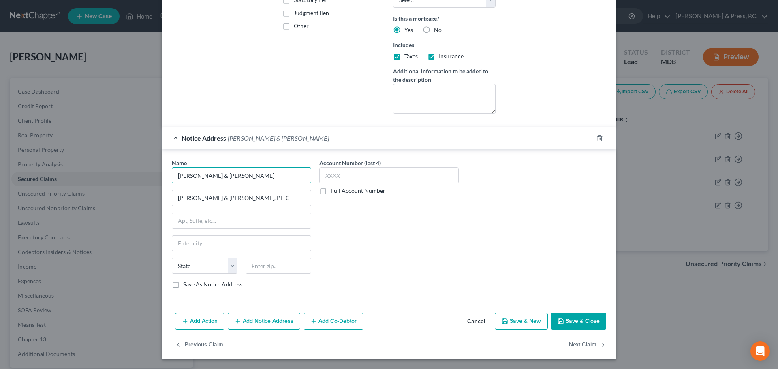
paste input ", PLLC"
click at [208, 202] on input "[PERSON_NAME] & [PERSON_NAME], PLLC" at bounding box center [241, 197] width 139 height 15
click at [208, 201] on input "[PERSON_NAME] & [PERSON_NAME], PLLC" at bounding box center [241, 197] width 139 height 15
paste input "[STREET_ADDRESS]"
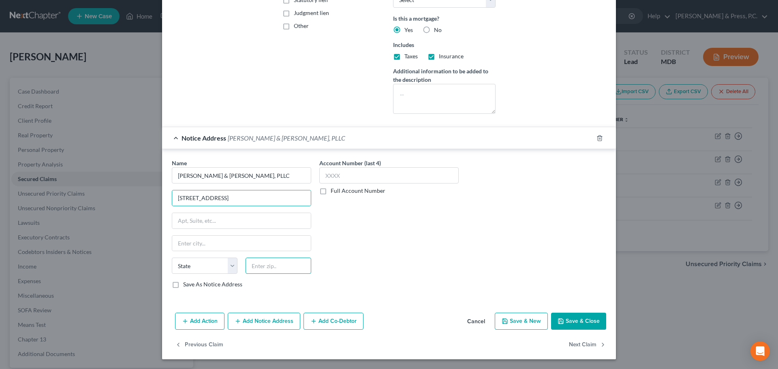
click at [263, 266] on input "text" at bounding box center [279, 266] width 66 height 16
click at [415, 238] on div "Account Number (last 4) Full Account Number" at bounding box center [389, 227] width 148 height 136
click at [183, 284] on label "Save As Notice Address" at bounding box center [212, 284] width 59 height 8
click at [186, 284] on input "Save As Notice Address" at bounding box center [188, 282] width 5 height 5
click at [478, 256] on div "Name * [PERSON_NAME] & [PERSON_NAME], PLLC [STREET_ADDRESS][GEOGRAPHIC_DATA][US…" at bounding box center [389, 227] width 443 height 136
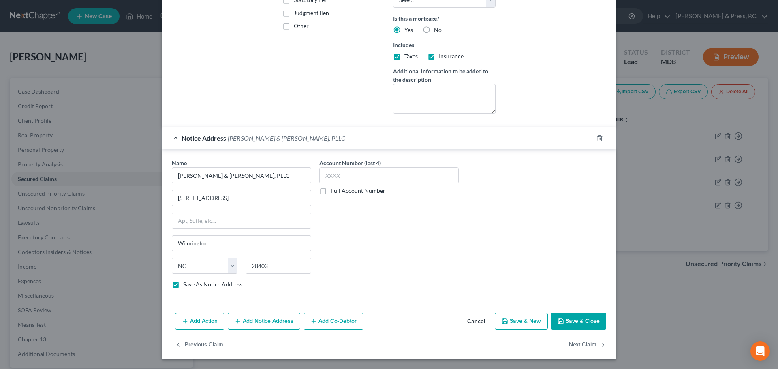
click at [568, 320] on button "Save & Close" at bounding box center [578, 321] width 55 height 17
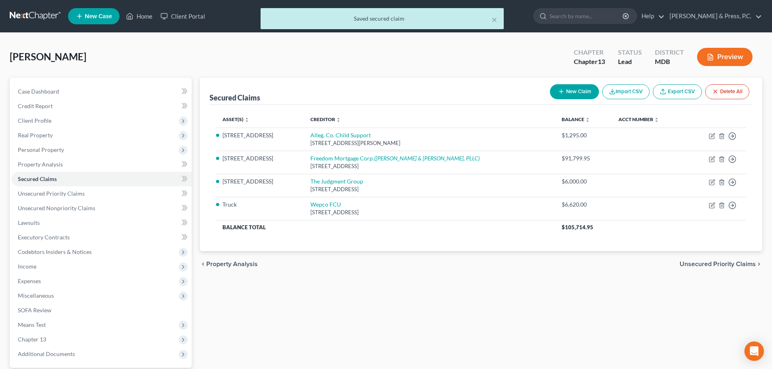
click at [487, 325] on div "Secured Claims New Claim Import CSV Export CSV Delete All Asset(s) expand_more …" at bounding box center [481, 246] width 571 height 337
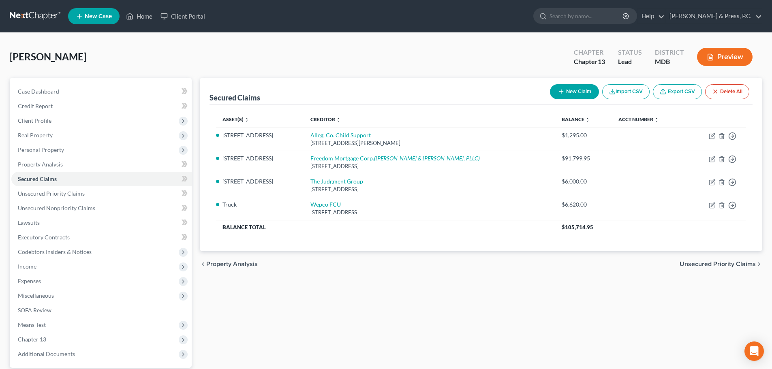
click at [571, 90] on button "New Claim" at bounding box center [574, 91] width 49 height 15
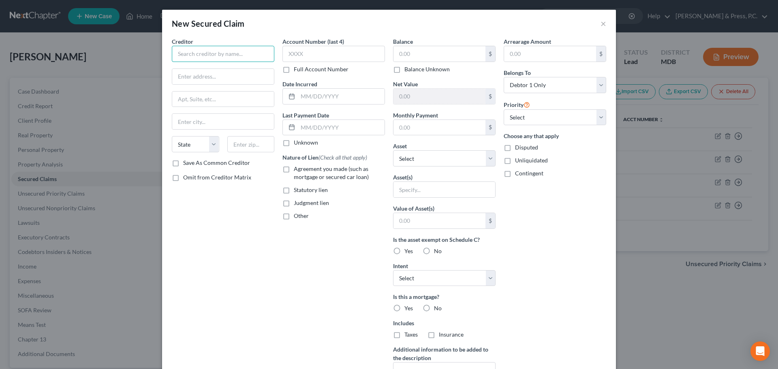
click at [214, 52] on input "text" at bounding box center [223, 54] width 103 height 16
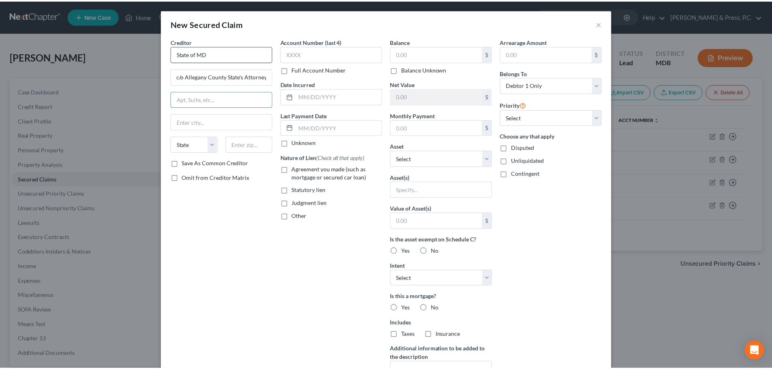
scroll to position [0, 0]
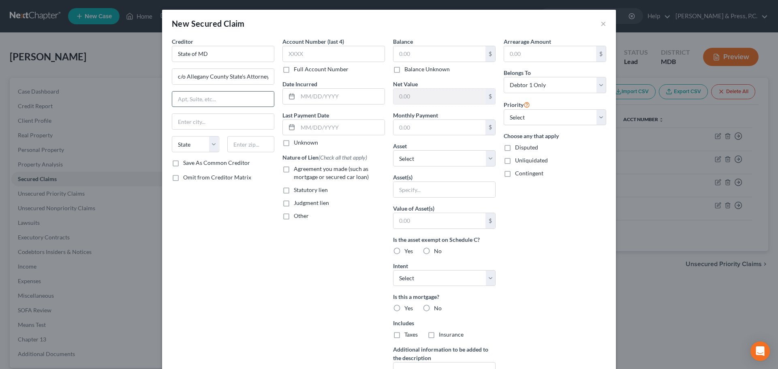
paste input "[STREET_ADDRESS]"
drag, startPoint x: 243, startPoint y: 145, endPoint x: 240, endPoint y: 141, distance: 5.5
click at [243, 145] on input "text" at bounding box center [250, 144] width 47 height 16
click at [199, 260] on div "Creditor * State of MD c/o Allegany County State's Attorney 59 [GEOGRAPHIC_DATA…" at bounding box center [223, 217] width 111 height 361
click at [435, 51] on input "text" at bounding box center [439, 53] width 92 height 15
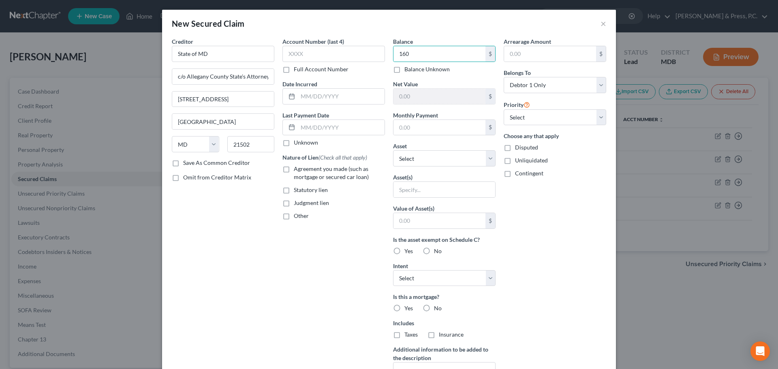
click at [515, 148] on label "Disputed" at bounding box center [526, 147] width 23 height 8
click at [518, 148] on input "Disputed" at bounding box center [520, 145] width 5 height 5
click at [531, 117] on select "Select 1st 2nd 3rd 4th 5th 6th 7th 8th 9th 10th 11th 12th 13th 14th 15th 16th 1…" at bounding box center [555, 117] width 103 height 16
click at [504, 109] on select "Select 1st 2nd 3rd 4th 5th 6th 7th 8th 9th 10th 11th 12th 13th 14th 15th 16th 1…" at bounding box center [555, 117] width 103 height 16
click at [583, 243] on div "Arrearage Amount $ Belongs To * Select Debtor 1 Only Debtor 2 Only Debtor 1 And…" at bounding box center [555, 217] width 111 height 361
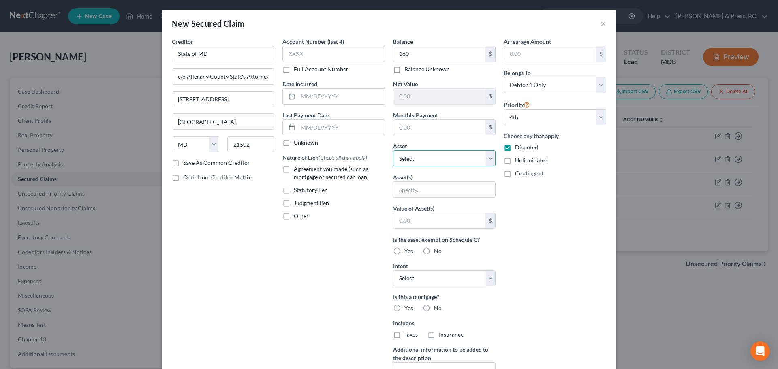
click at [396, 159] on select "Select Other Multiple Assets [STREET_ADDRESS] - $116800.0" at bounding box center [444, 158] width 103 height 16
click at [393, 150] on select "Select Other Multiple Assets [STREET_ADDRESS] - $116800.0" at bounding box center [444, 158] width 103 height 16
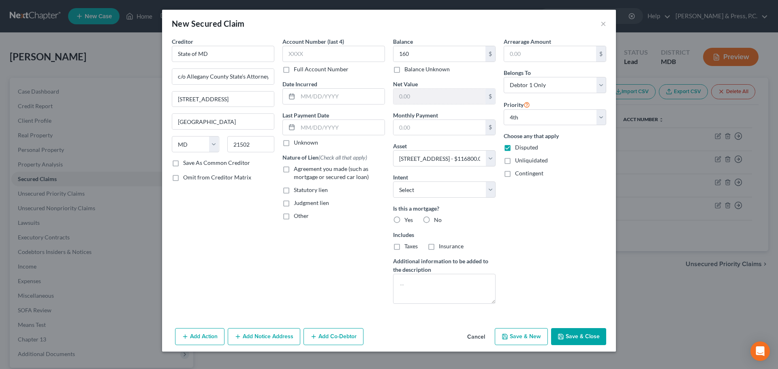
click at [564, 230] on div "Arrearage Amount $ Belongs To * Select Debtor 1 Only Debtor 2 Only Debtor 1 And…" at bounding box center [555, 173] width 111 height 273
click at [434, 219] on label "No" at bounding box center [438, 220] width 8 height 8
click at [437, 219] on input "No" at bounding box center [439, 218] width 5 height 5
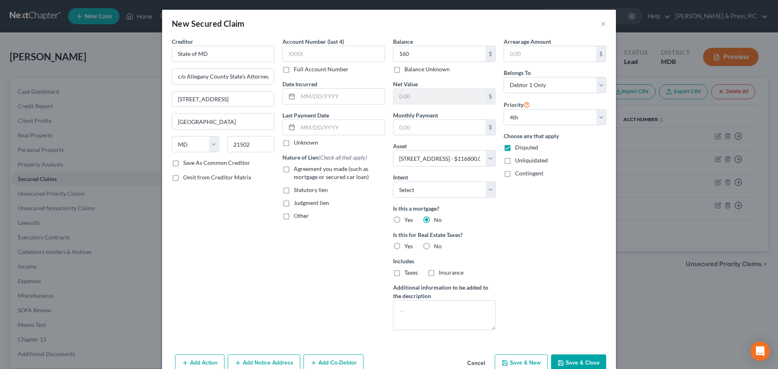
click at [434, 248] on label "No" at bounding box center [438, 246] width 8 height 8
click at [437, 248] on input "No" at bounding box center [439, 244] width 5 height 5
drag, startPoint x: 560, startPoint y: 247, endPoint x: 555, endPoint y: 249, distance: 4.9
click at [560, 247] on div "Arrearage Amount $ Belongs To * Select Debtor 1 Only Debtor 2 Only Debtor 1 And…" at bounding box center [555, 186] width 111 height 299
click at [524, 57] on input "text" at bounding box center [550, 53] width 92 height 15
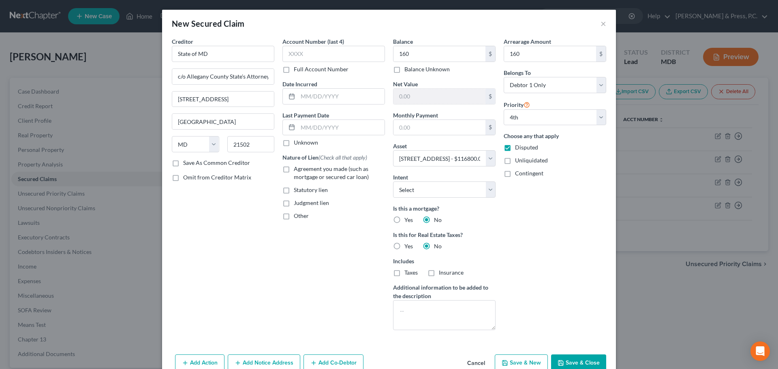
drag, startPoint x: 570, startPoint y: 364, endPoint x: 584, endPoint y: 351, distance: 19.2
click at [572, 364] on button "Save & Close" at bounding box center [578, 363] width 55 height 17
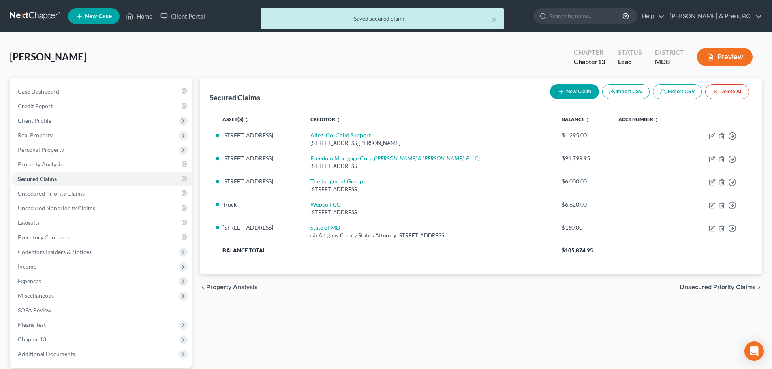
click at [498, 319] on div "Secured Claims New Claim Import CSV Export CSV Delete All Asset(s) expand_more …" at bounding box center [481, 246] width 571 height 337
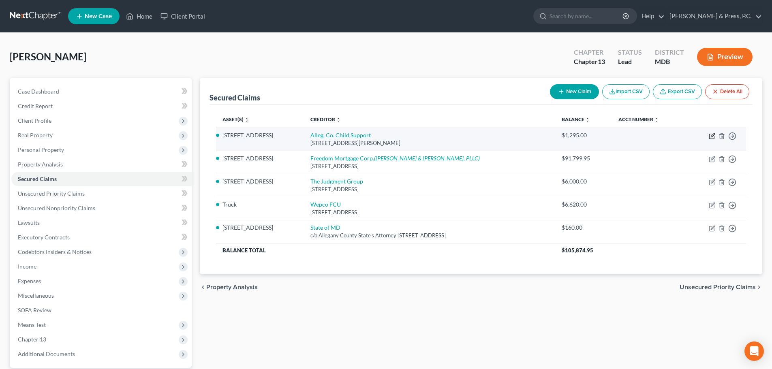
click at [711, 137] on icon "button" at bounding box center [712, 136] width 6 height 6
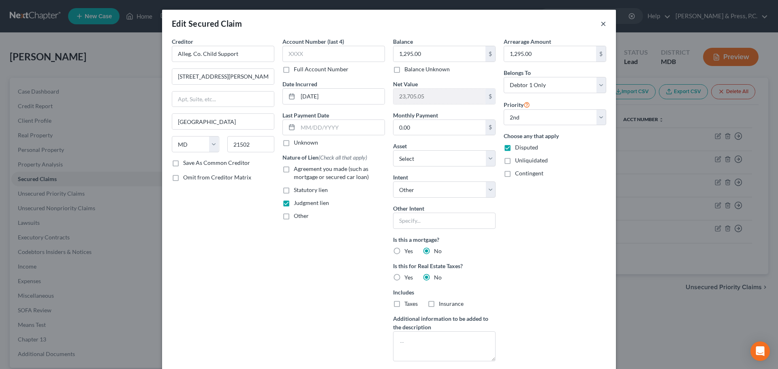
click at [601, 20] on button "×" at bounding box center [604, 24] width 6 height 10
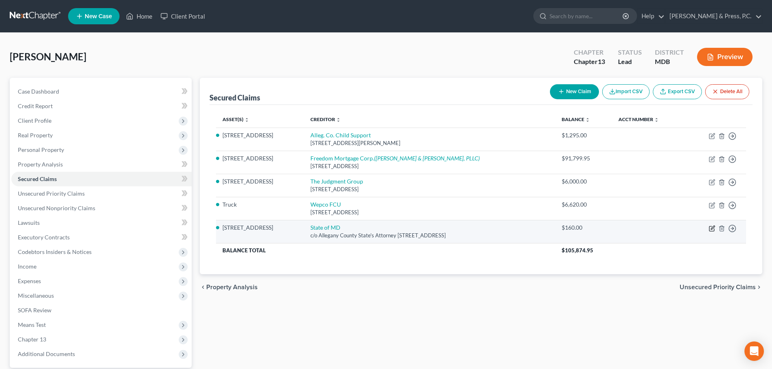
click at [712, 228] on icon "button" at bounding box center [713, 228] width 4 height 4
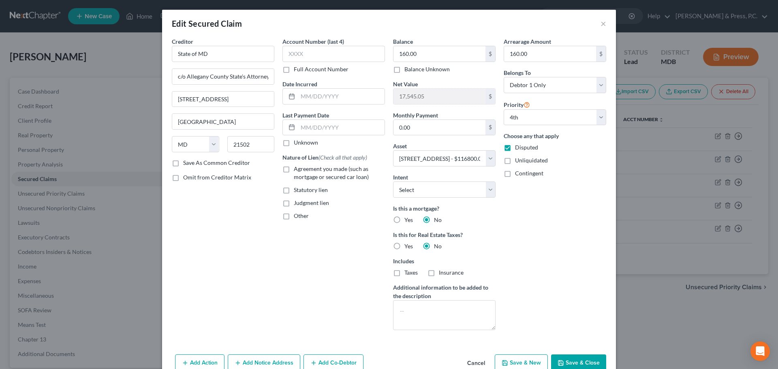
click at [265, 221] on div "Creditor * State of MD c/o Allegany County State's Attorney 59 [GEOGRAPHIC_DATA…" at bounding box center [223, 186] width 111 height 299
click at [294, 201] on label "Judgment lien" at bounding box center [311, 203] width 35 height 8
click at [297, 201] on input "Judgment lien" at bounding box center [299, 201] width 5 height 5
click at [573, 358] on button "Save & Close" at bounding box center [578, 363] width 55 height 17
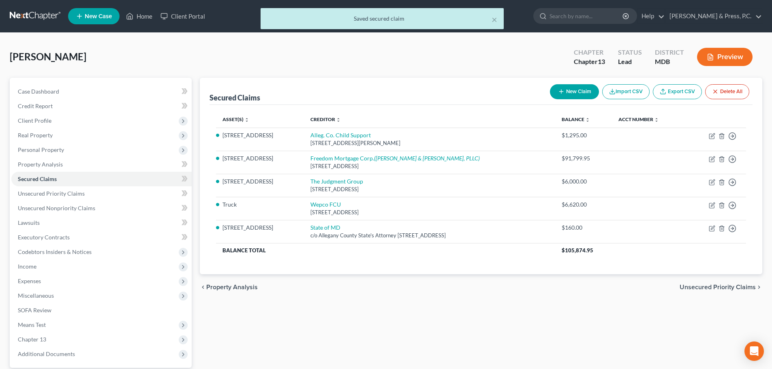
click at [444, 315] on div "Secured Claims New Claim Import CSV Export CSV Delete All Asset(s) expand_more …" at bounding box center [481, 246] width 571 height 337
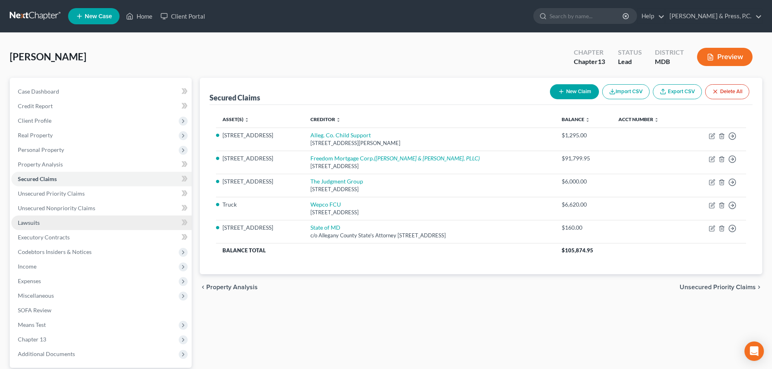
click at [51, 216] on link "Lawsuits" at bounding box center [101, 223] width 180 height 15
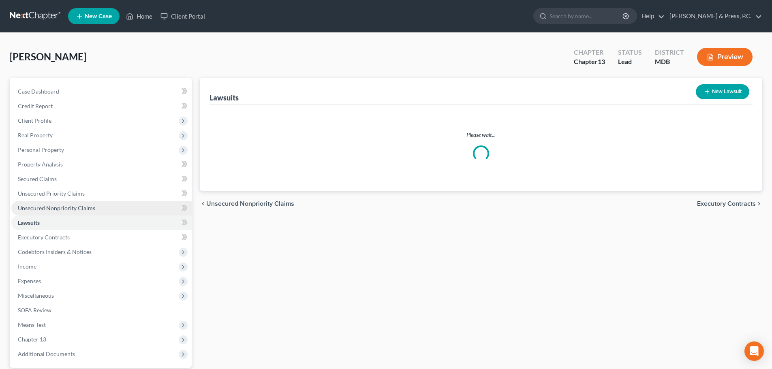
click at [56, 210] on span "Unsecured Nonpriority Claims" at bounding box center [56, 208] width 77 height 7
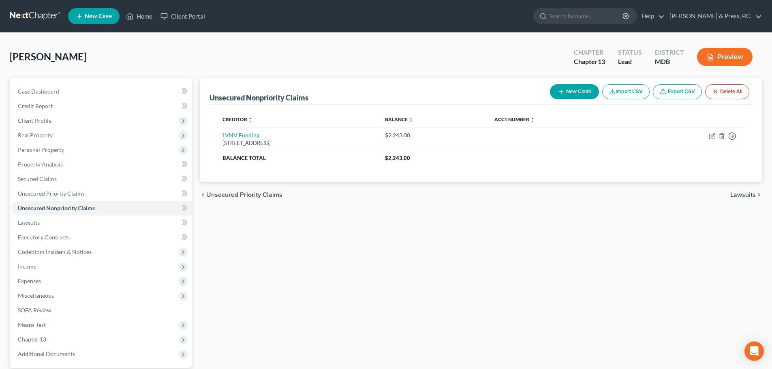
click at [565, 92] on button "New Claim" at bounding box center [574, 91] width 49 height 15
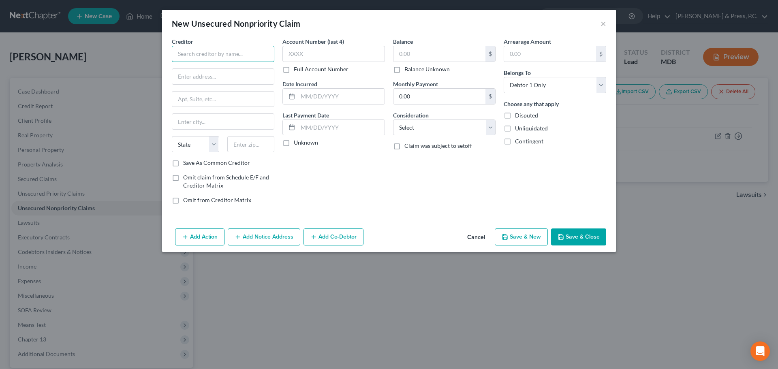
click at [203, 57] on input "text" at bounding box center [223, 54] width 103 height 16
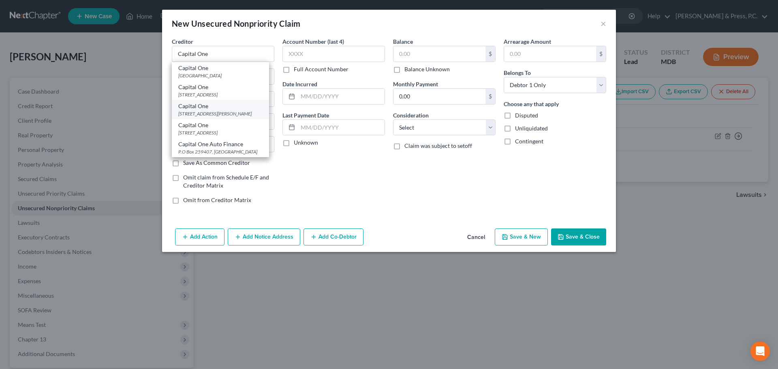
click at [238, 113] on div "[STREET_ADDRESS][PERSON_NAME]" at bounding box center [220, 113] width 84 height 7
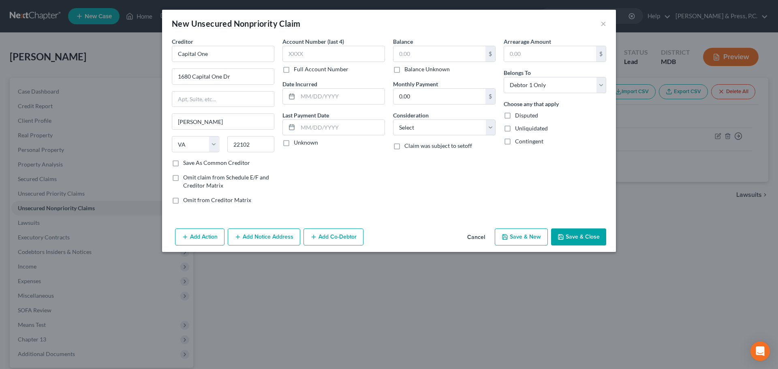
click at [360, 180] on div "Account Number (last 4) Full Account Number Date Incurred Last Payment Date Unk…" at bounding box center [333, 123] width 111 height 173
click at [423, 50] on input "text" at bounding box center [439, 53] width 92 height 15
click at [438, 128] on select "Select Cable / Satellite Services Collection Agency Credit Card Debt Debt Couns…" at bounding box center [444, 128] width 103 height 16
click at [393, 120] on select "Select Cable / Satellite Services Collection Agency Credit Card Debt Debt Couns…" at bounding box center [444, 128] width 103 height 16
click at [430, 178] on div "Balance 0.00 $ Balance Unknown Balance Undetermined 0 $ Balance Unknown Monthly…" at bounding box center [444, 123] width 111 height 173
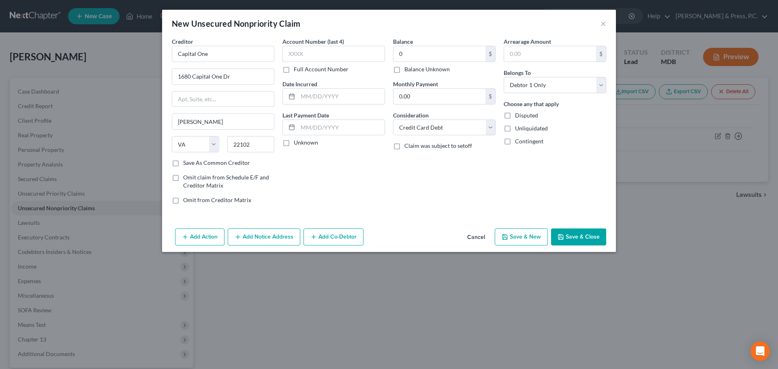
click at [515, 117] on label "Disputed" at bounding box center [526, 115] width 23 height 8
click at [518, 117] on input "Disputed" at bounding box center [520, 113] width 5 height 5
click at [486, 179] on div "Balance 0.00 $ Balance Unknown Balance Undetermined 0 $ Balance Unknown Monthly…" at bounding box center [444, 123] width 111 height 173
click at [335, 182] on div "Account Number (last 4) Full Account Number Date Incurred Last Payment Date Unk…" at bounding box center [333, 123] width 111 height 173
click at [588, 233] on button "Save & Close" at bounding box center [578, 237] width 55 height 17
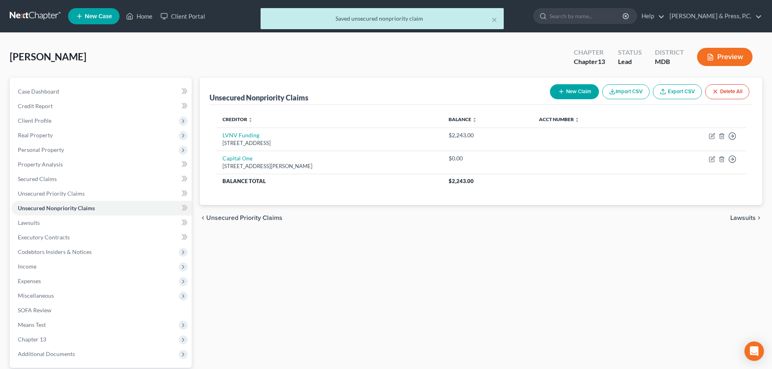
click at [562, 88] on button "New Claim" at bounding box center [574, 91] width 49 height 15
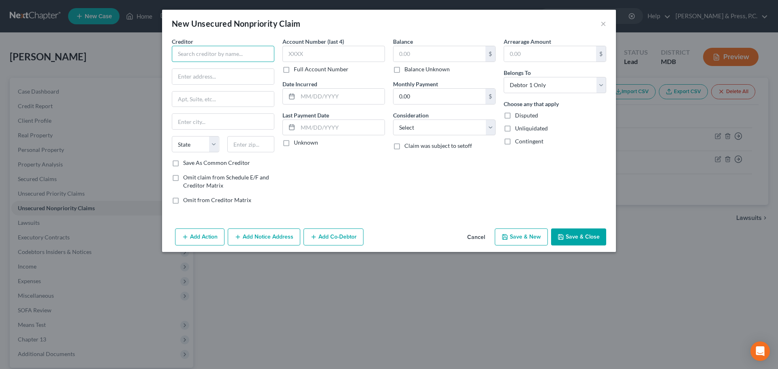
click at [212, 58] on input "text" at bounding box center [223, 54] width 103 height 16
click at [184, 75] on input "text" at bounding box center [223, 76] width 102 height 15
click at [183, 163] on label "Save As Common Creditor" at bounding box center [216, 163] width 67 height 8
click at [186, 163] on input "Save As Common Creditor" at bounding box center [188, 161] width 5 height 5
click at [366, 187] on div "Account Number (last 4) Full Account Number Date Incurred Last Payment Date Unk…" at bounding box center [333, 123] width 111 height 173
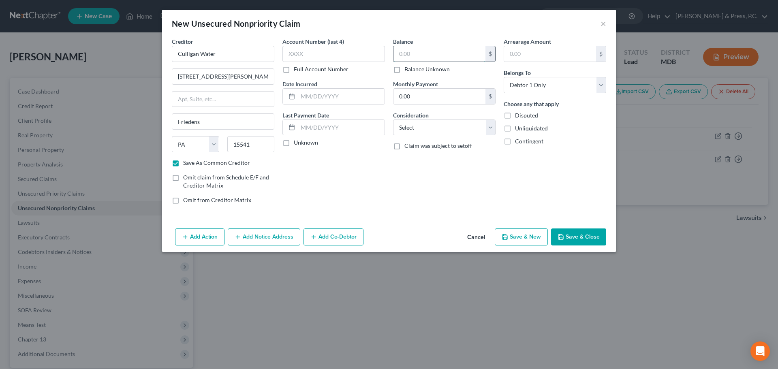
click at [438, 59] on input "text" at bounding box center [439, 53] width 92 height 15
click at [515, 115] on label "Disputed" at bounding box center [526, 115] width 23 height 8
click at [518, 115] on input "Disputed" at bounding box center [520, 113] width 5 height 5
click at [404, 188] on div "Balance 0.00 $ Balance Unknown Balance Undetermined 0 $ Balance Unknown Monthly…" at bounding box center [444, 123] width 111 height 173
click at [424, 128] on select "Select Cable / Satellite Services Collection Agency Credit Card Debt Debt Couns…" at bounding box center [444, 128] width 103 height 16
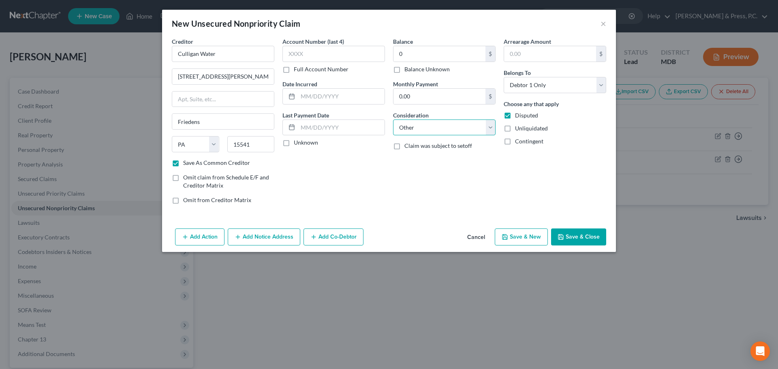
click at [393, 120] on select "Select Cable / Satellite Services Collection Agency Credit Card Debt Debt Couns…" at bounding box center [444, 128] width 103 height 16
click at [565, 182] on div "Arrearage Amount $ Belongs To * Select Debtor 1 Only Debtor 2 Only Debtor 1 And…" at bounding box center [555, 123] width 111 height 173
click at [579, 236] on button "Save & Close" at bounding box center [578, 237] width 55 height 17
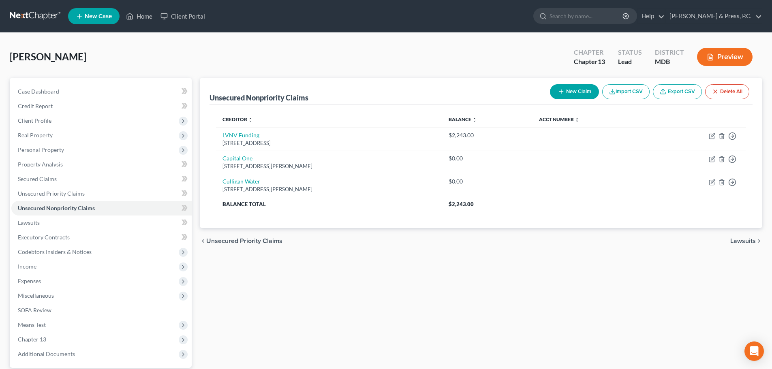
click at [563, 93] on button "New Claim" at bounding box center [574, 91] width 49 height 15
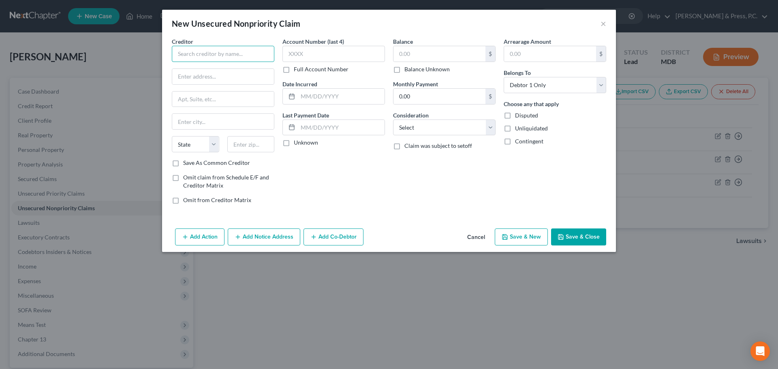
click at [218, 54] on input "text" at bounding box center [223, 54] width 103 height 16
paste input "[STREET_ADDRESS][PERSON_NAME]"
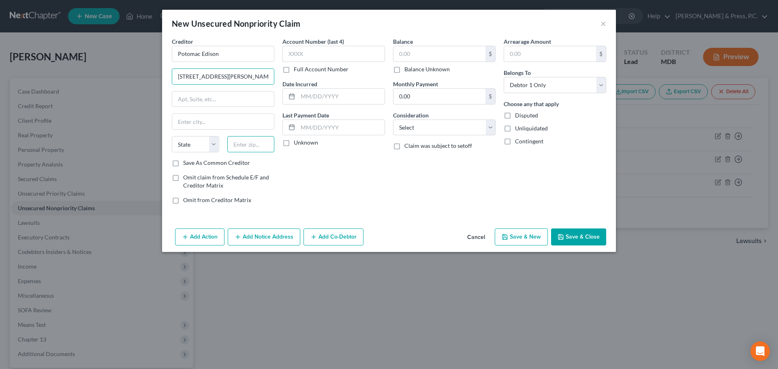
click at [249, 149] on input "text" at bounding box center [250, 144] width 47 height 16
click at [183, 167] on label "Save As Common Creditor" at bounding box center [216, 163] width 67 height 8
click at [186, 164] on input "Save As Common Creditor" at bounding box center [188, 161] width 5 height 5
click at [349, 185] on div "Account Number (last 4) Full Account Number Date Incurred Last Payment Date Unk…" at bounding box center [333, 123] width 111 height 173
click at [439, 50] on input "text" at bounding box center [439, 53] width 92 height 15
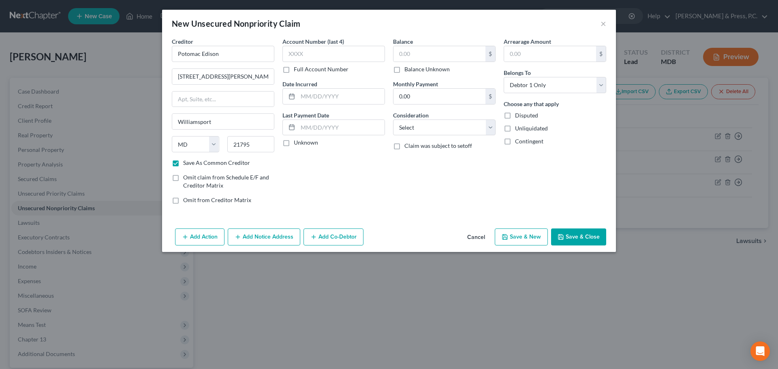
click at [580, 237] on button "Save & Close" at bounding box center [578, 237] width 55 height 17
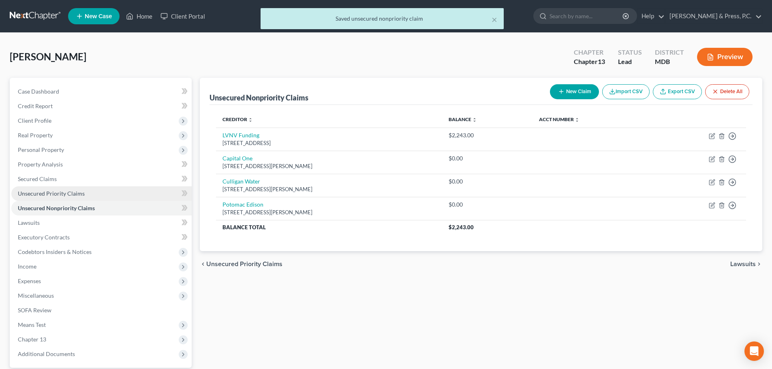
click at [66, 195] on span "Unsecured Priority Claims" at bounding box center [51, 193] width 67 height 7
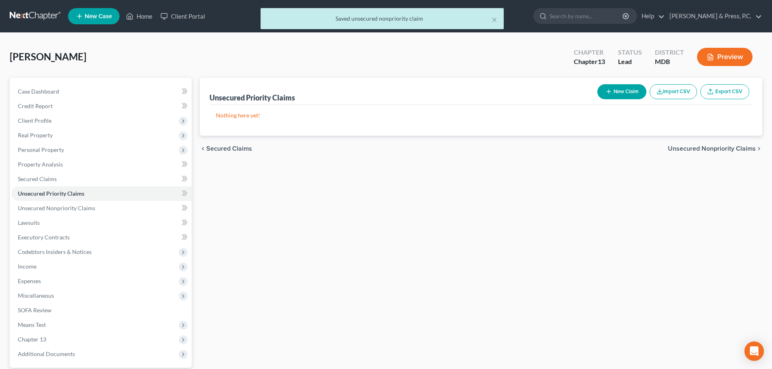
click at [620, 92] on button "New Claim" at bounding box center [621, 91] width 49 height 15
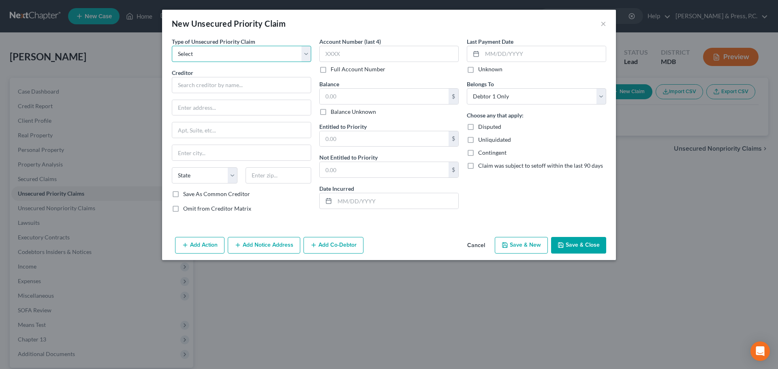
click at [210, 56] on select "Select Taxes & Other Government Units Domestic Support Obligations Extensions o…" at bounding box center [241, 54] width 139 height 16
click at [172, 46] on select "Select Taxes & Other Government Units Domestic Support Obligations Extensions o…" at bounding box center [241, 54] width 139 height 16
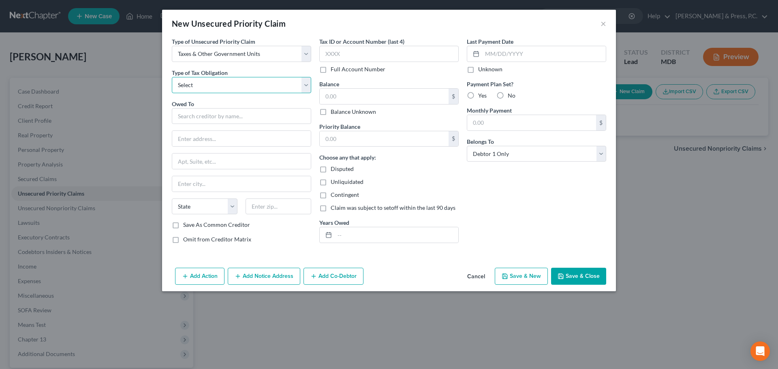
click at [196, 87] on select "Select Federal City State Franchise Tax Board Other" at bounding box center [241, 85] width 139 height 16
click at [172, 77] on select "Select Federal City State Franchise Tax Board Other" at bounding box center [241, 85] width 139 height 16
click at [195, 118] on input "text" at bounding box center [241, 116] width 139 height 16
click at [214, 143] on div "Internal Revenue Service [STREET_ADDRESS]" at bounding box center [220, 133] width 97 height 19
click at [331, 171] on label "Disputed" at bounding box center [342, 169] width 23 height 8
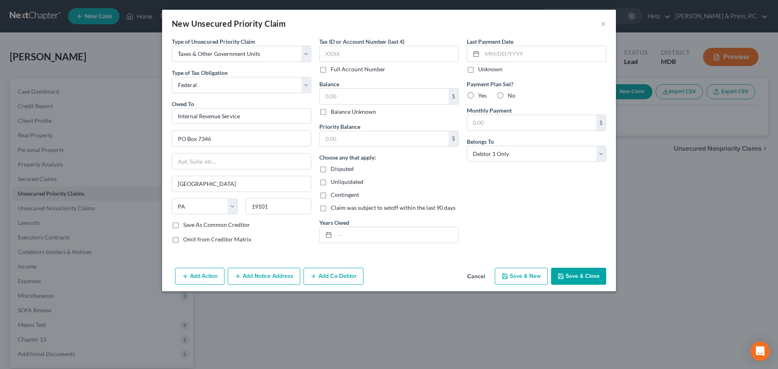
click at [334, 170] on input "Disputed" at bounding box center [336, 167] width 5 height 5
drag, startPoint x: 506, startPoint y: 202, endPoint x: 510, endPoint y: 201, distance: 4.1
click at [507, 202] on div "Last Payment Date Unknown Payment Plan Set? Yes No Monthly Payment $ Belongs To…" at bounding box center [537, 143] width 148 height 213
drag, startPoint x: 590, startPoint y: 274, endPoint x: 595, endPoint y: 275, distance: 4.5
click at [590, 275] on button "Save & Close" at bounding box center [578, 276] width 55 height 17
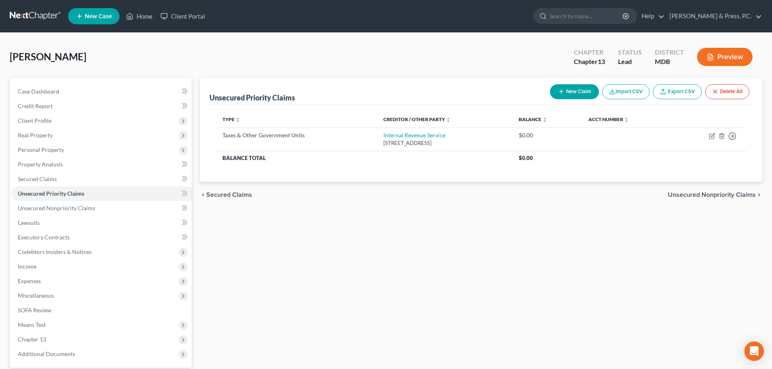
click at [563, 87] on button "New Claim" at bounding box center [574, 91] width 49 height 15
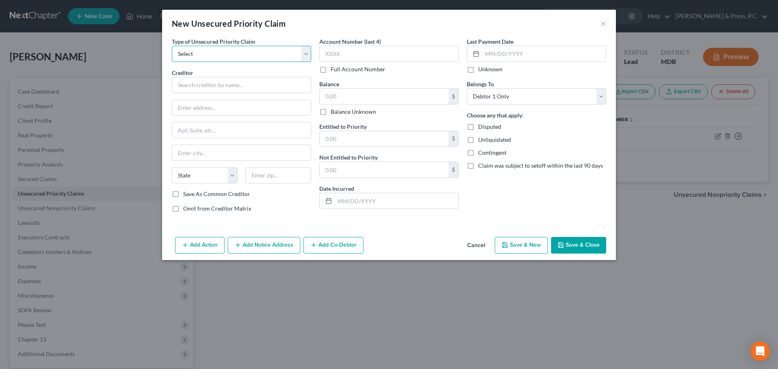
click at [223, 48] on select "Select Taxes & Other Government Units Domestic Support Obligations Extensions o…" at bounding box center [241, 54] width 139 height 16
click at [172, 46] on select "Select Taxes & Other Government Units Domestic Support Obligations Extensions o…" at bounding box center [241, 54] width 139 height 16
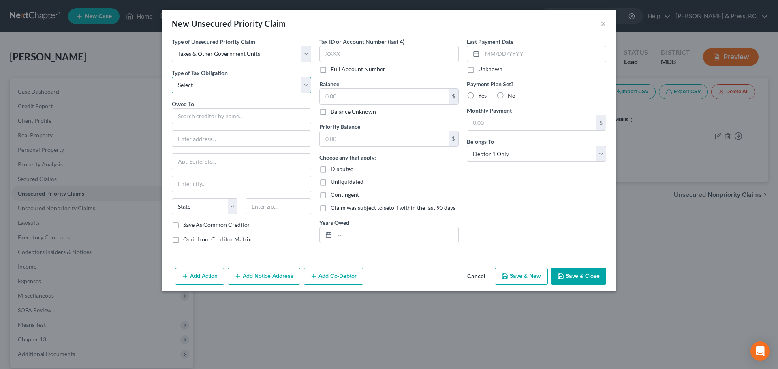
click at [210, 89] on select "Select Federal City State Franchise Tax Board Other" at bounding box center [241, 85] width 139 height 16
click at [172, 77] on select "Select Federal City State Franchise Tax Board Other" at bounding box center [241, 85] width 139 height 16
click at [208, 116] on input "text" at bounding box center [241, 116] width 139 height 16
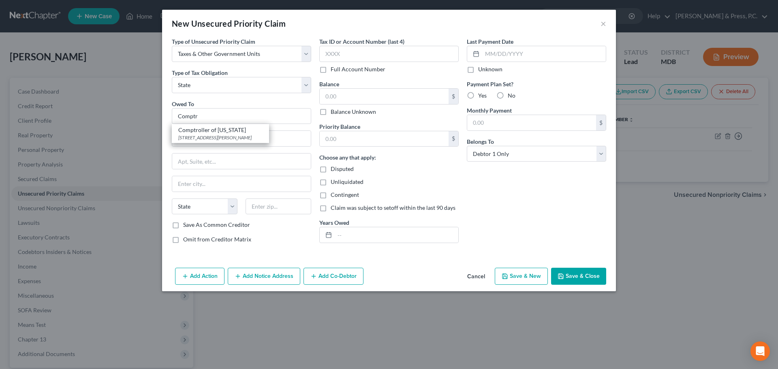
click at [214, 129] on div "Comptroller of [US_STATE]" at bounding box center [220, 130] width 84 height 8
click at [296, 235] on div "Type of Unsecured Priority Claim * Select Taxes & Other Government Units Domest…" at bounding box center [242, 143] width 148 height 213
click at [579, 274] on button "Save & Close" at bounding box center [578, 276] width 55 height 17
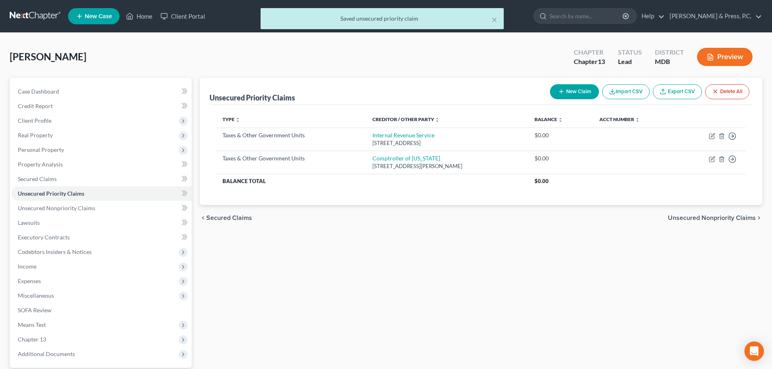
click at [487, 300] on div "Unsecured Priority Claims New Claim Import CSV Export CSV Delete All Type expan…" at bounding box center [481, 246] width 571 height 337
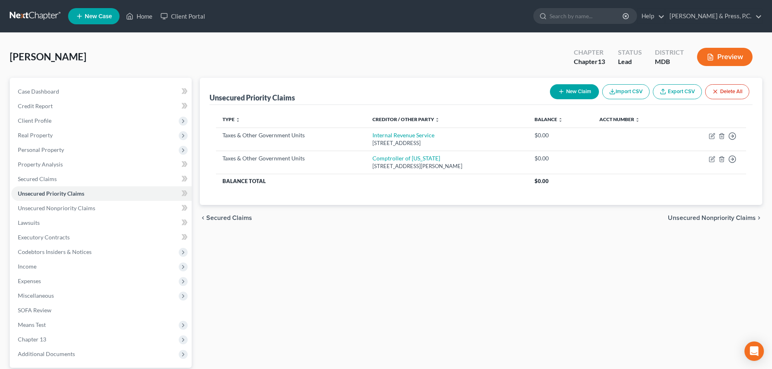
click at [425, 221] on div "chevron_left Secured Claims Unsecured Nonpriority Claims chevron_right" at bounding box center [481, 218] width 562 height 26
